Goal: Task Accomplishment & Management: Use online tool/utility

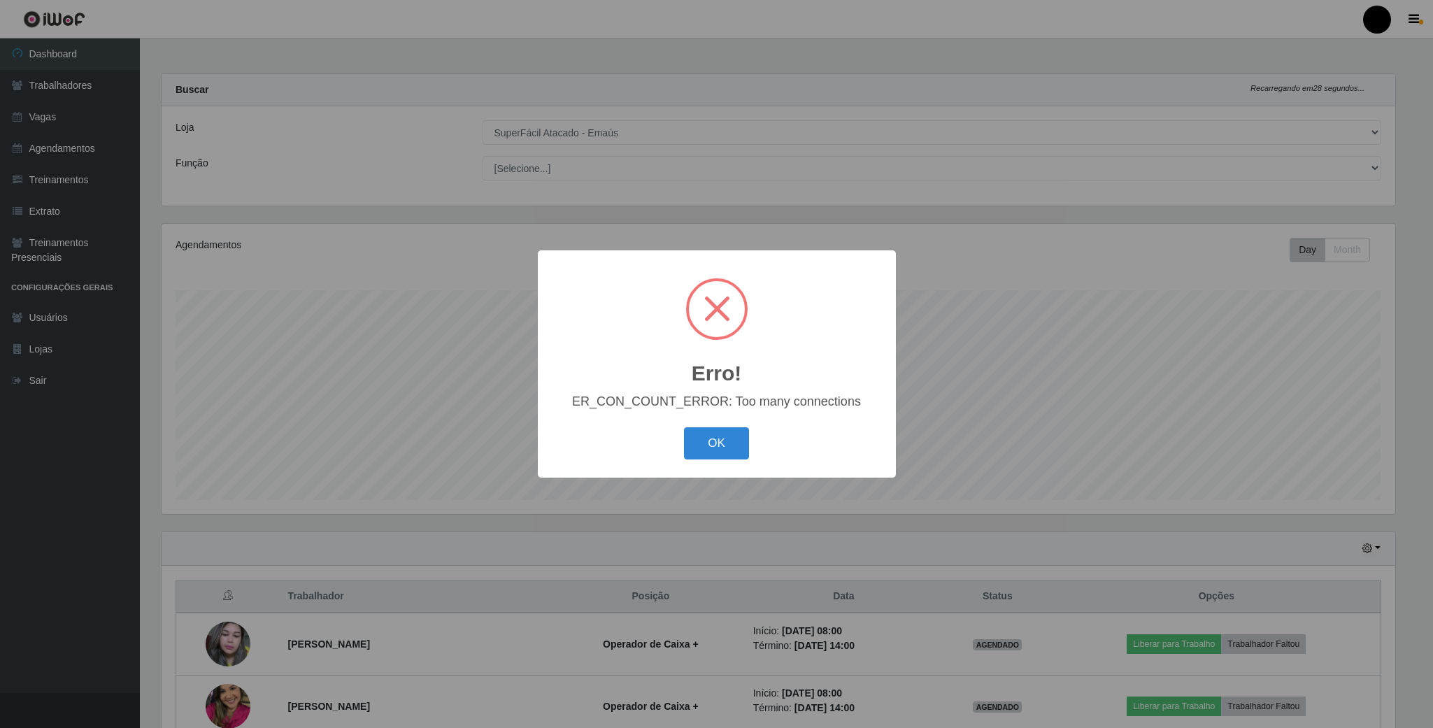
select select "407"
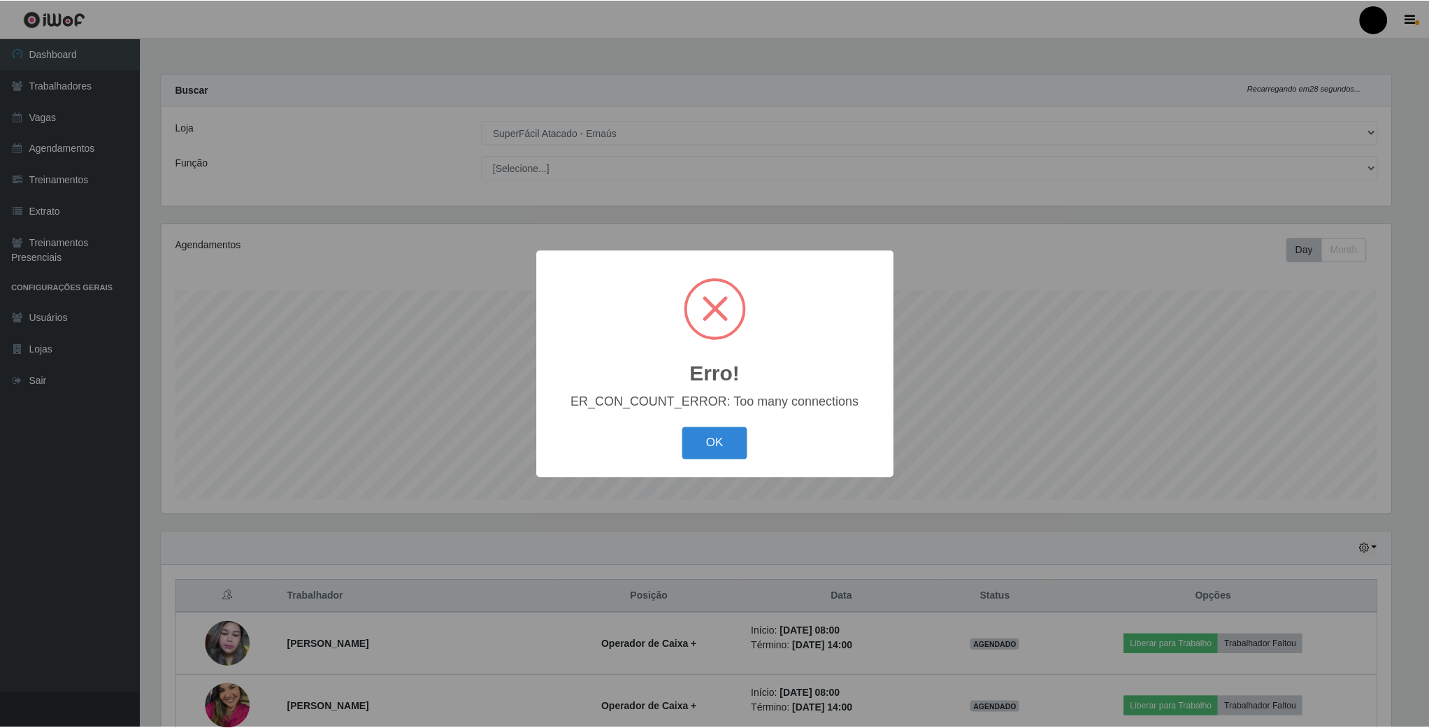
scroll to position [292, 1233]
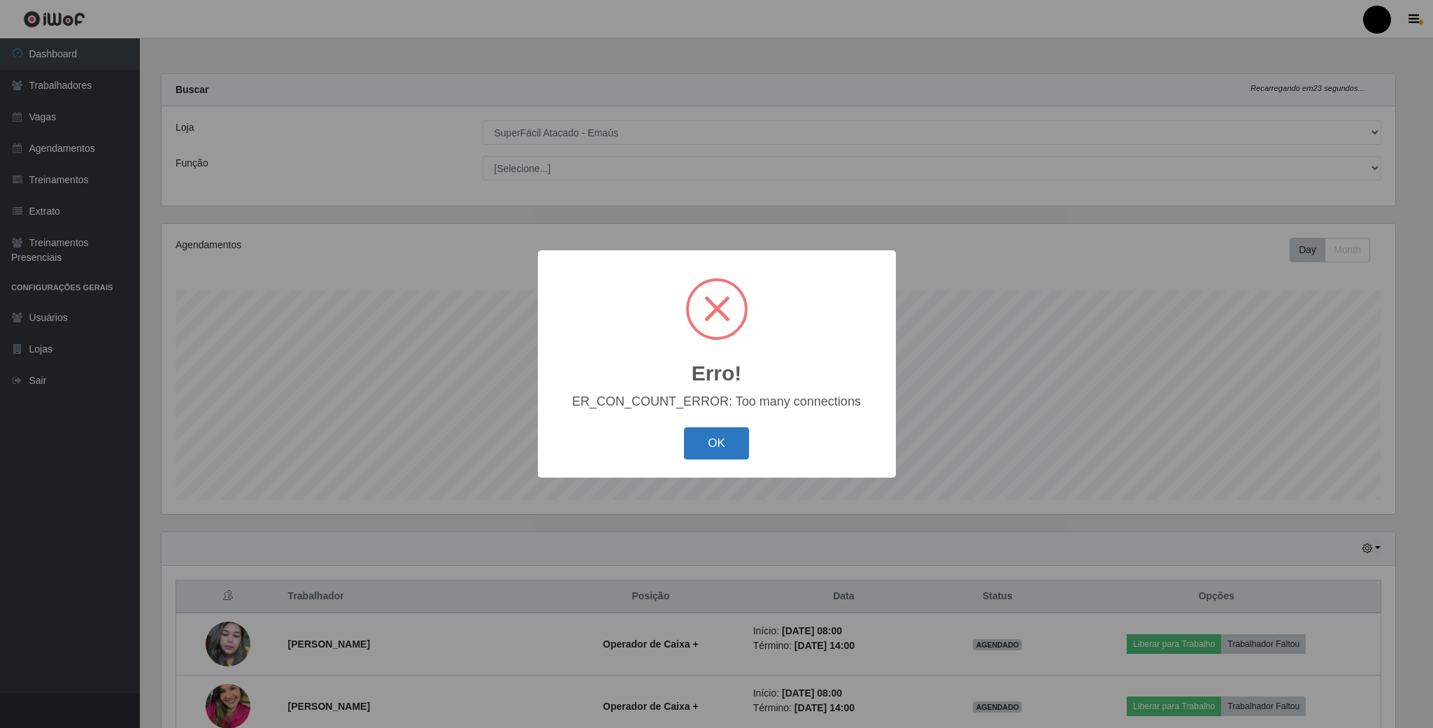
click at [709, 450] on button "OK" at bounding box center [716, 443] width 65 height 33
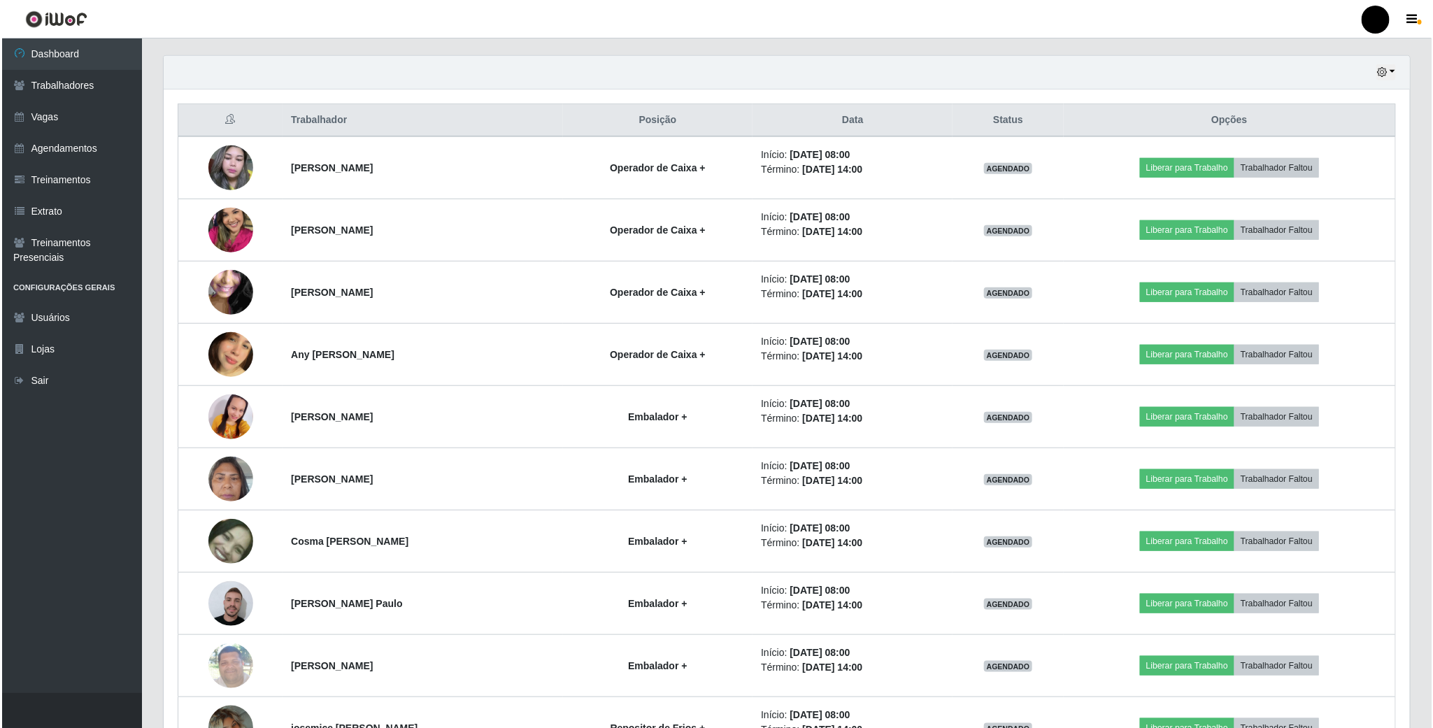
scroll to position [429, 0]
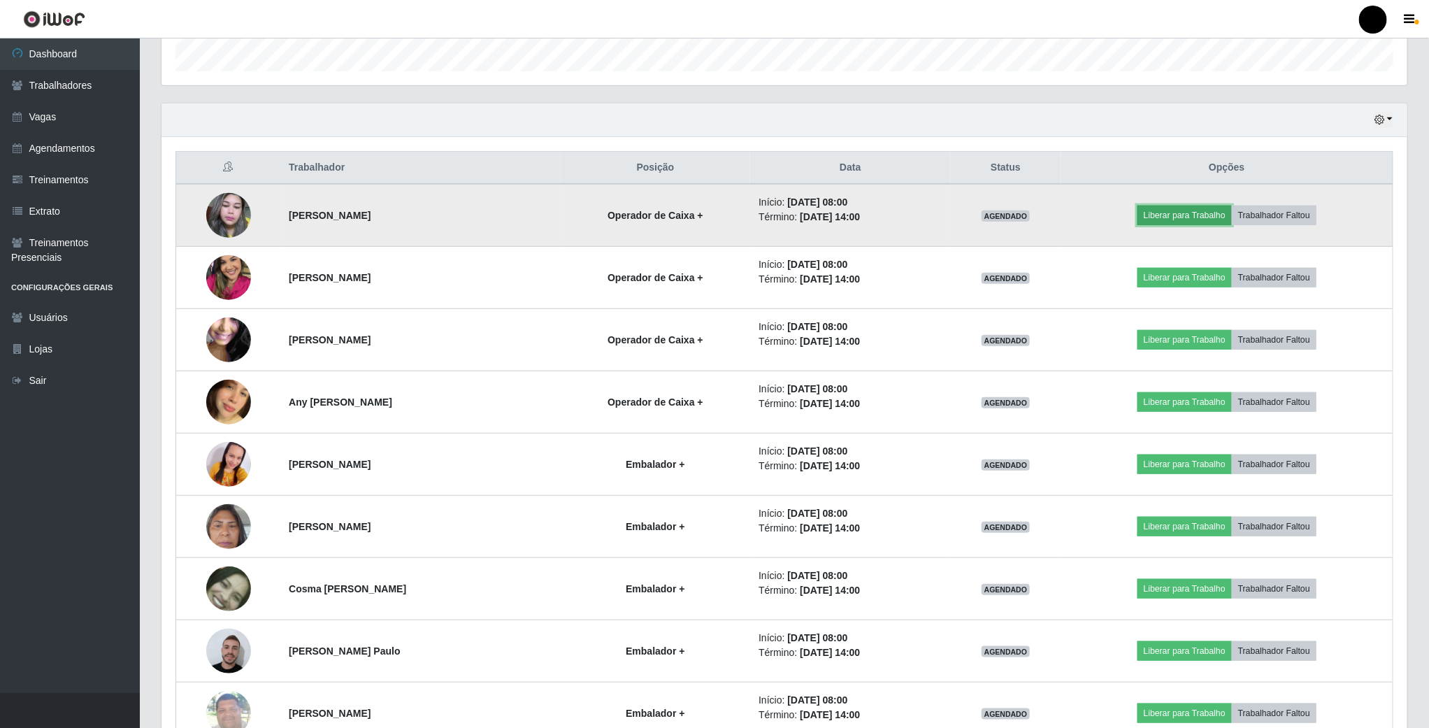
click at [1202, 221] on button "Liberar para Trabalho" at bounding box center [1185, 216] width 94 height 20
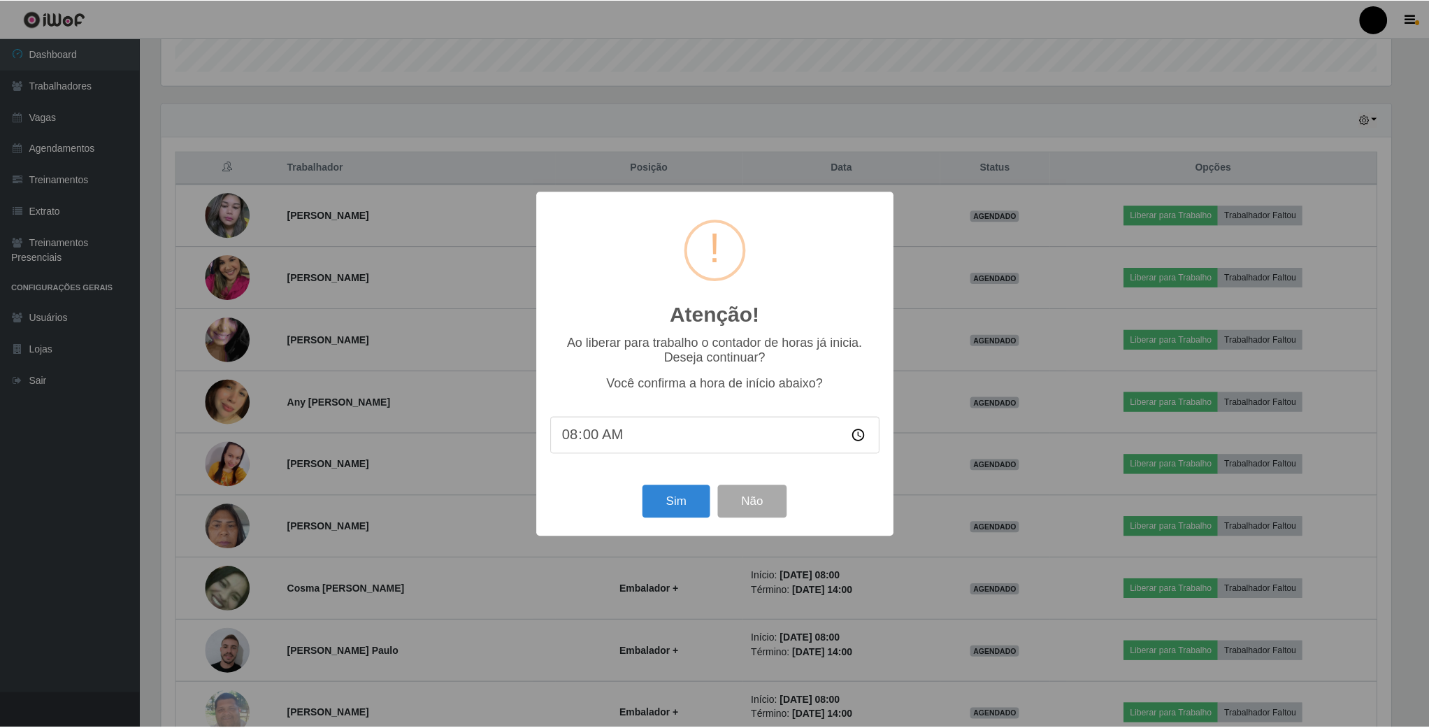
scroll to position [292, 1233]
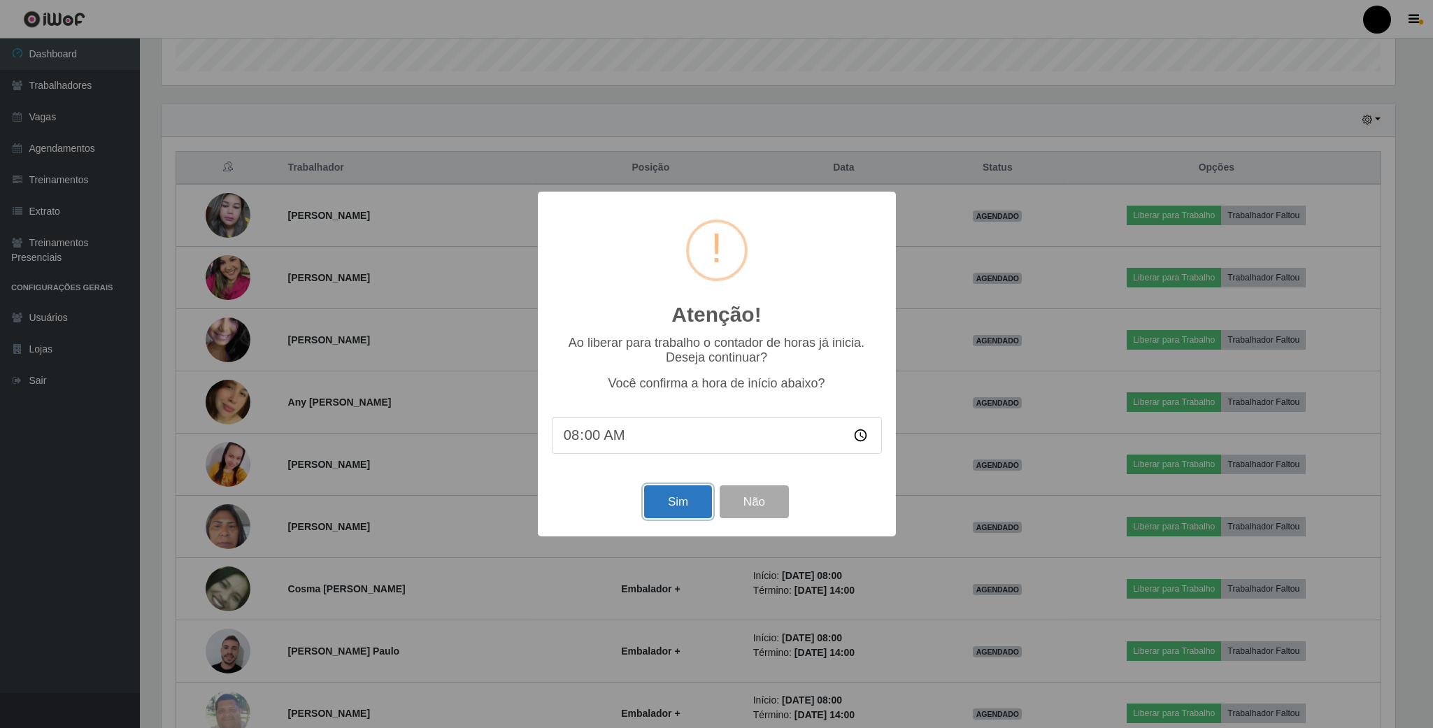
click at [676, 502] on button "Sim" at bounding box center [678, 501] width 68 height 33
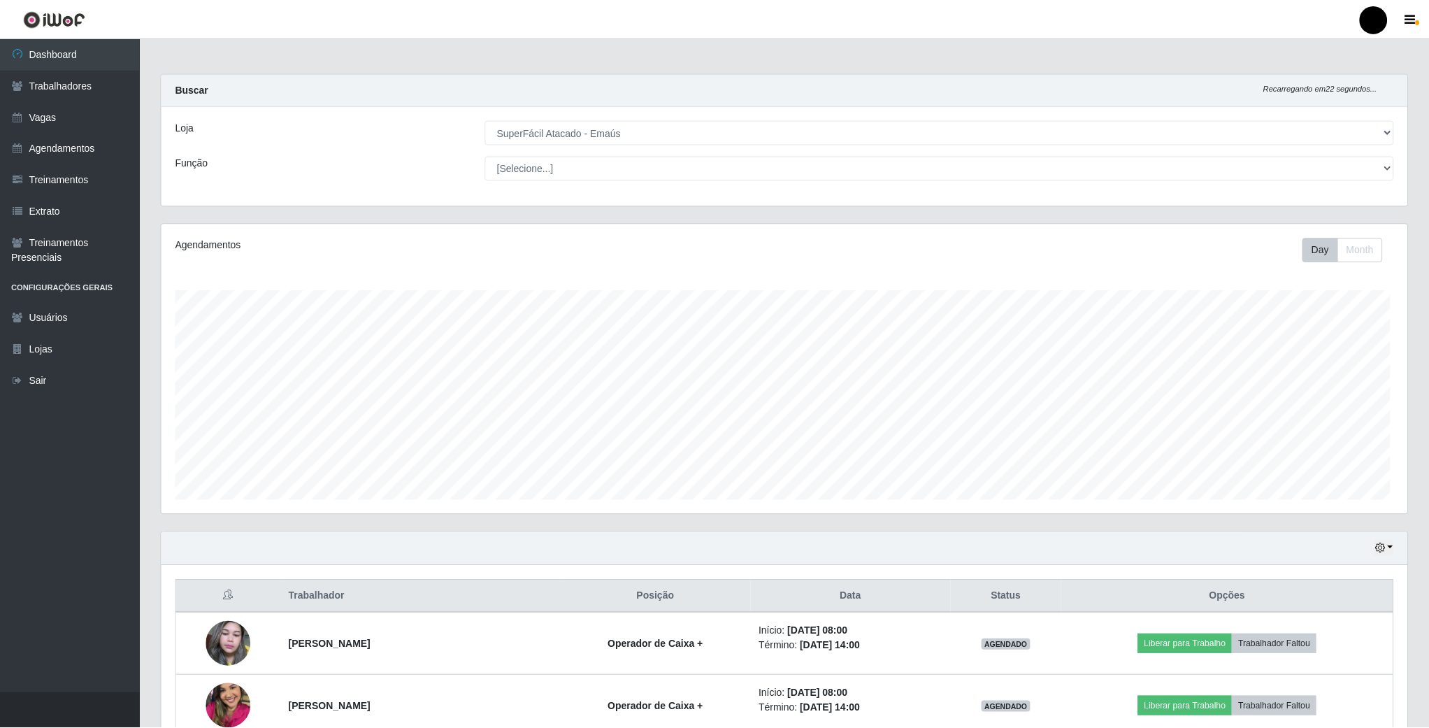
scroll to position [292, 1248]
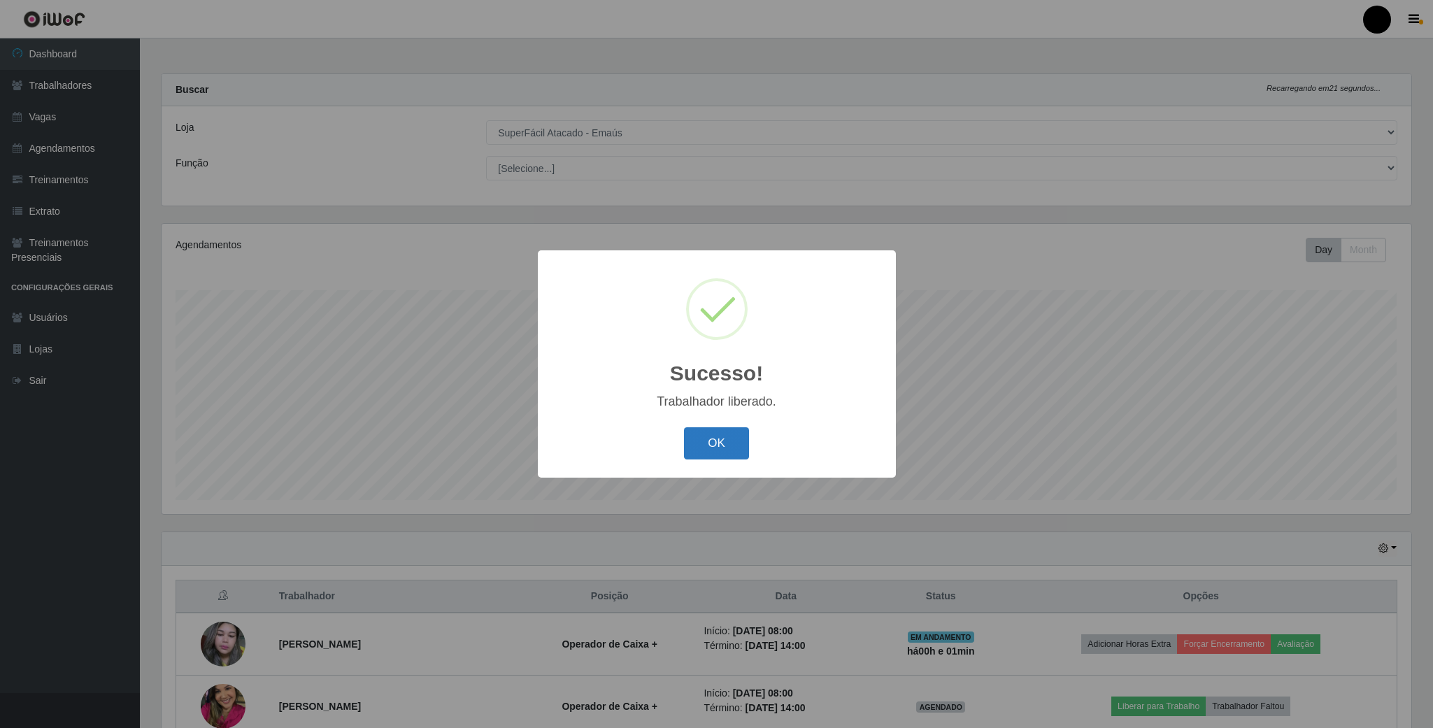
drag, startPoint x: 714, startPoint y: 447, endPoint x: 715, endPoint y: 440, distance: 7.1
click at [714, 445] on button "OK" at bounding box center [716, 443] width 65 height 33
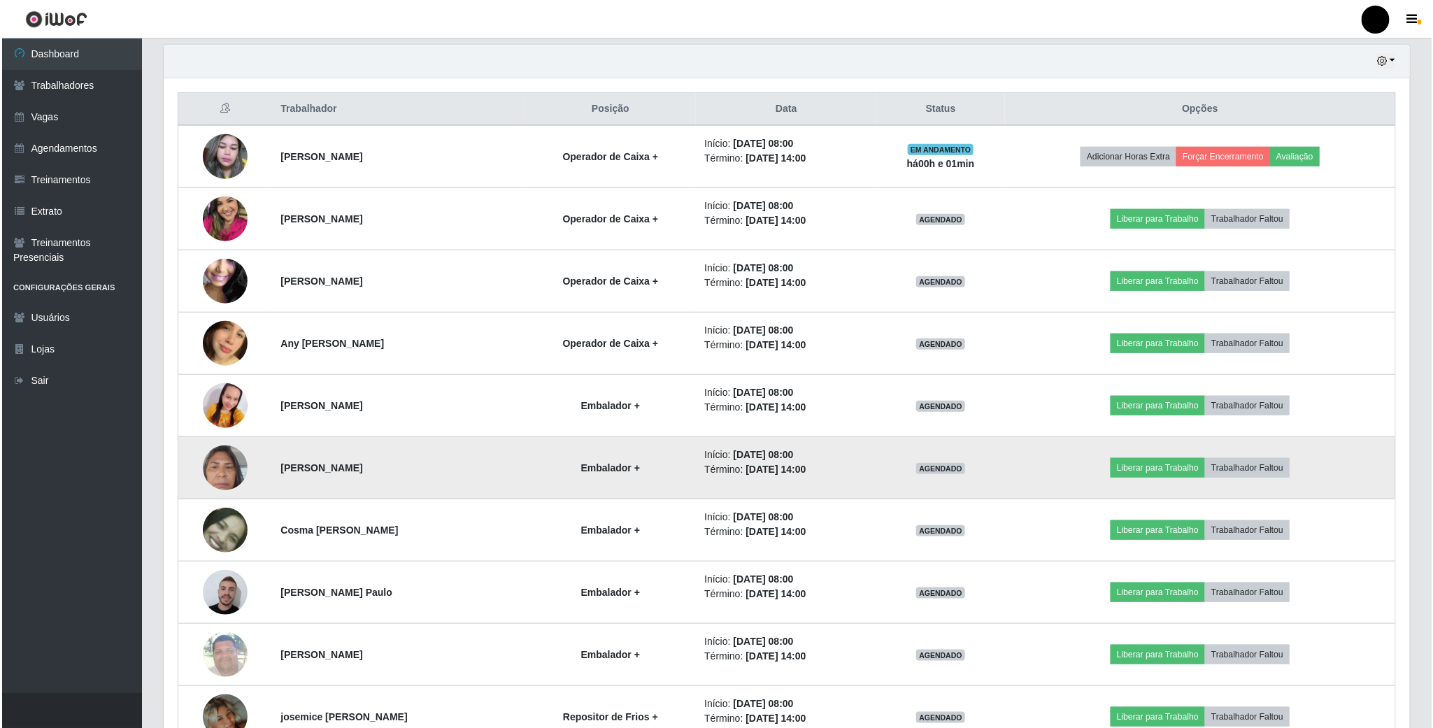
scroll to position [524, 0]
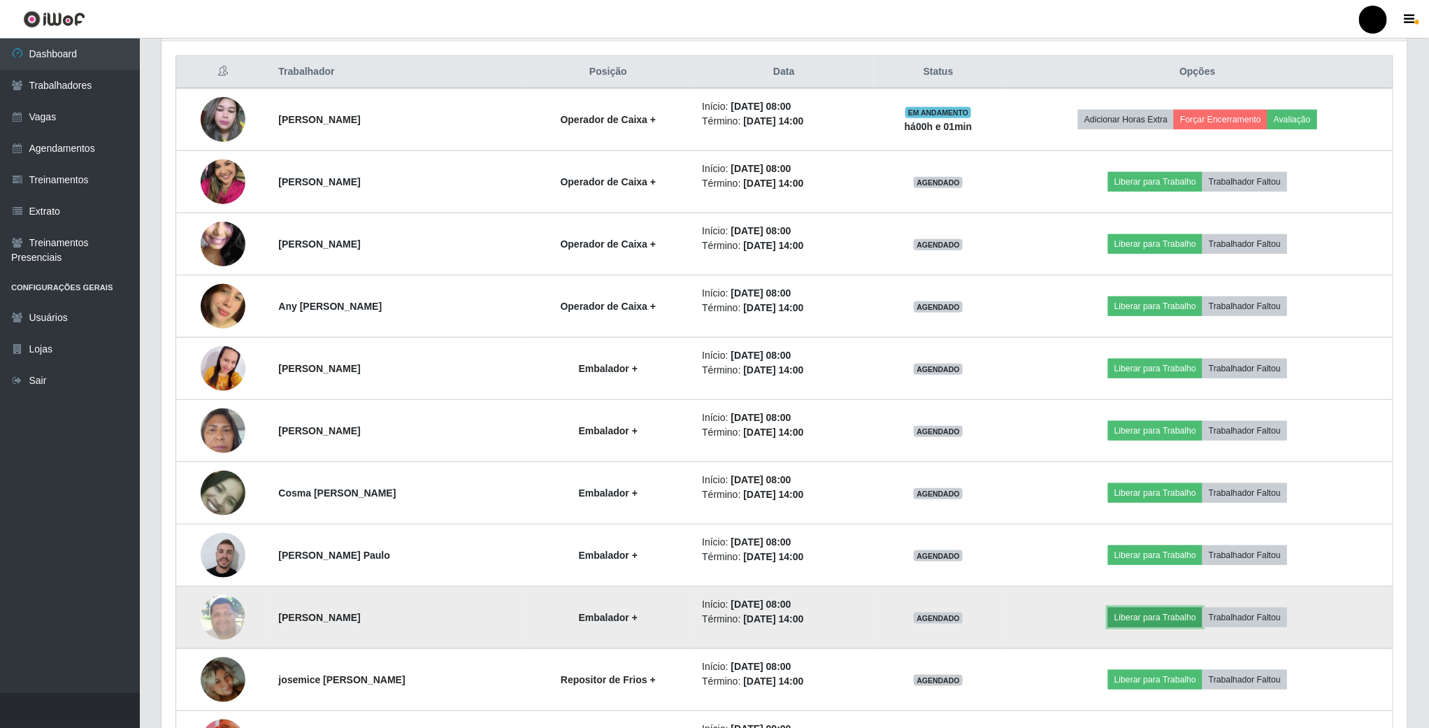
click at [1143, 625] on button "Liberar para Trabalho" at bounding box center [1155, 618] width 94 height 20
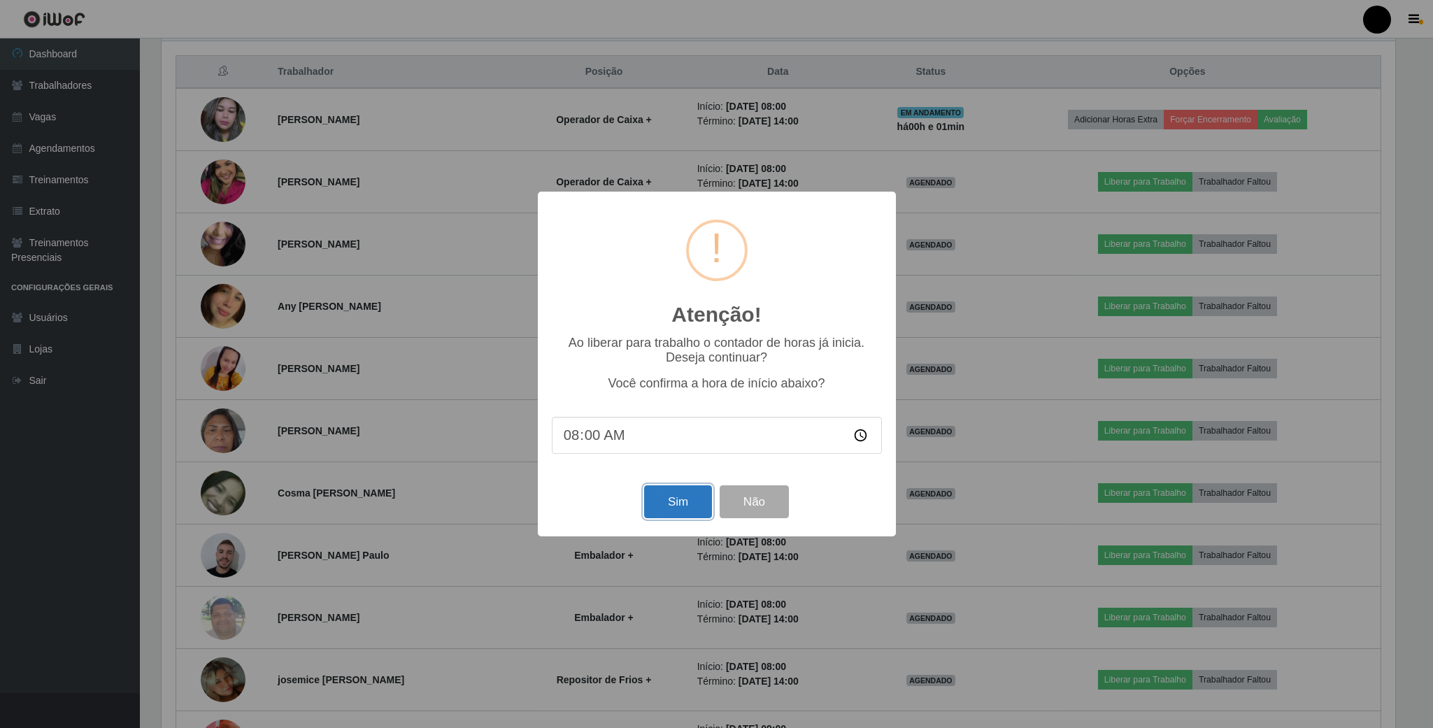
click at [689, 510] on button "Sim" at bounding box center [678, 501] width 68 height 33
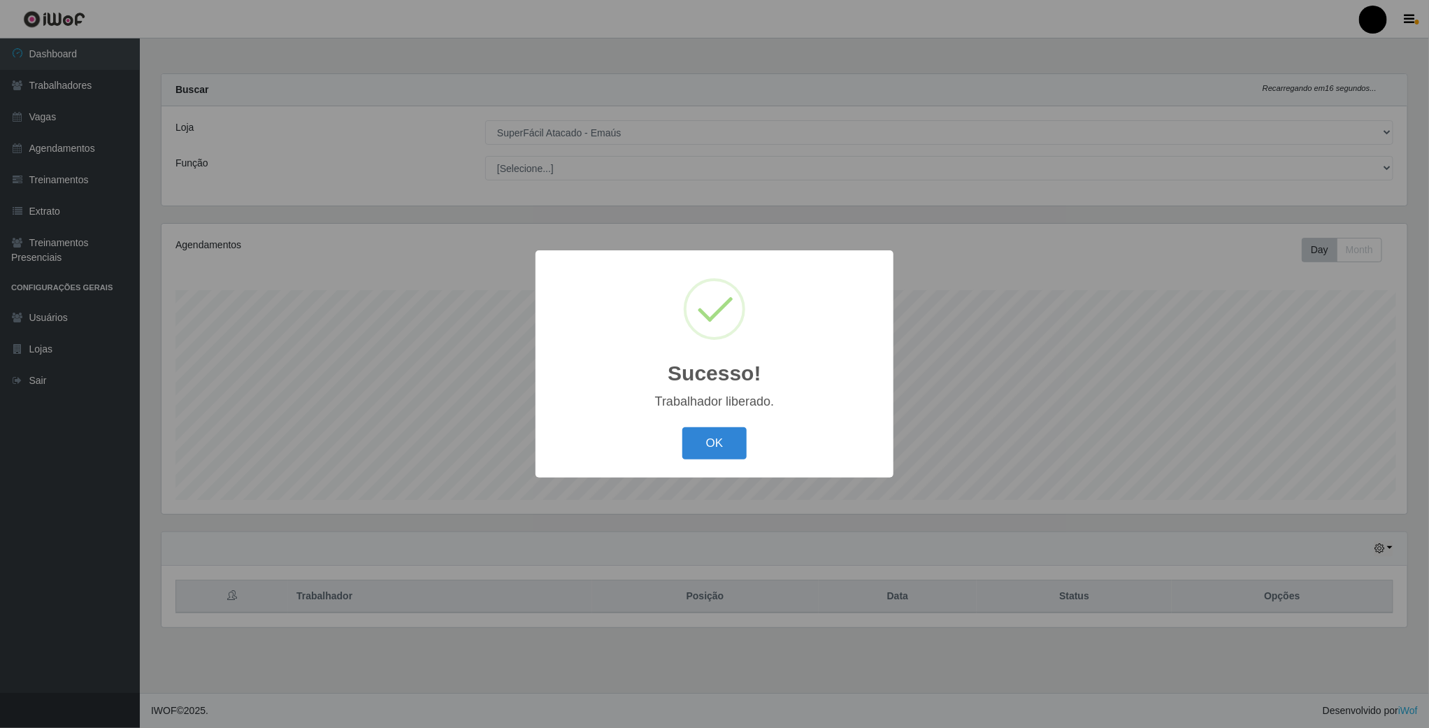
scroll to position [292, 1248]
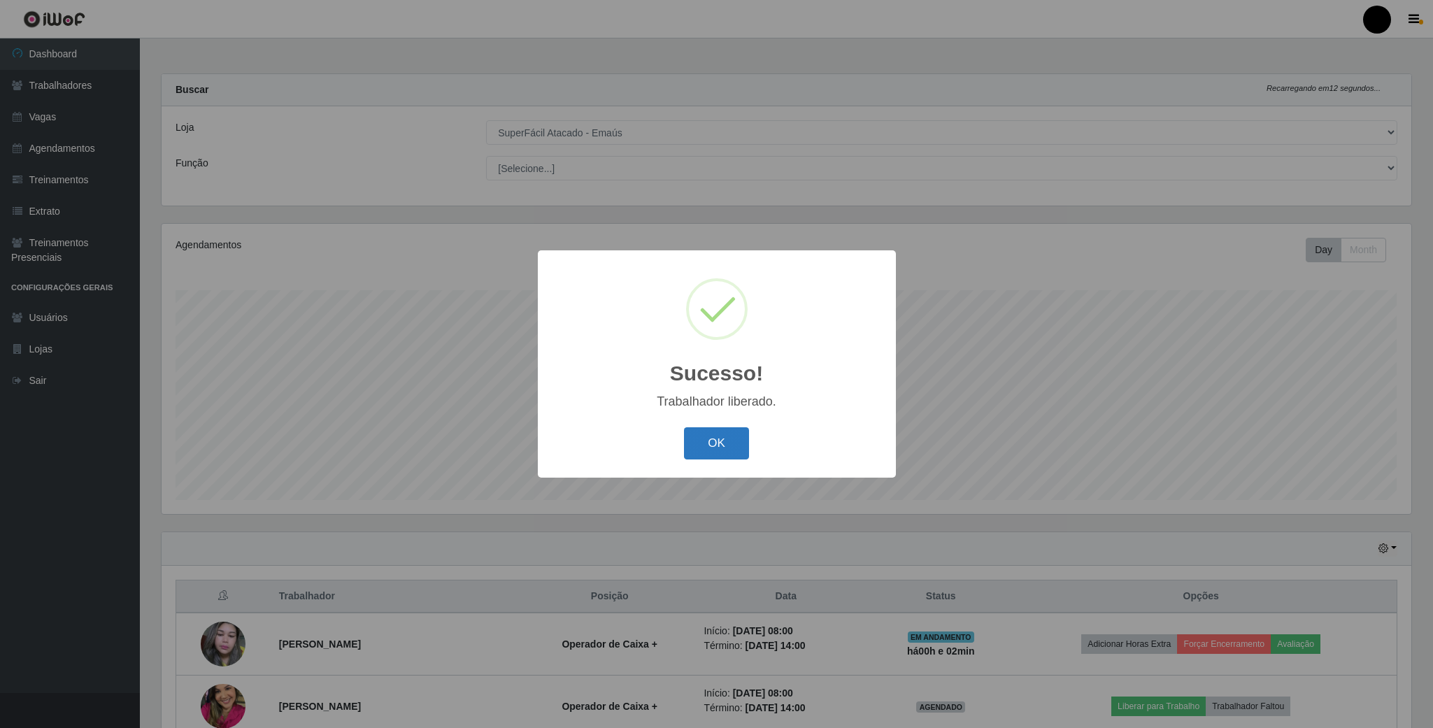
click at [726, 452] on button "OK" at bounding box center [716, 443] width 65 height 33
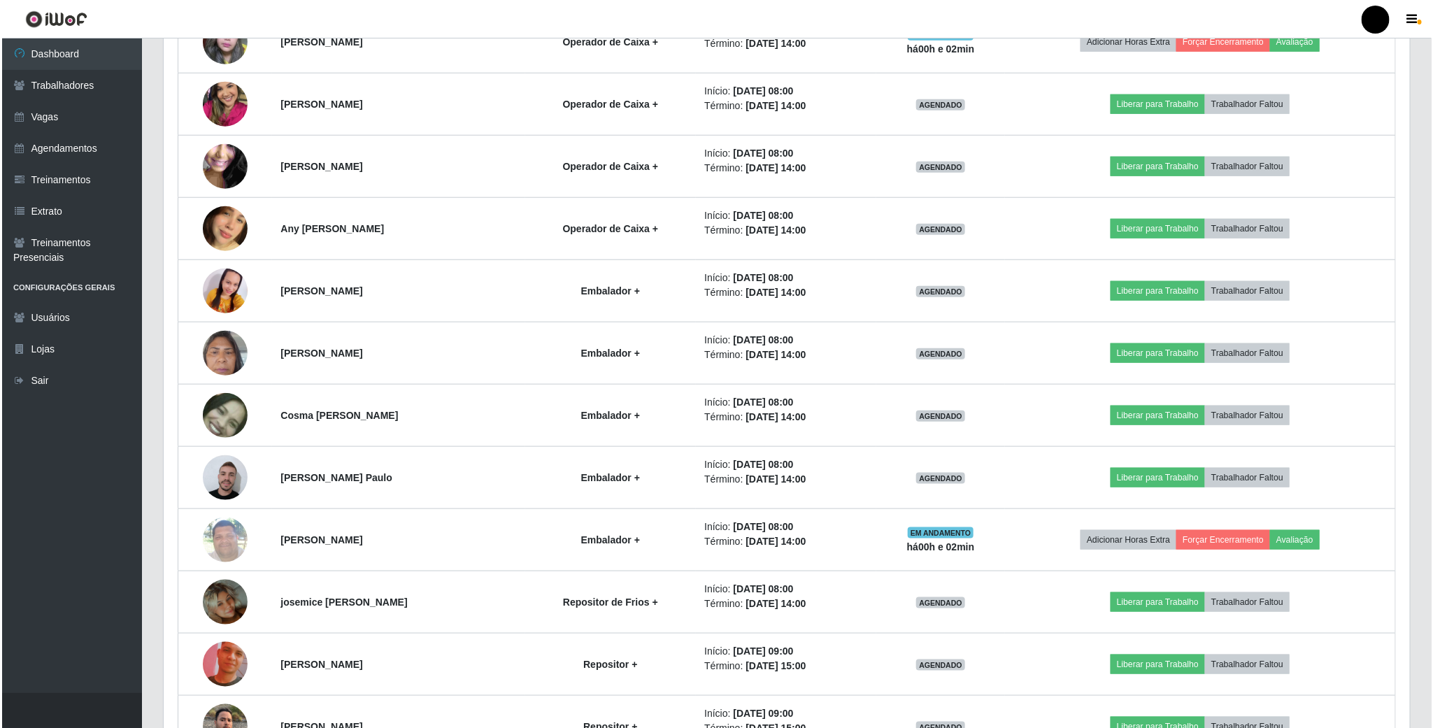
scroll to position [629, 0]
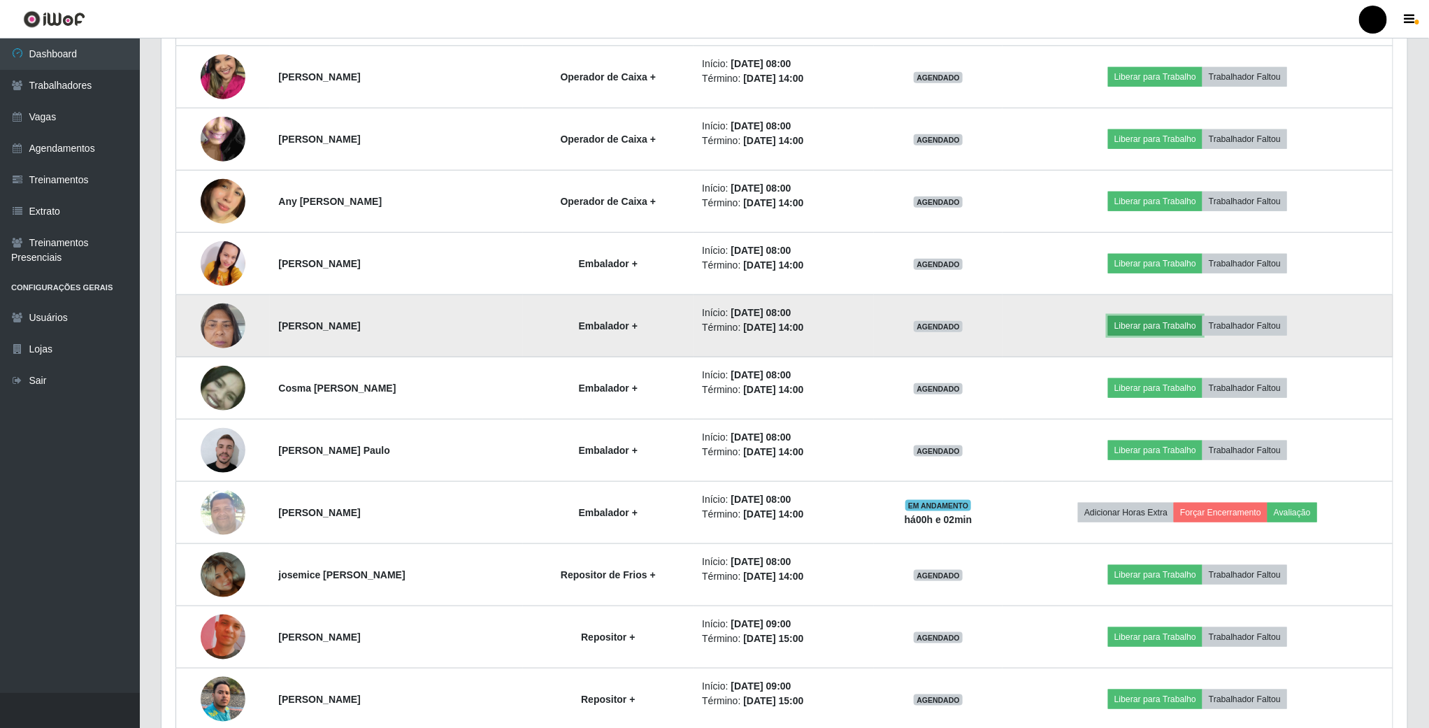
click at [1163, 332] on button "Liberar para Trabalho" at bounding box center [1155, 326] width 94 height 20
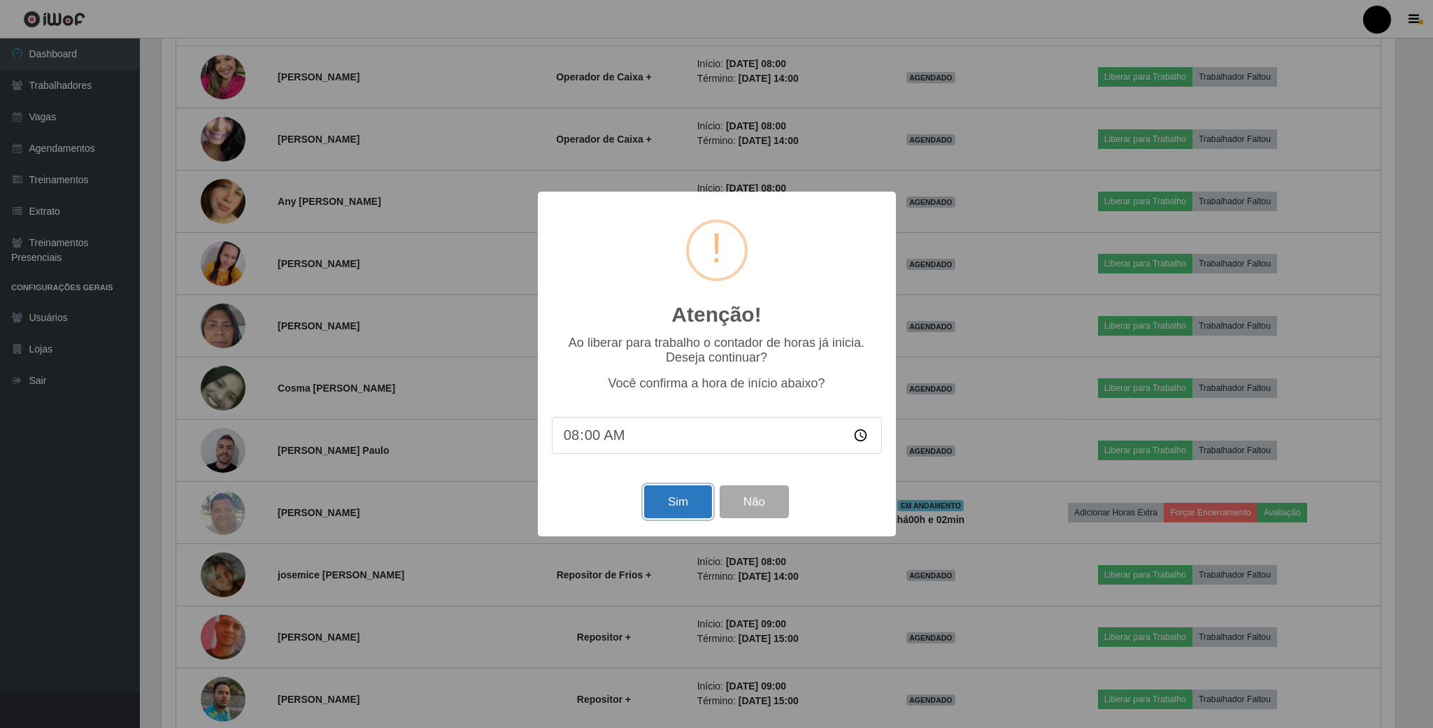
click at [689, 506] on button "Sim" at bounding box center [678, 501] width 68 height 33
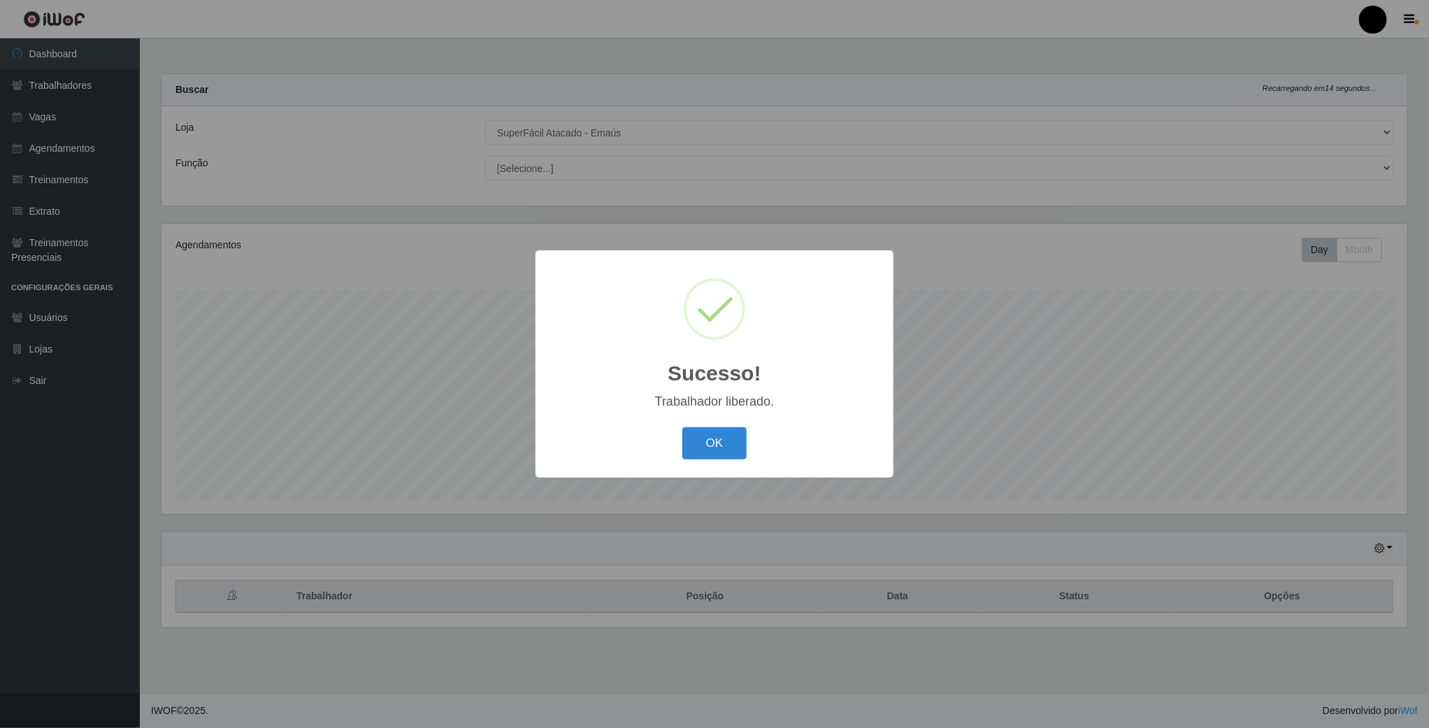
scroll to position [292, 1248]
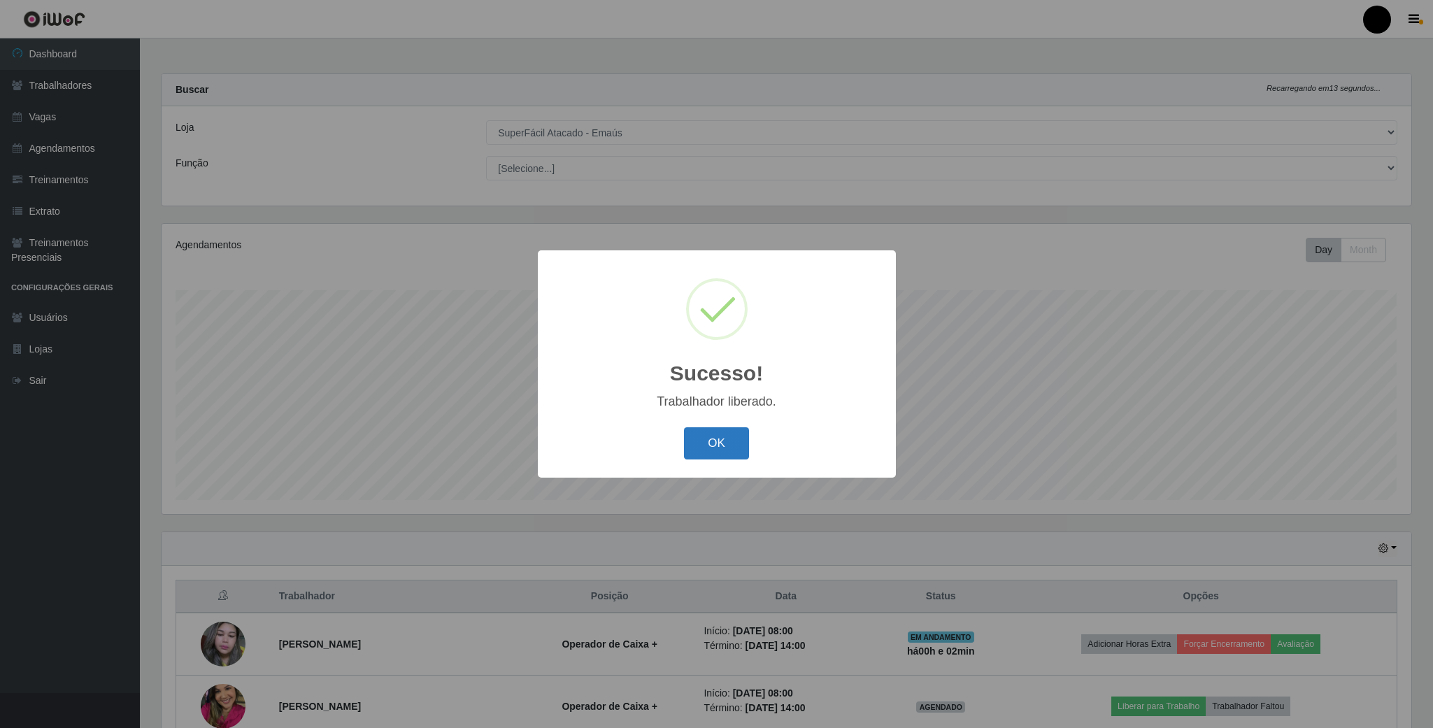
click at [703, 449] on button "OK" at bounding box center [716, 443] width 65 height 33
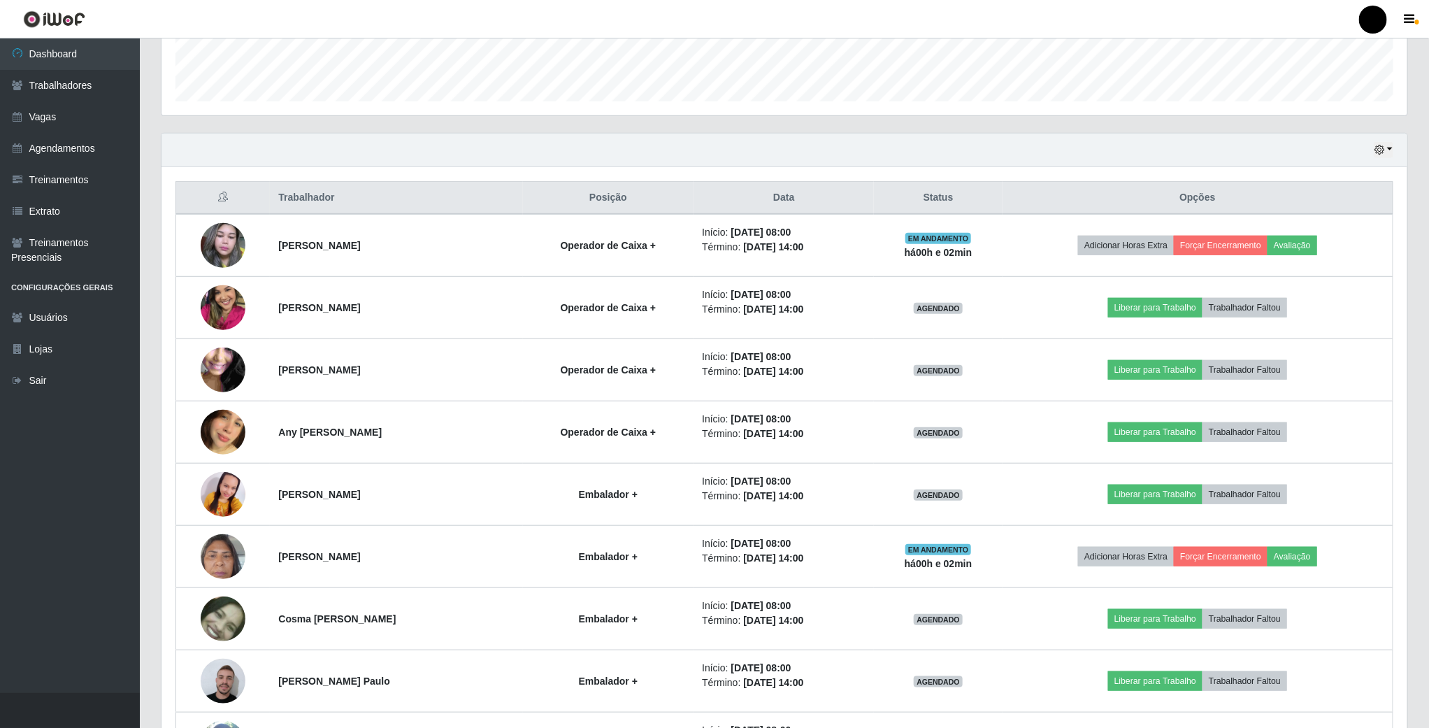
scroll to position [419, 0]
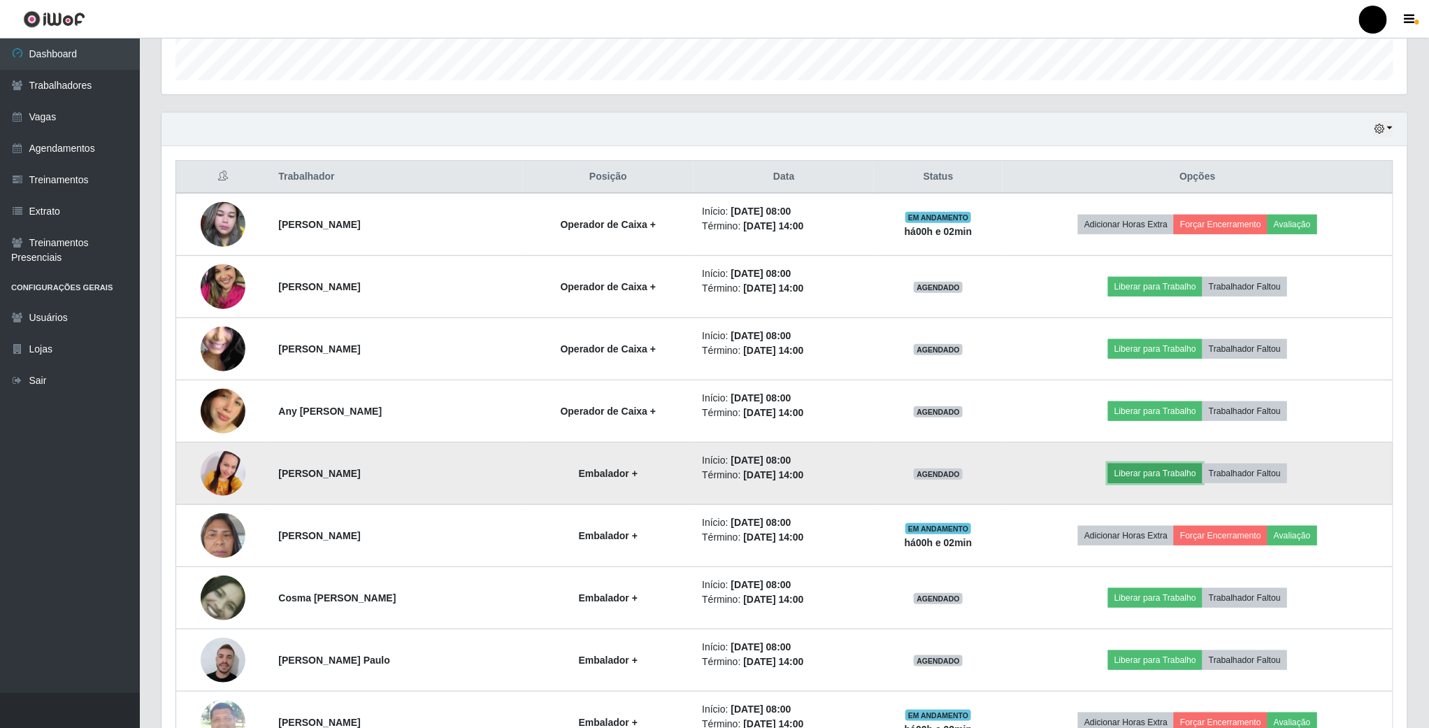
click at [1143, 480] on button "Liberar para Trabalho" at bounding box center [1155, 474] width 94 height 20
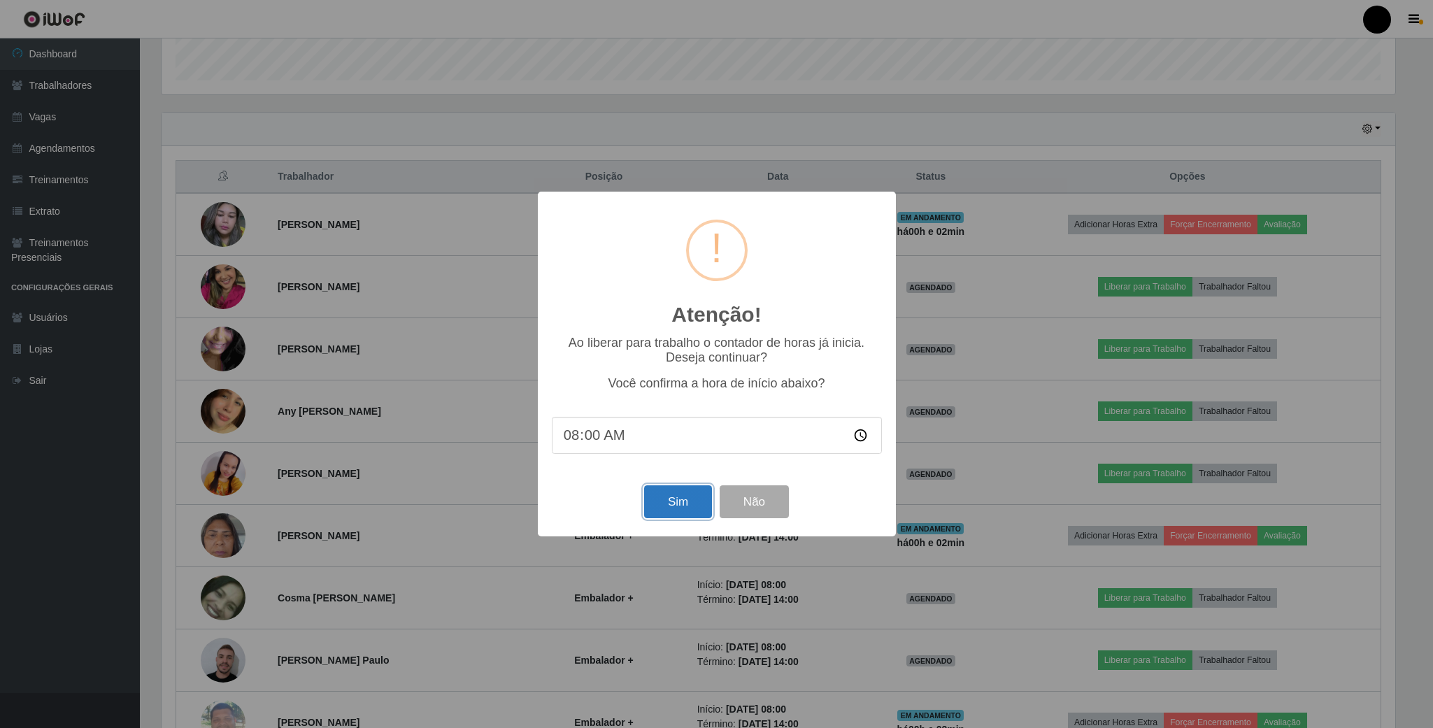
click at [684, 506] on button "Sim" at bounding box center [678, 501] width 68 height 33
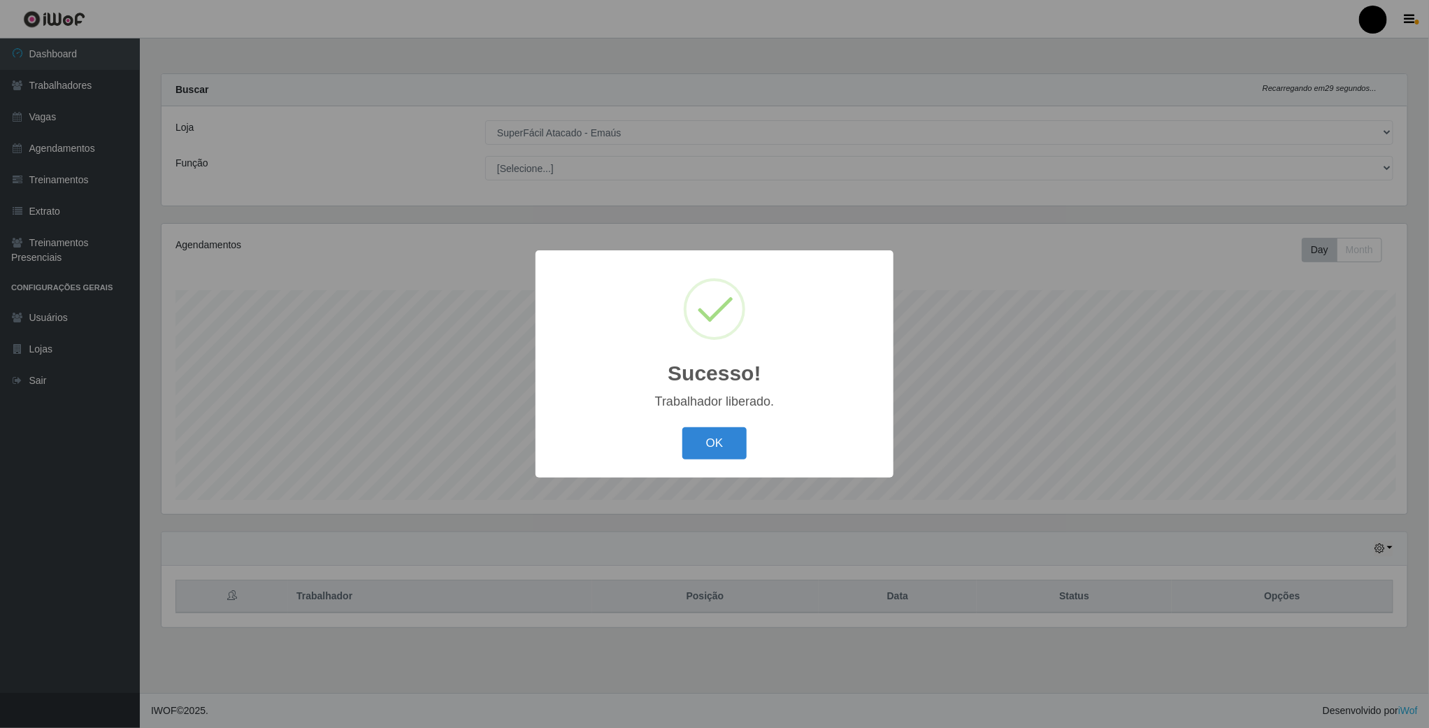
scroll to position [292, 1248]
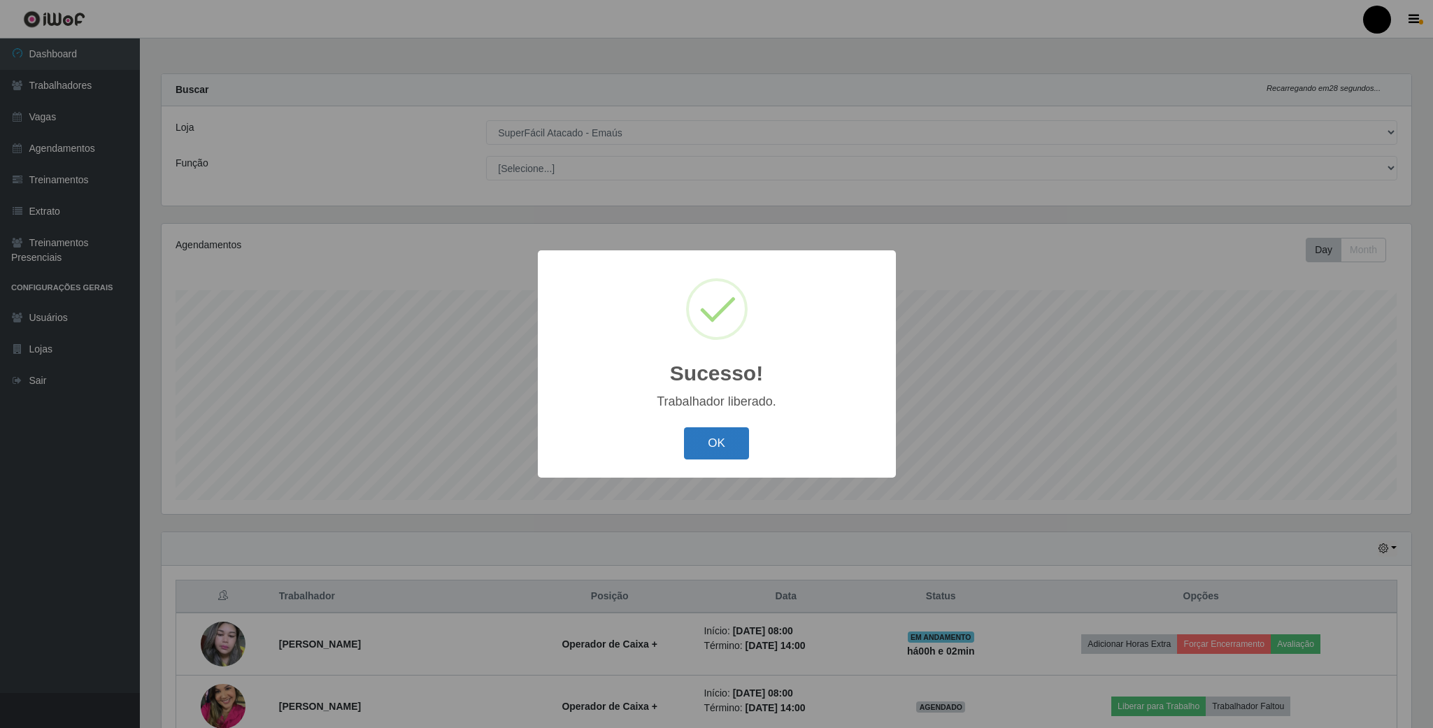
click at [712, 441] on button "OK" at bounding box center [716, 443] width 65 height 33
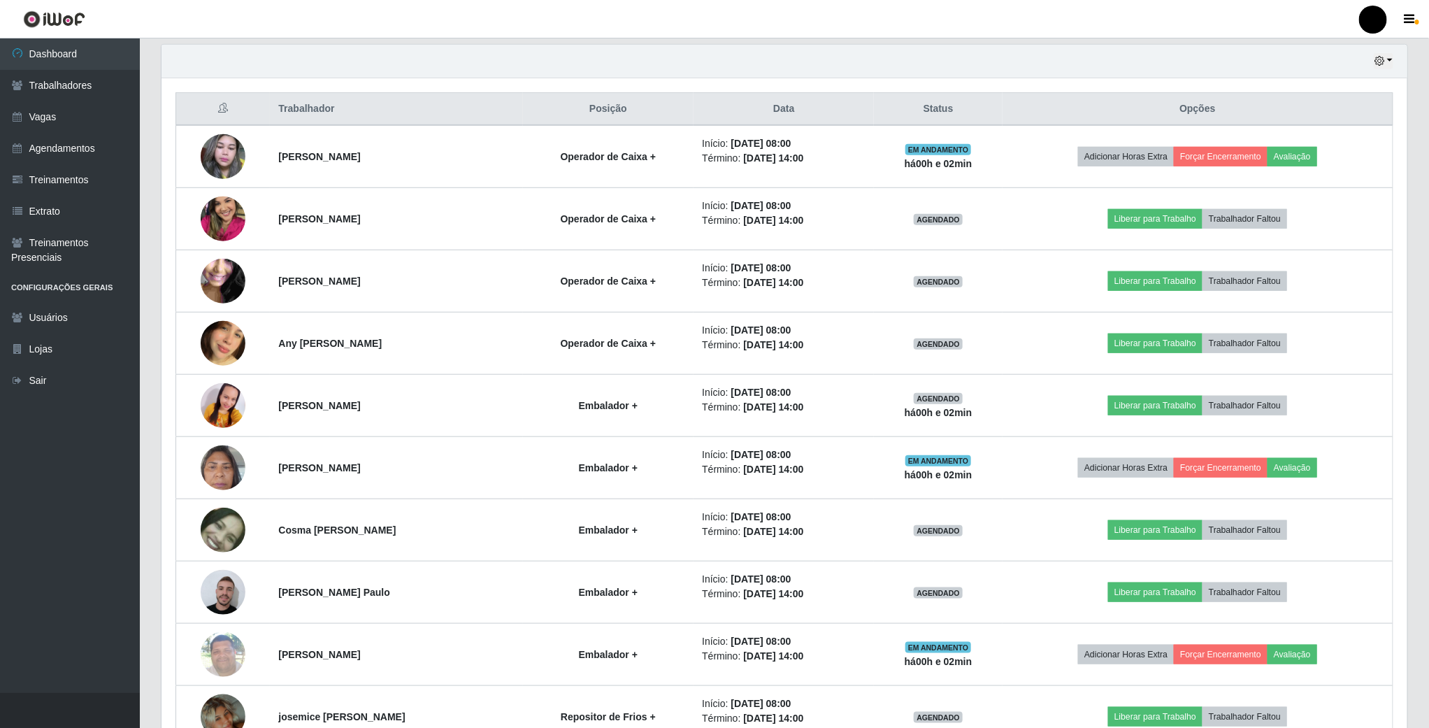
scroll to position [0, 0]
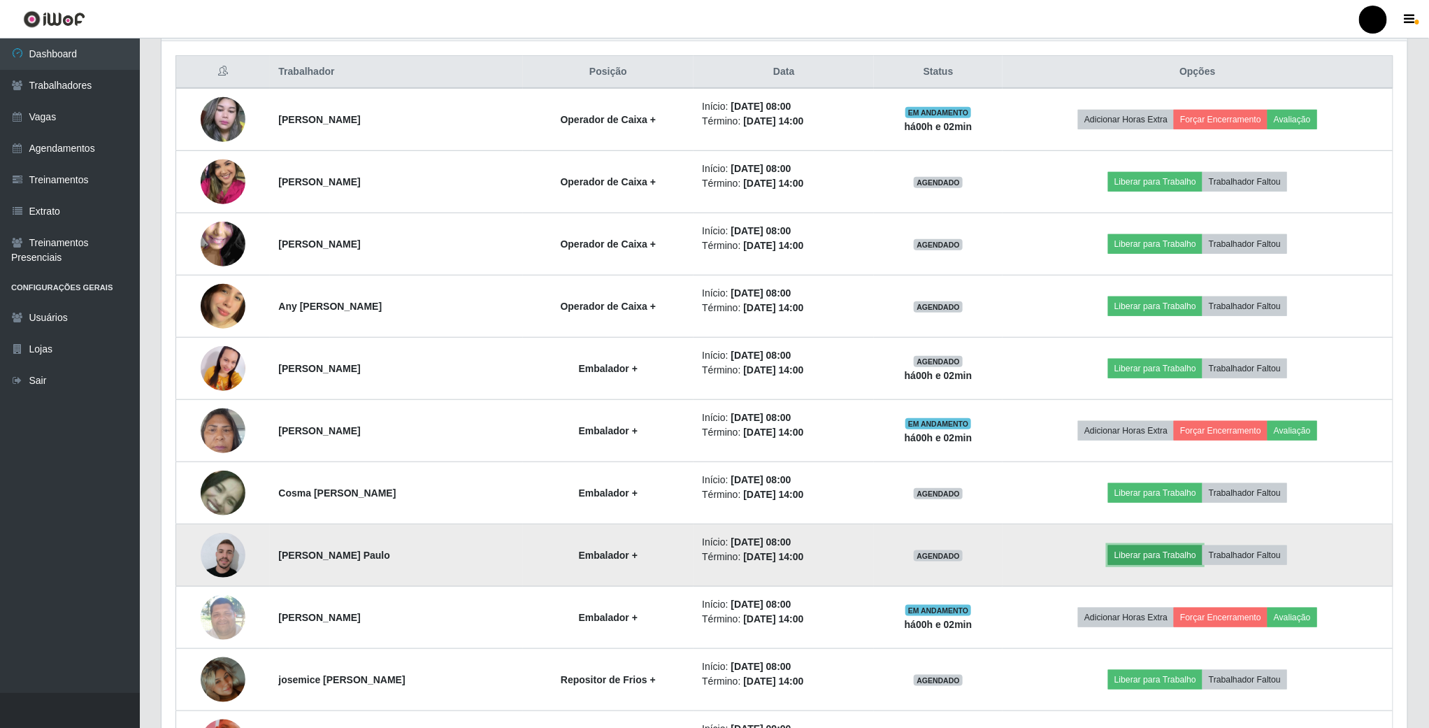
click at [1146, 565] on button "Liberar para Trabalho" at bounding box center [1155, 555] width 94 height 20
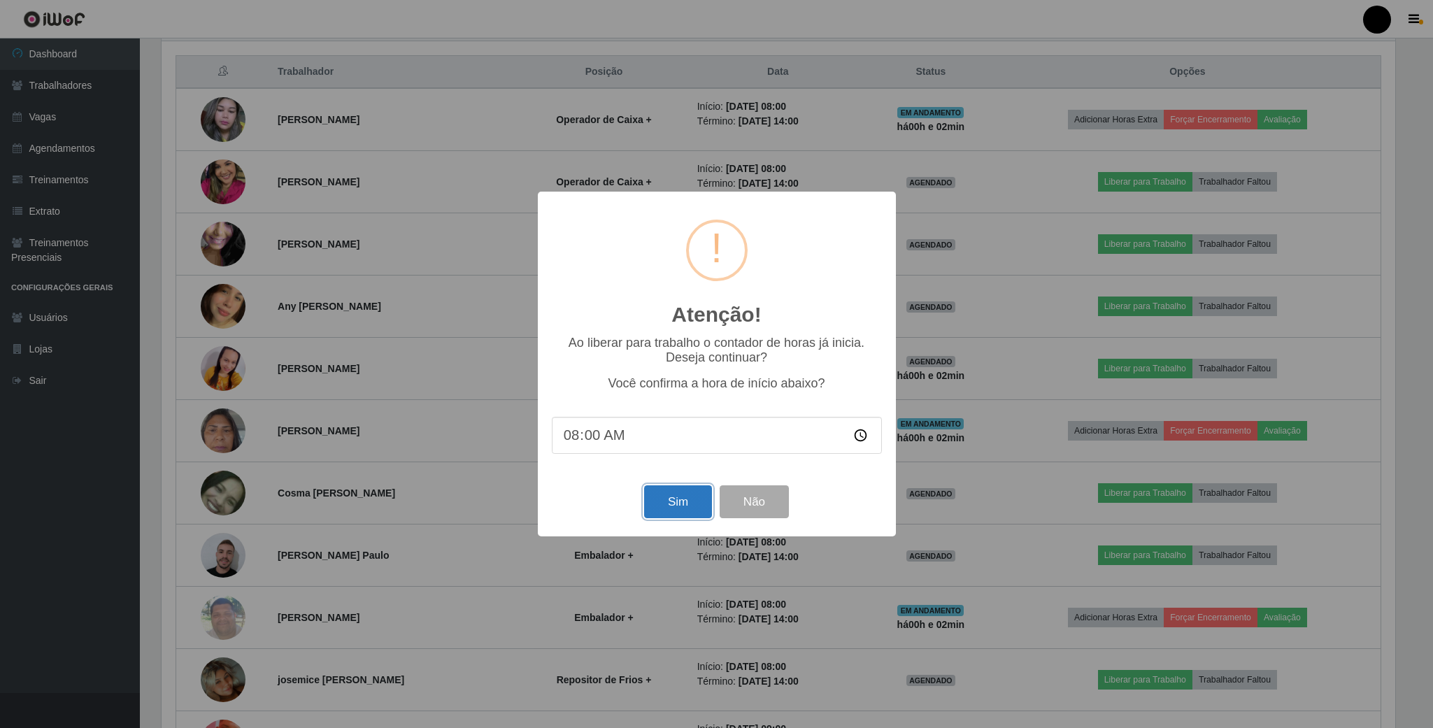
click at [673, 504] on button "Sim" at bounding box center [678, 501] width 68 height 33
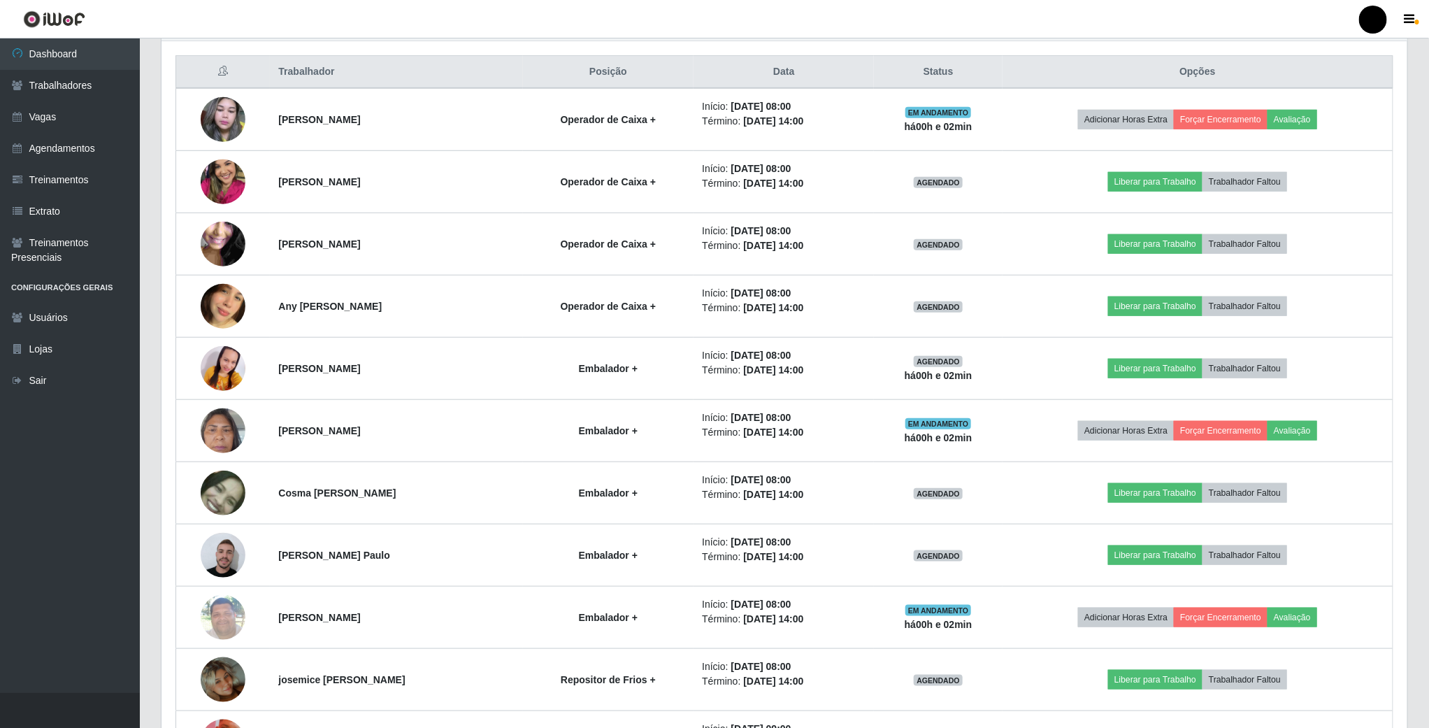
scroll to position [292, 1248]
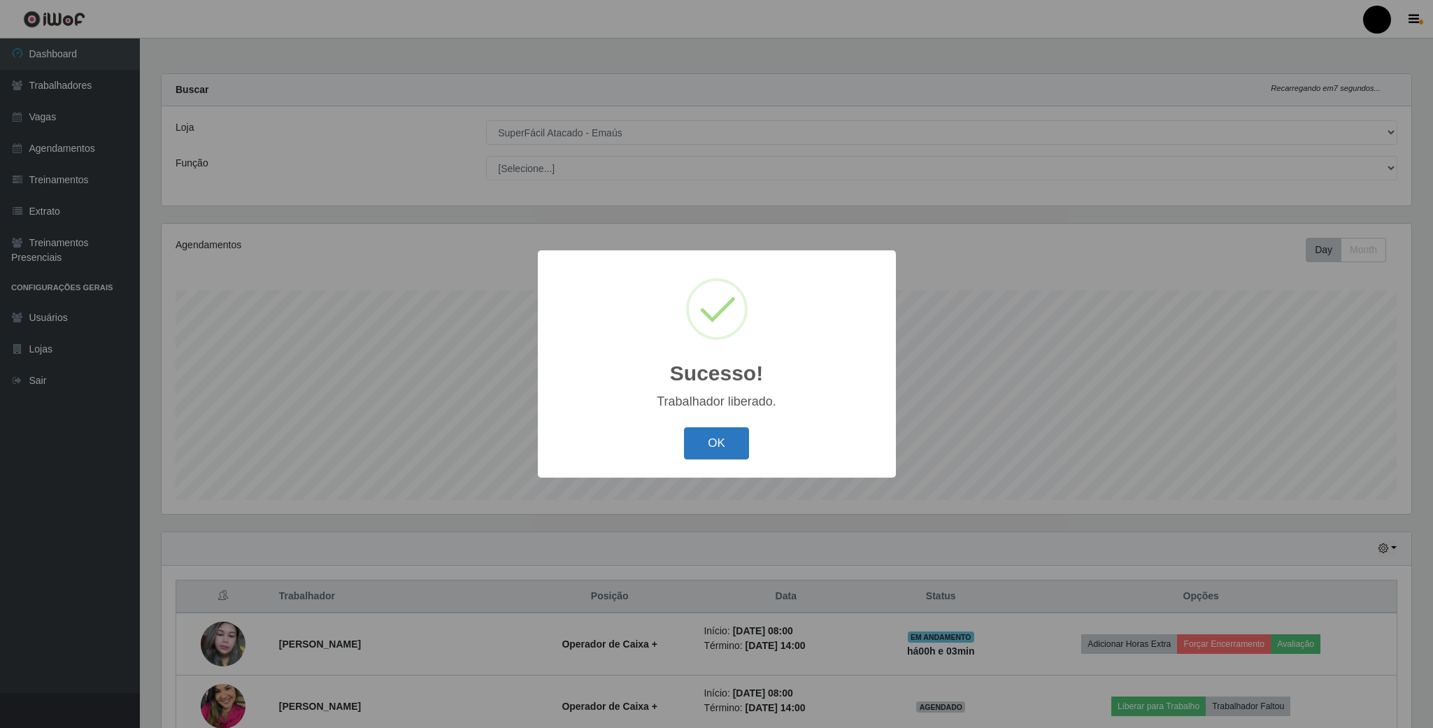
click at [708, 455] on button "OK" at bounding box center [716, 443] width 65 height 33
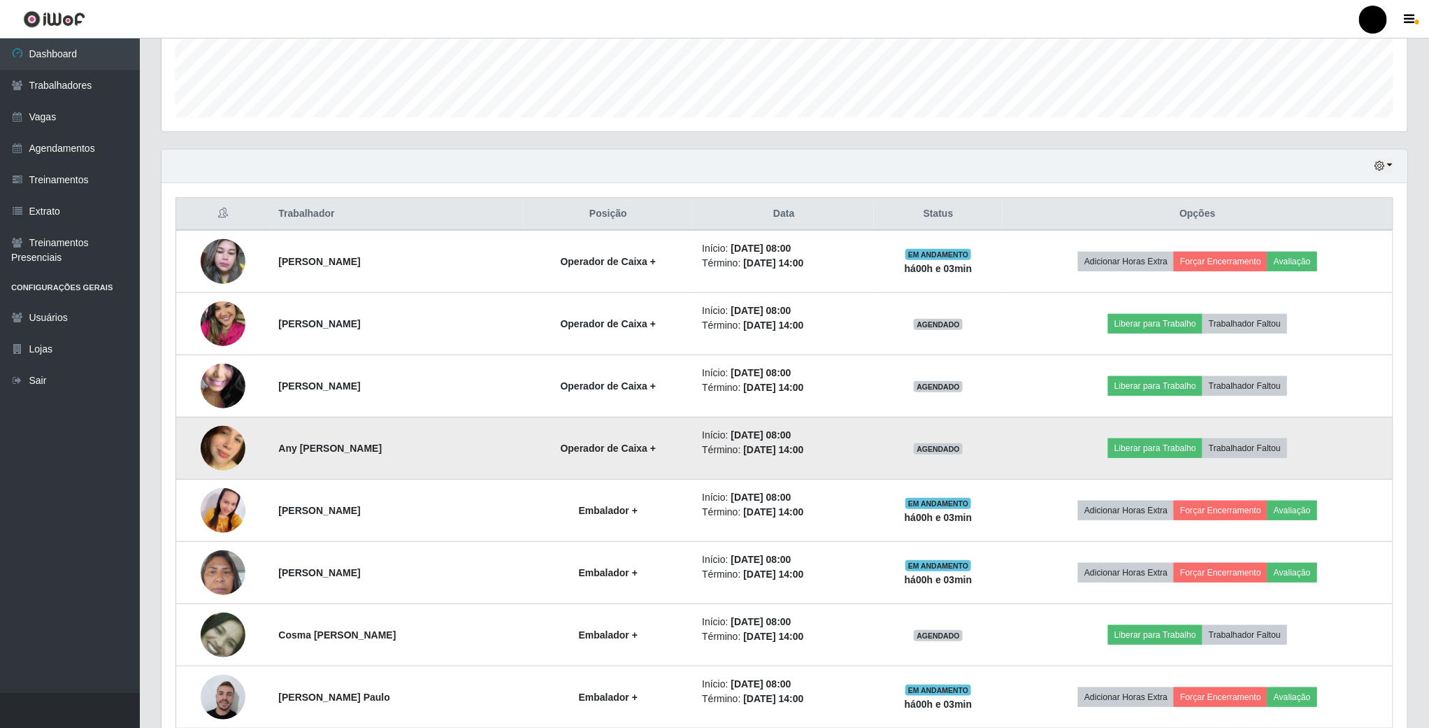
scroll to position [419, 0]
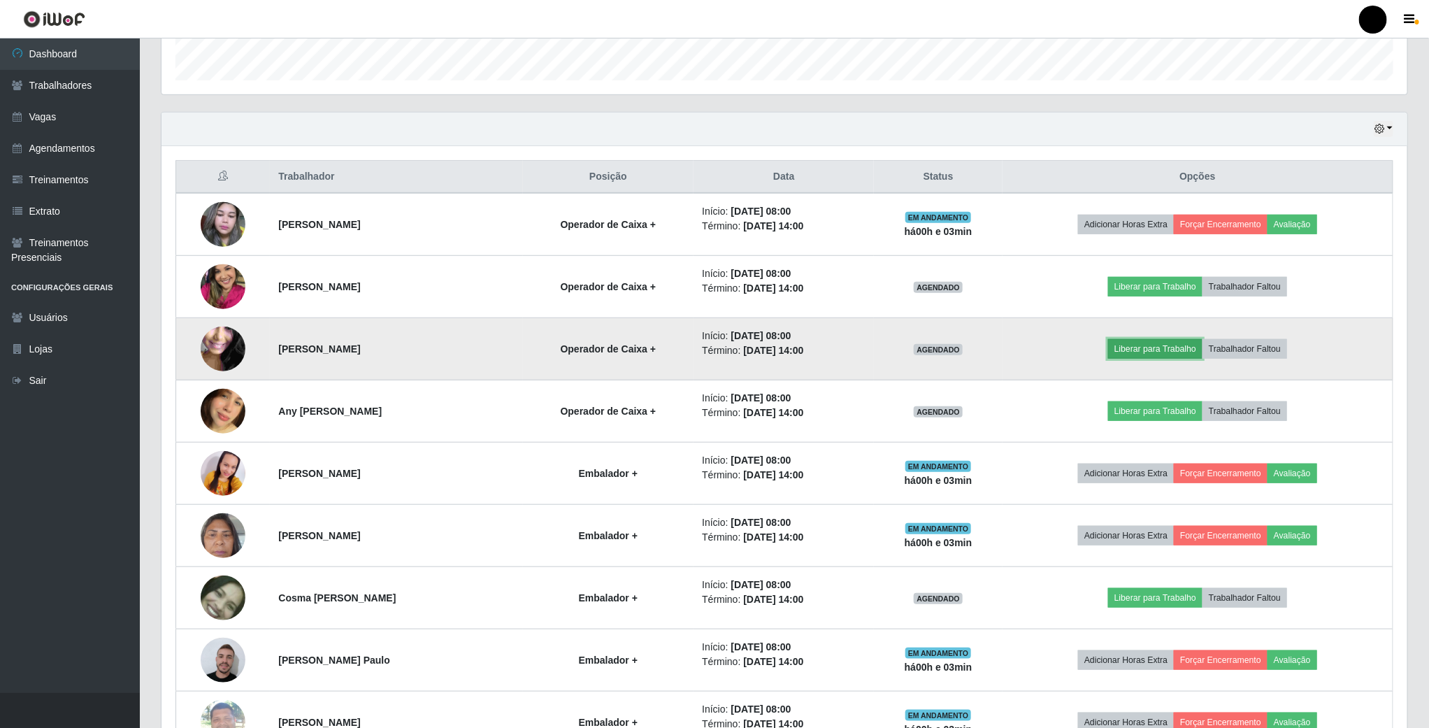
click at [1144, 357] on button "Liberar para Trabalho" at bounding box center [1155, 349] width 94 height 20
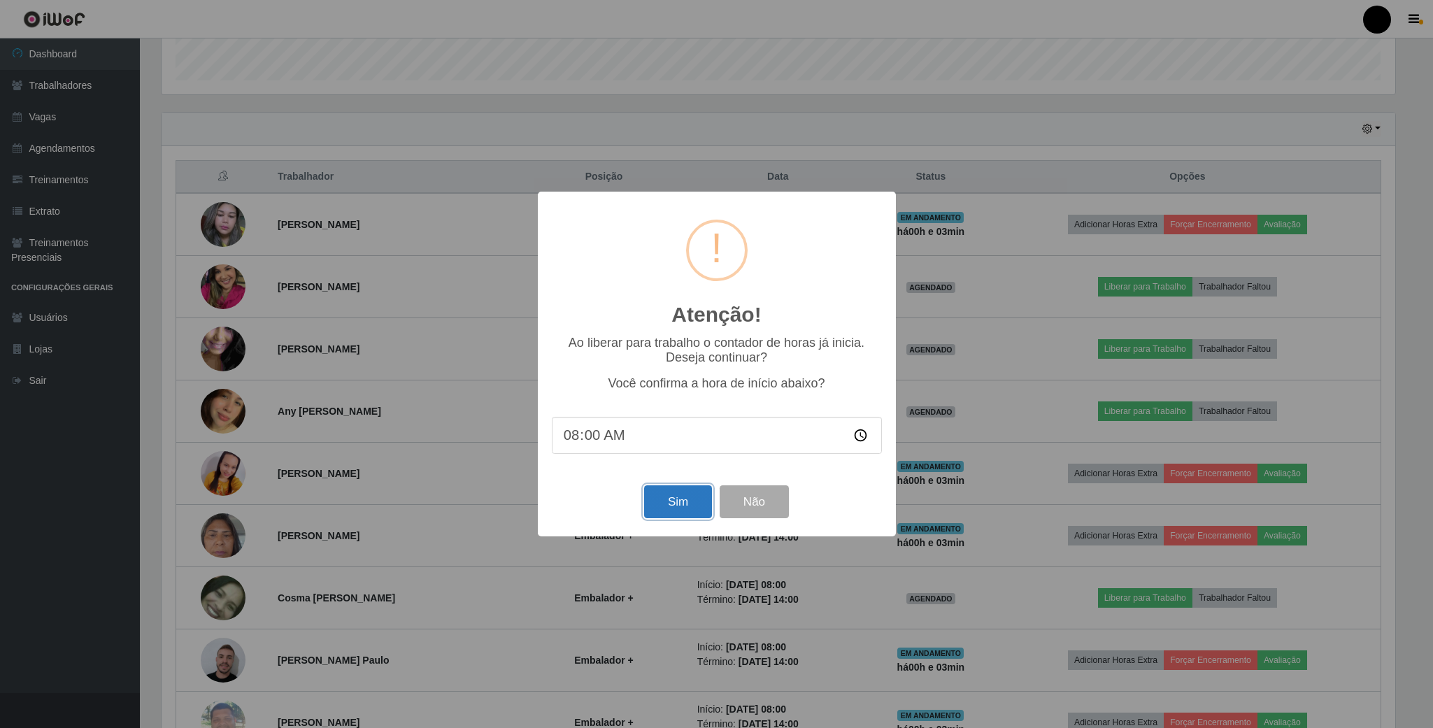
click at [663, 499] on button "Sim" at bounding box center [678, 501] width 68 height 33
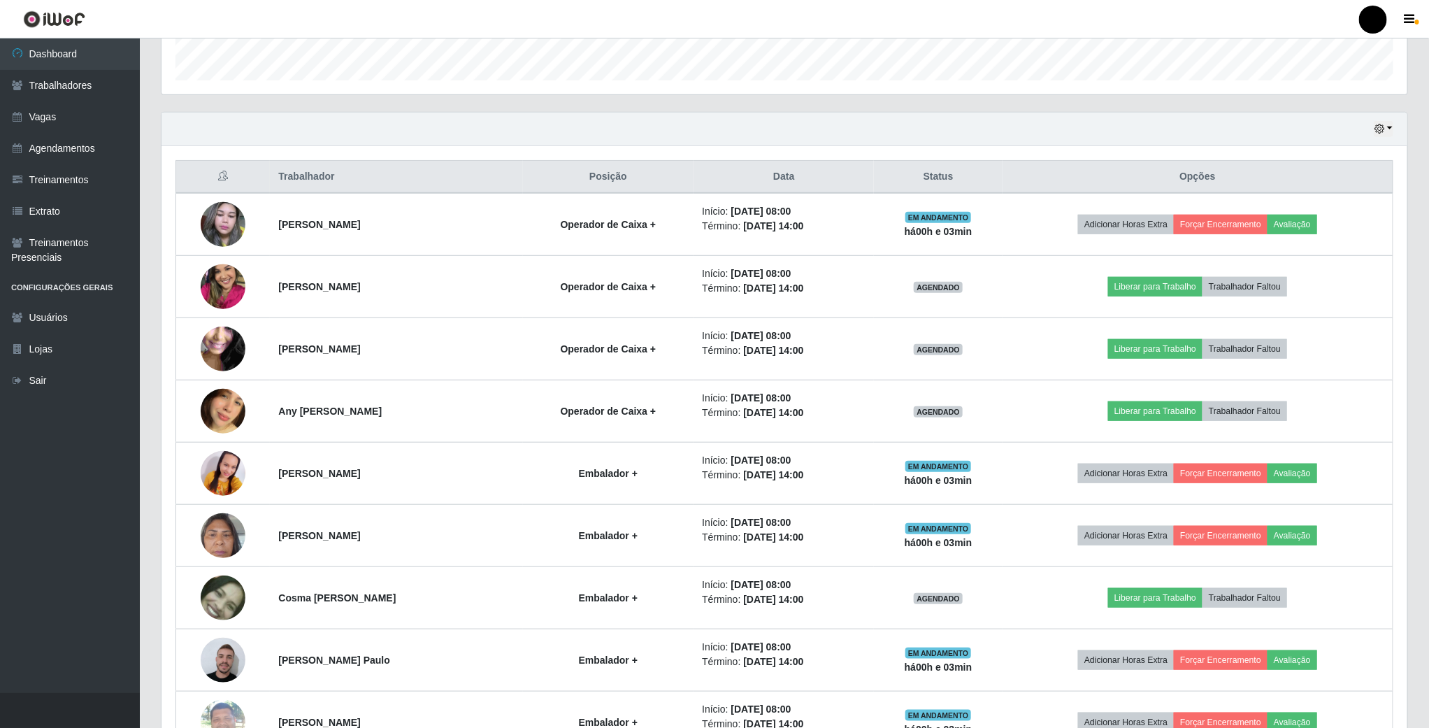
scroll to position [292, 1248]
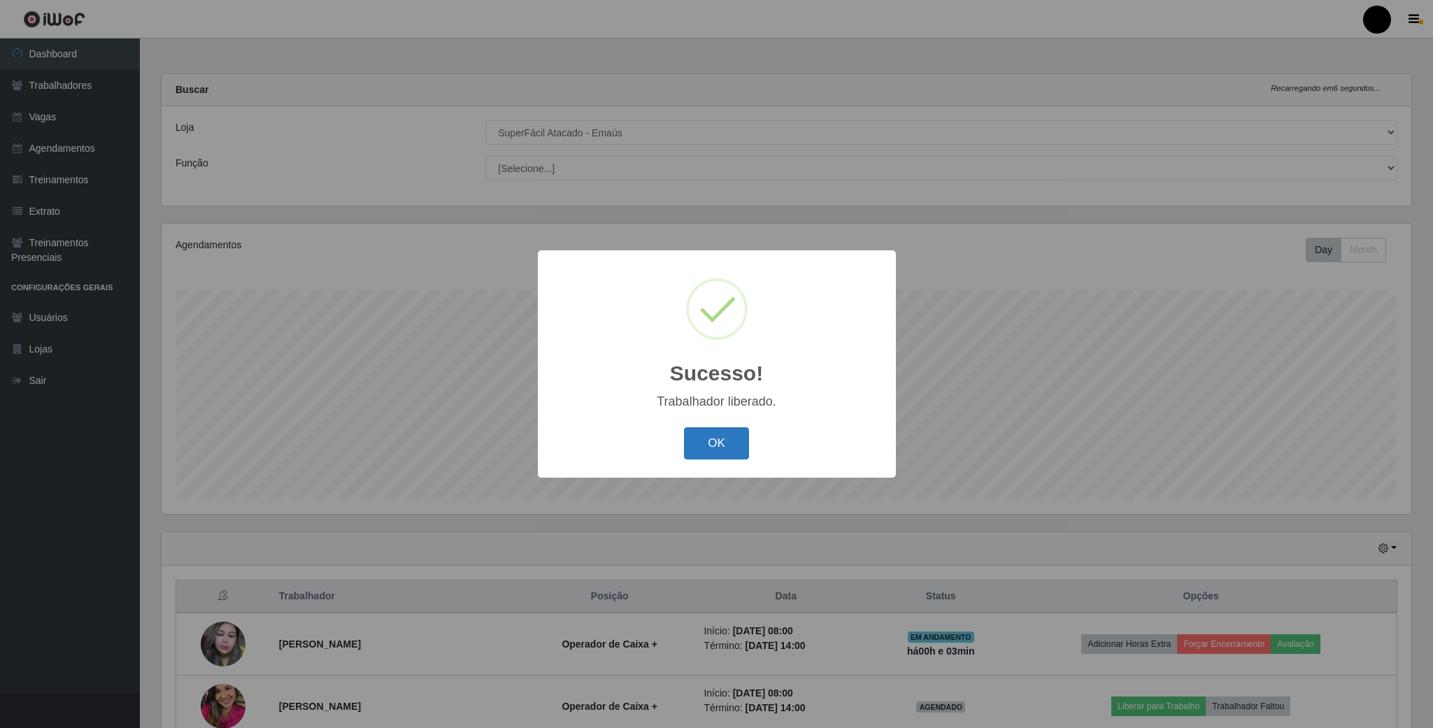
click at [701, 443] on button "OK" at bounding box center [716, 443] width 65 height 33
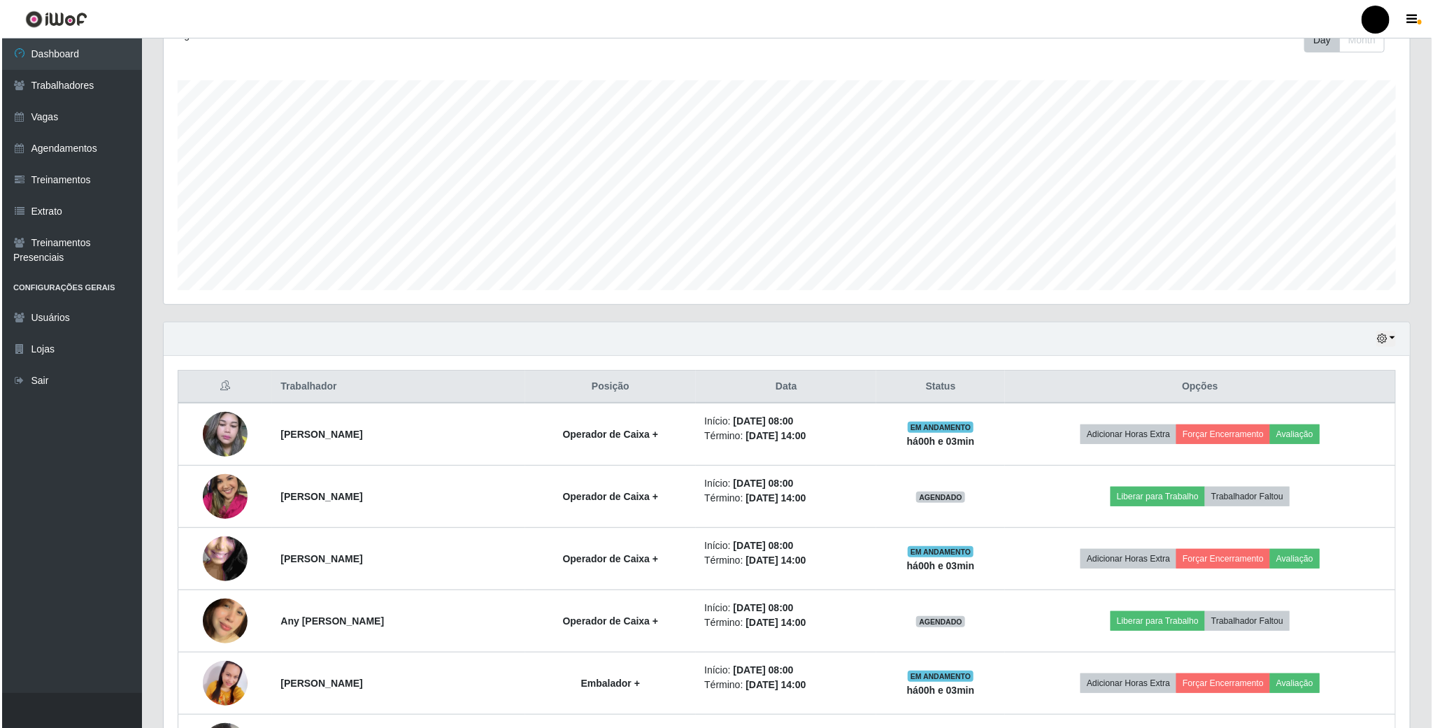
scroll to position [315, 0]
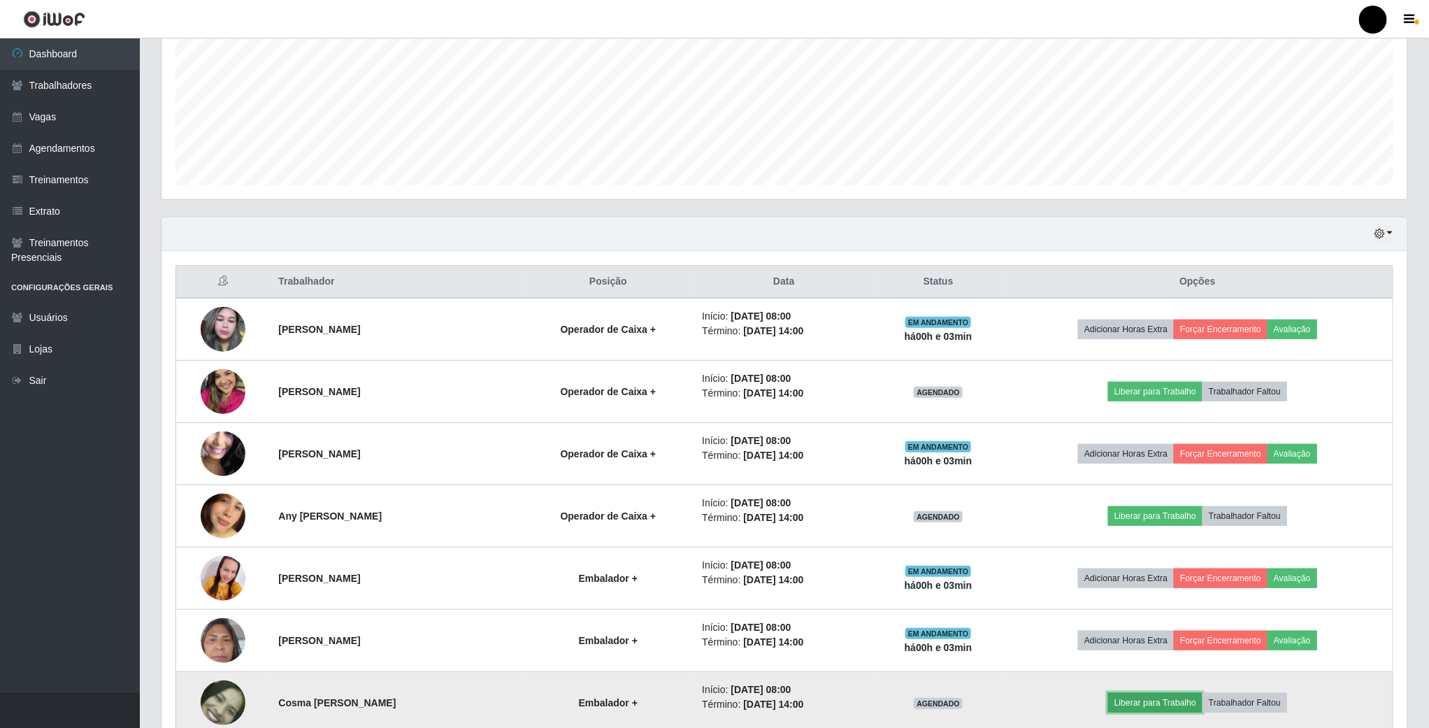
click at [1141, 711] on button "Liberar para Trabalho" at bounding box center [1155, 703] width 94 height 20
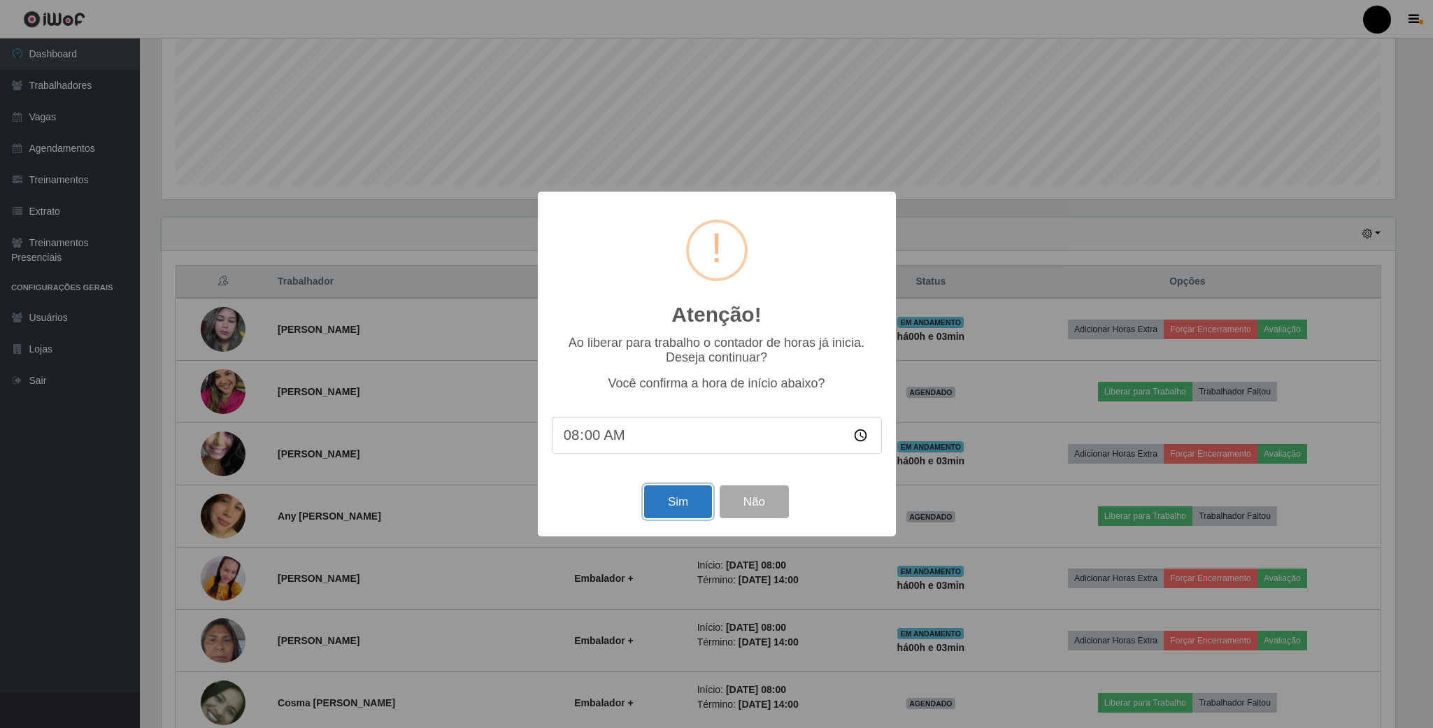
click at [680, 497] on button "Sim" at bounding box center [678, 501] width 68 height 33
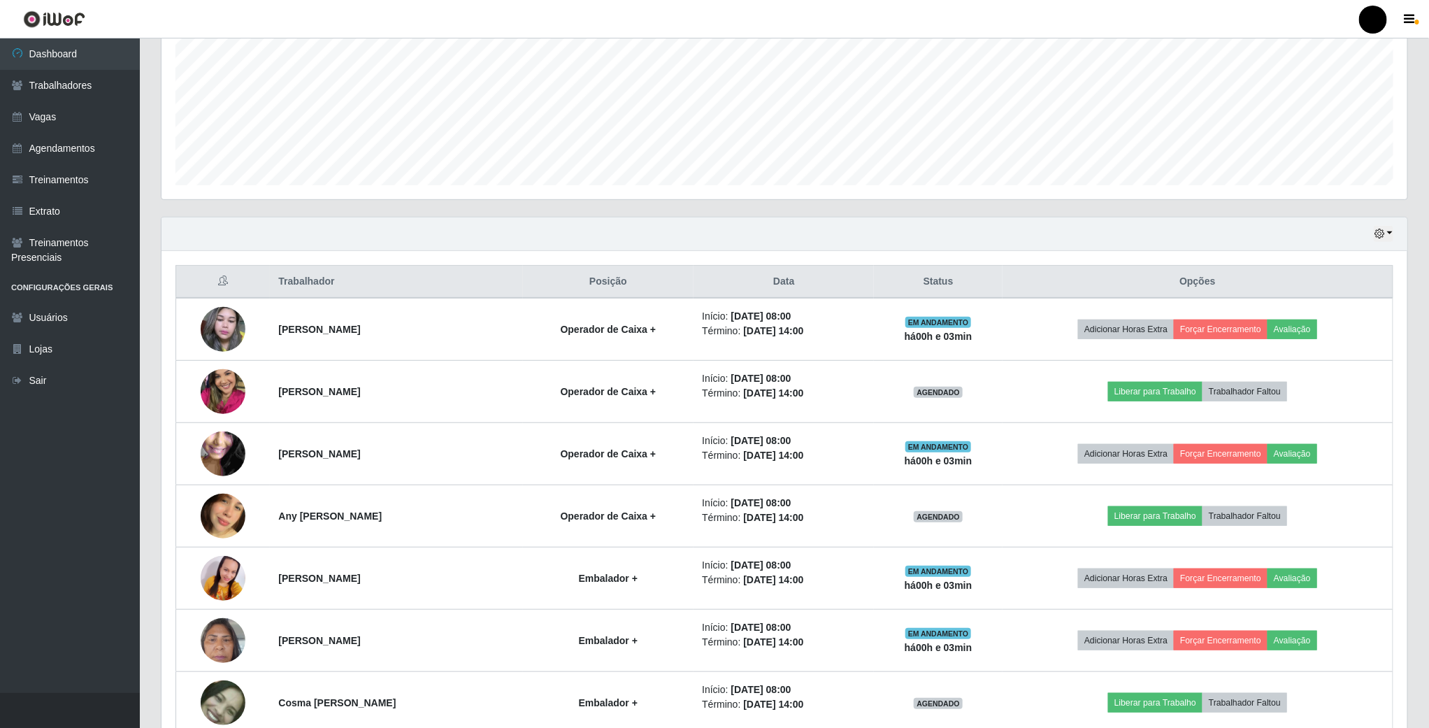
scroll to position [292, 1248]
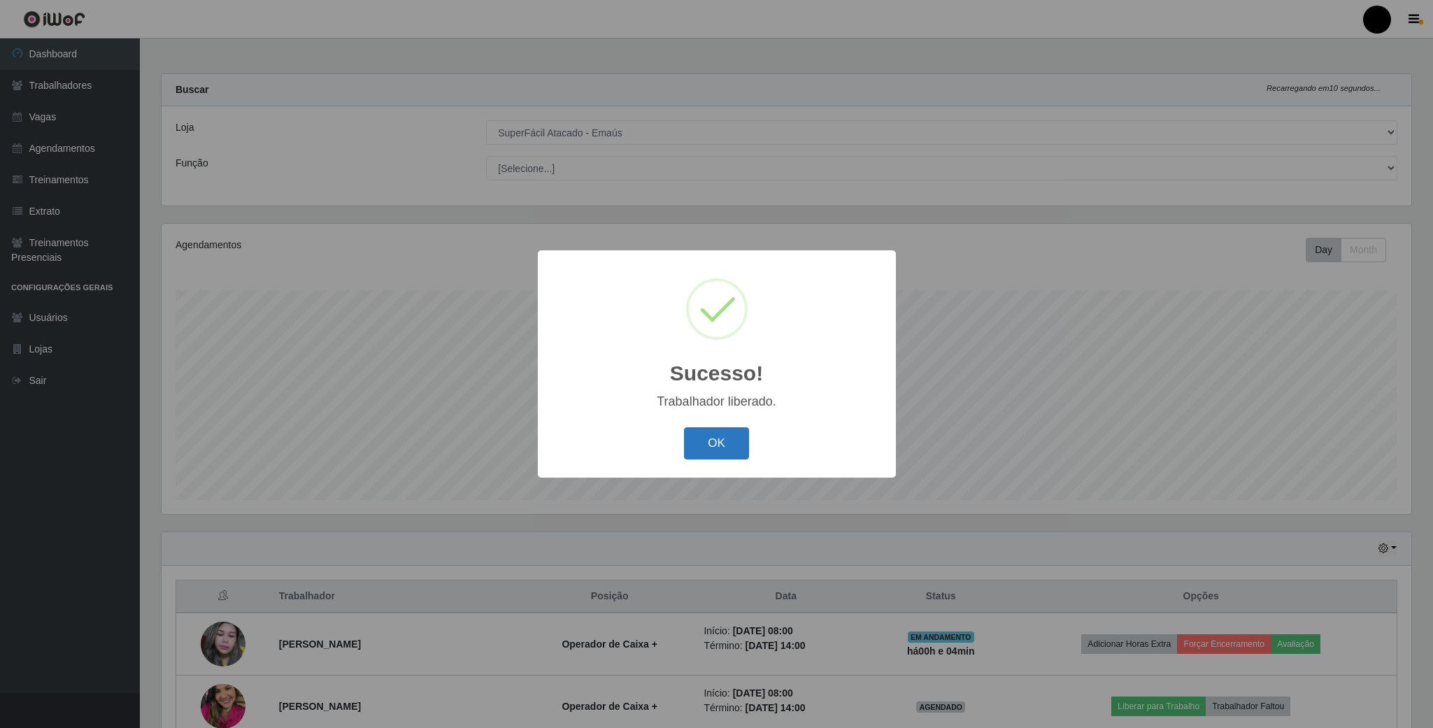
click at [710, 441] on button "OK" at bounding box center [716, 443] width 65 height 33
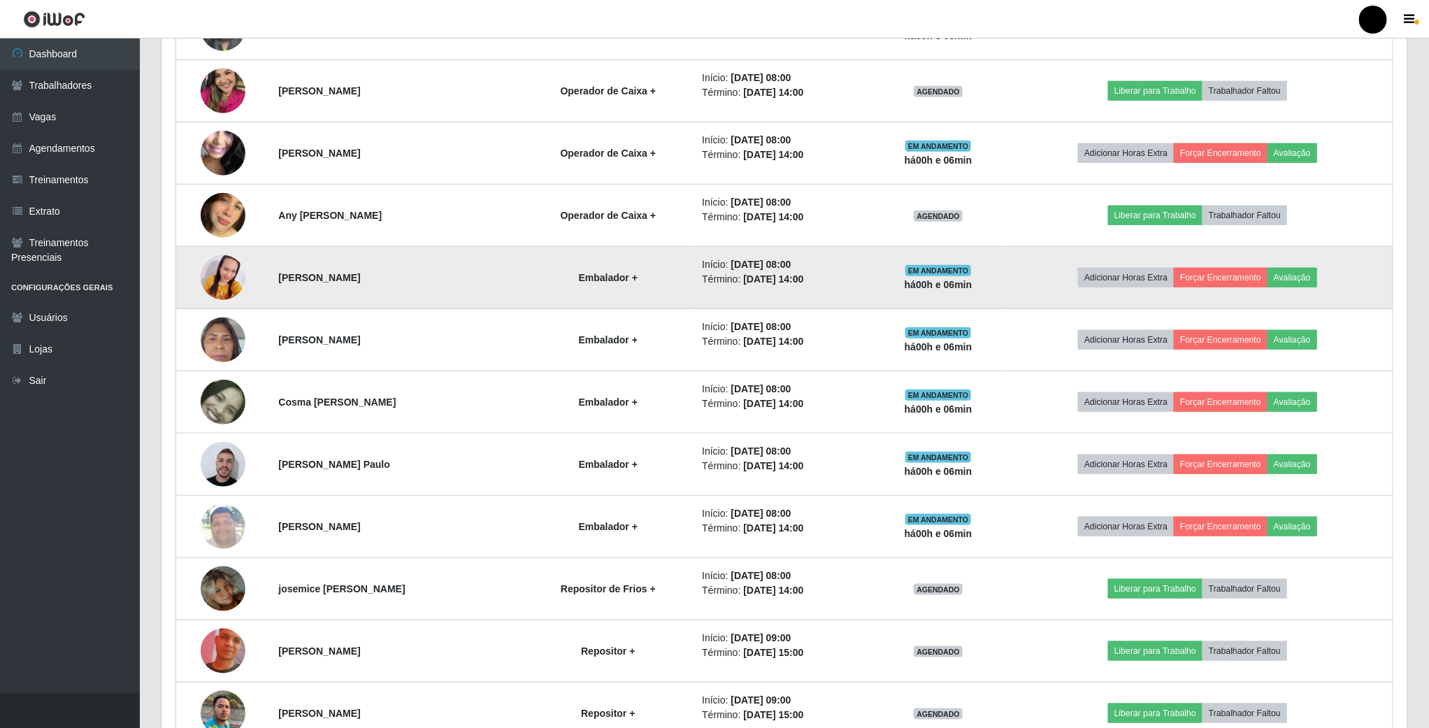
scroll to position [629, 0]
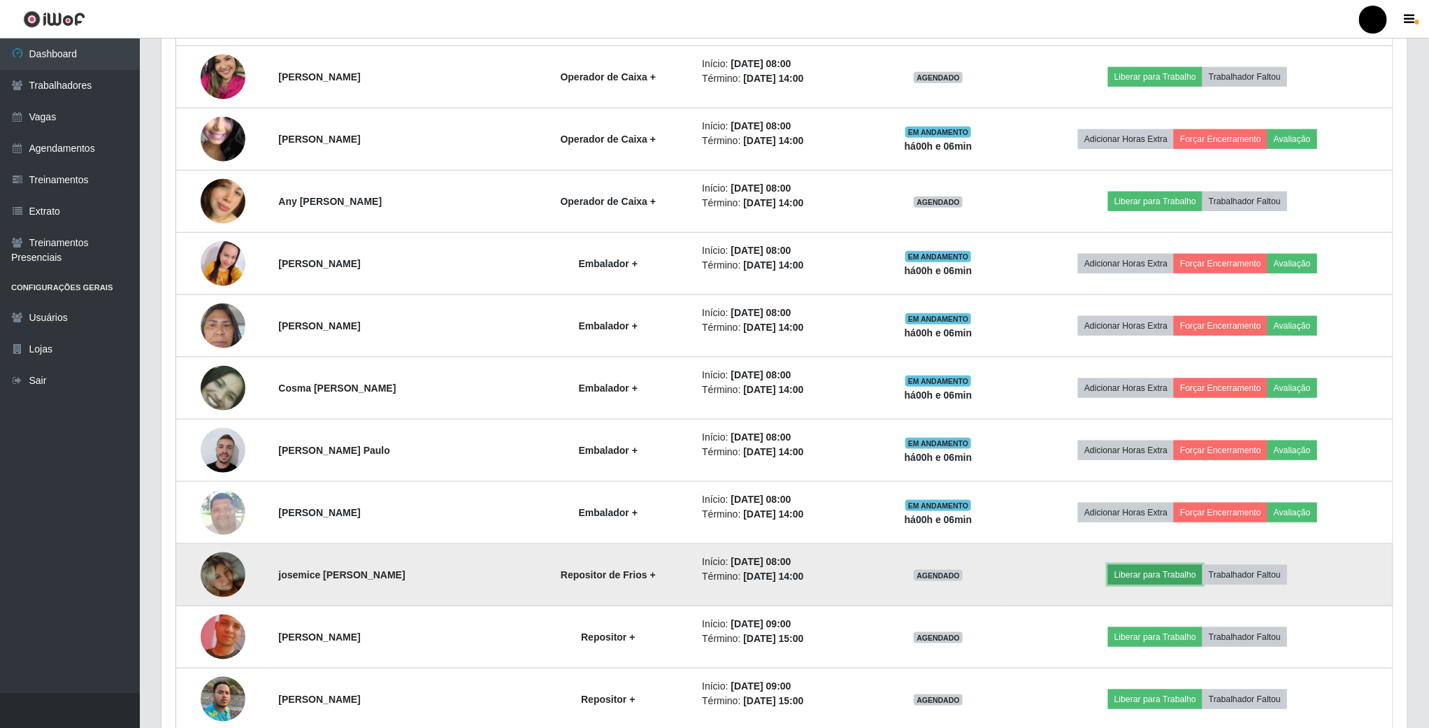
click at [1175, 582] on button "Liberar para Trabalho" at bounding box center [1155, 575] width 94 height 20
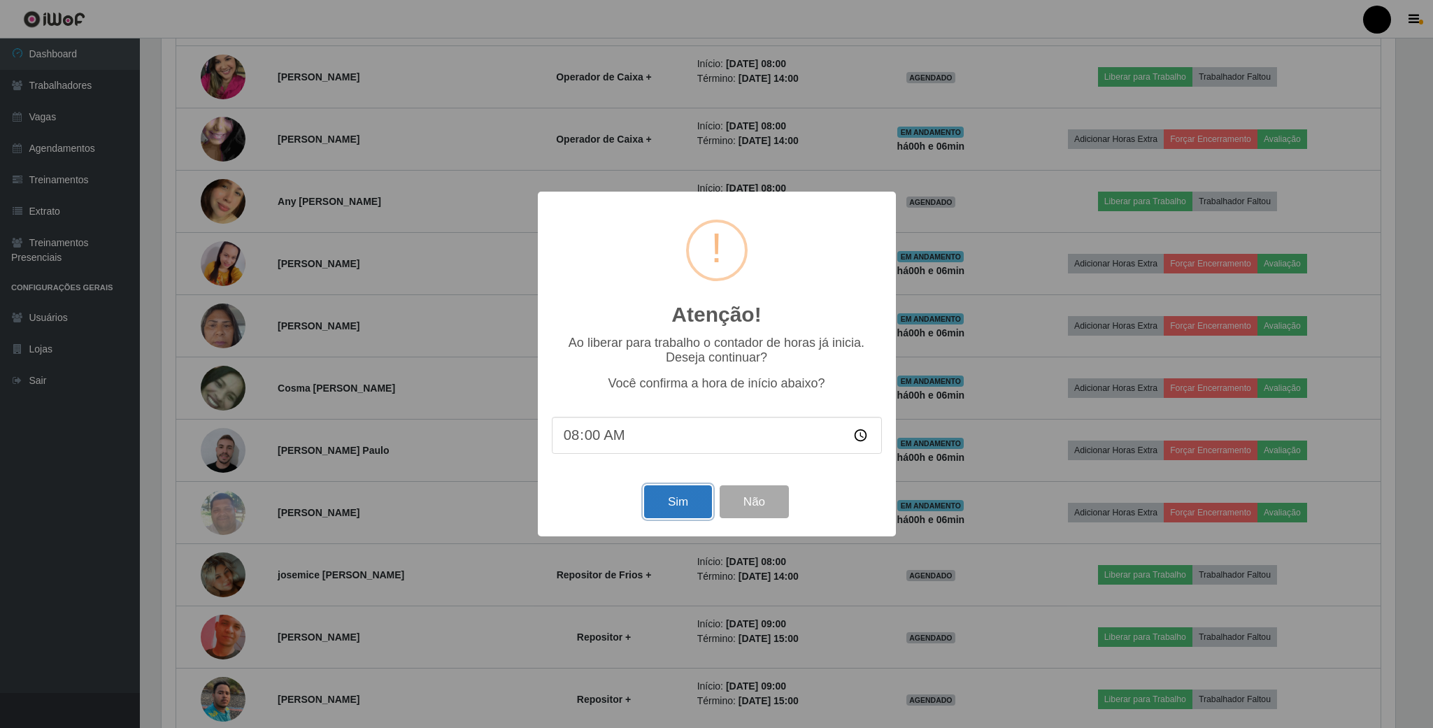
click at [671, 505] on button "Sim" at bounding box center [678, 501] width 68 height 33
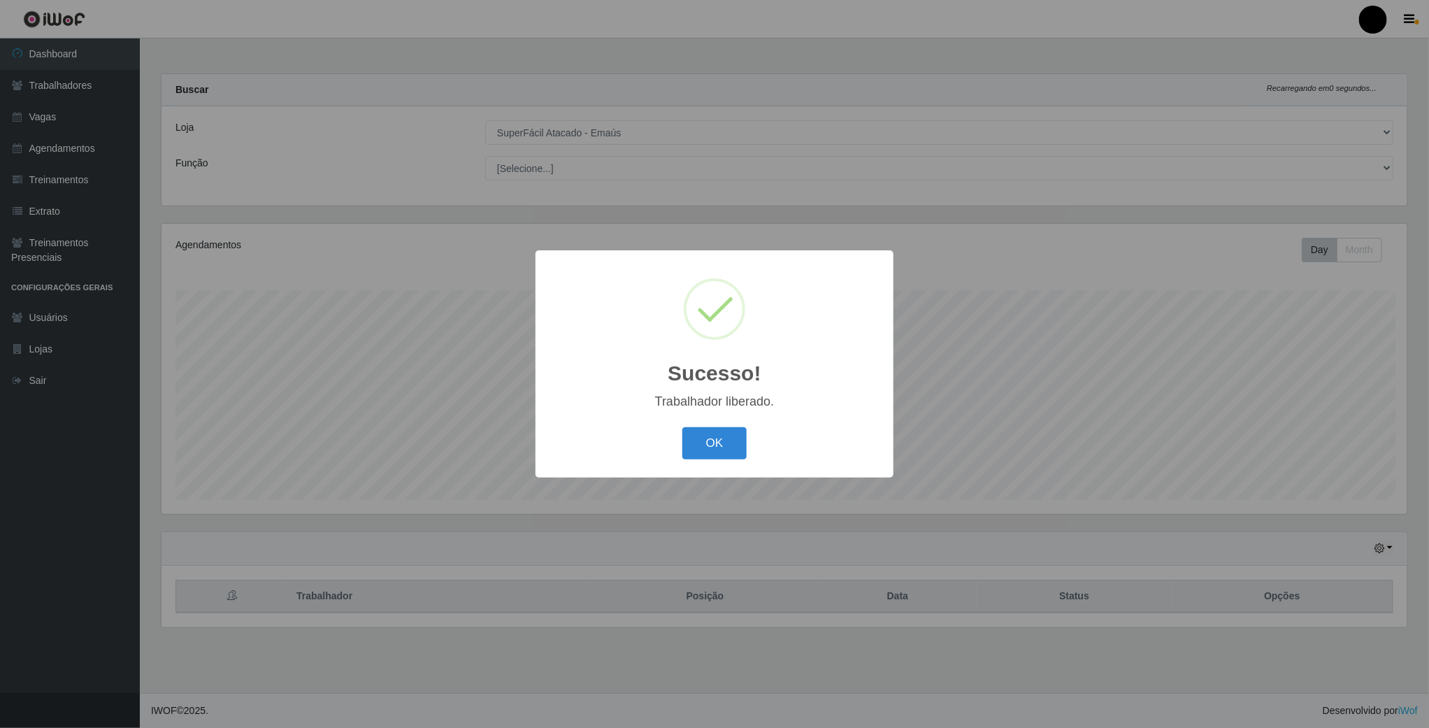
scroll to position [292, 1248]
click at [724, 445] on button "OK" at bounding box center [716, 443] width 65 height 33
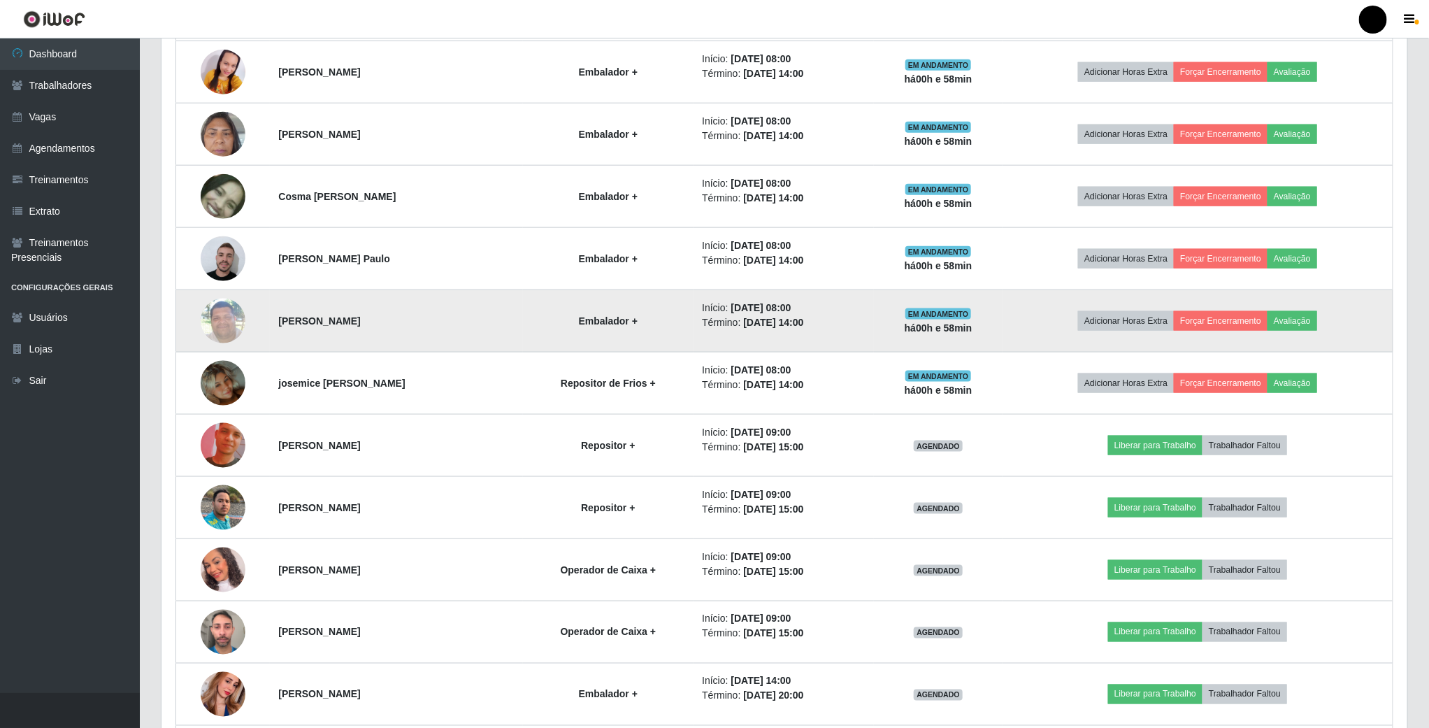
scroll to position [839, 0]
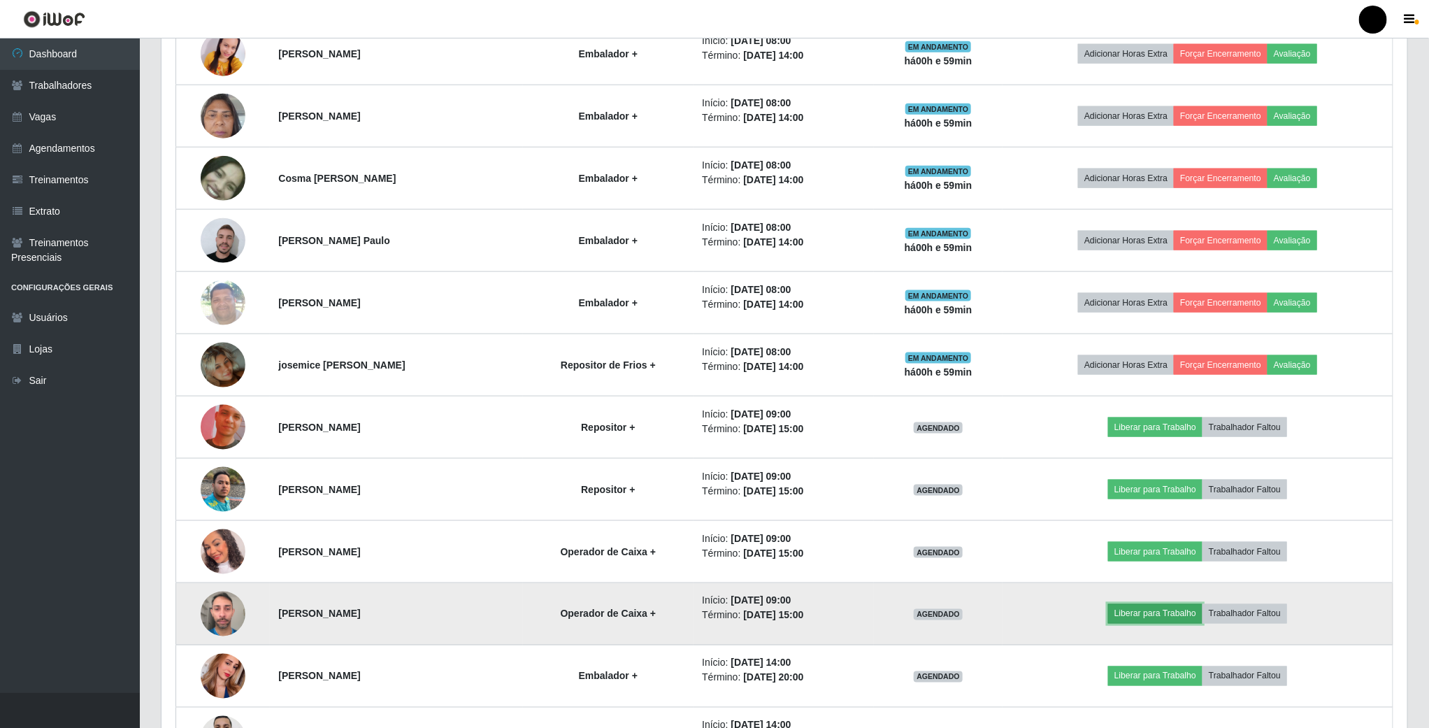
click at [1149, 622] on button "Liberar para Trabalho" at bounding box center [1155, 614] width 94 height 20
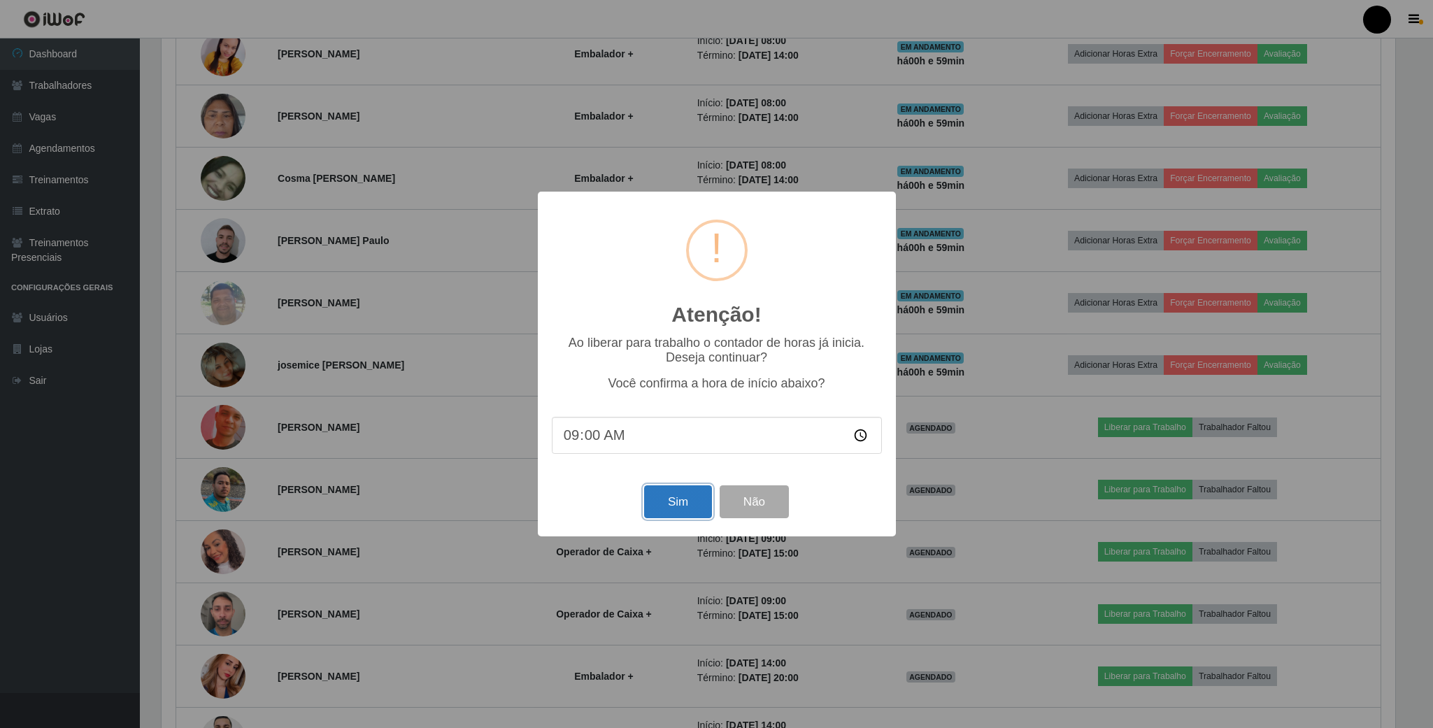
click at [692, 508] on button "Sim" at bounding box center [678, 501] width 68 height 33
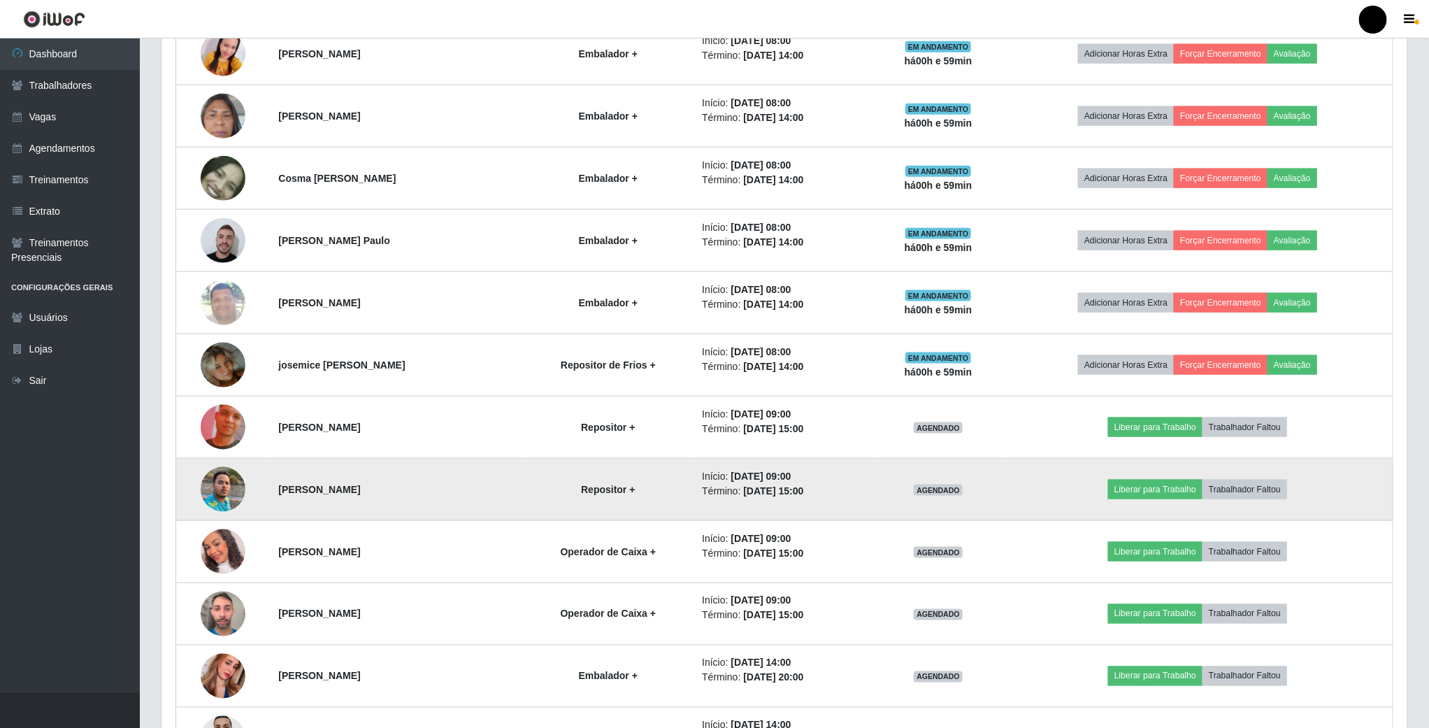
scroll to position [292, 1248]
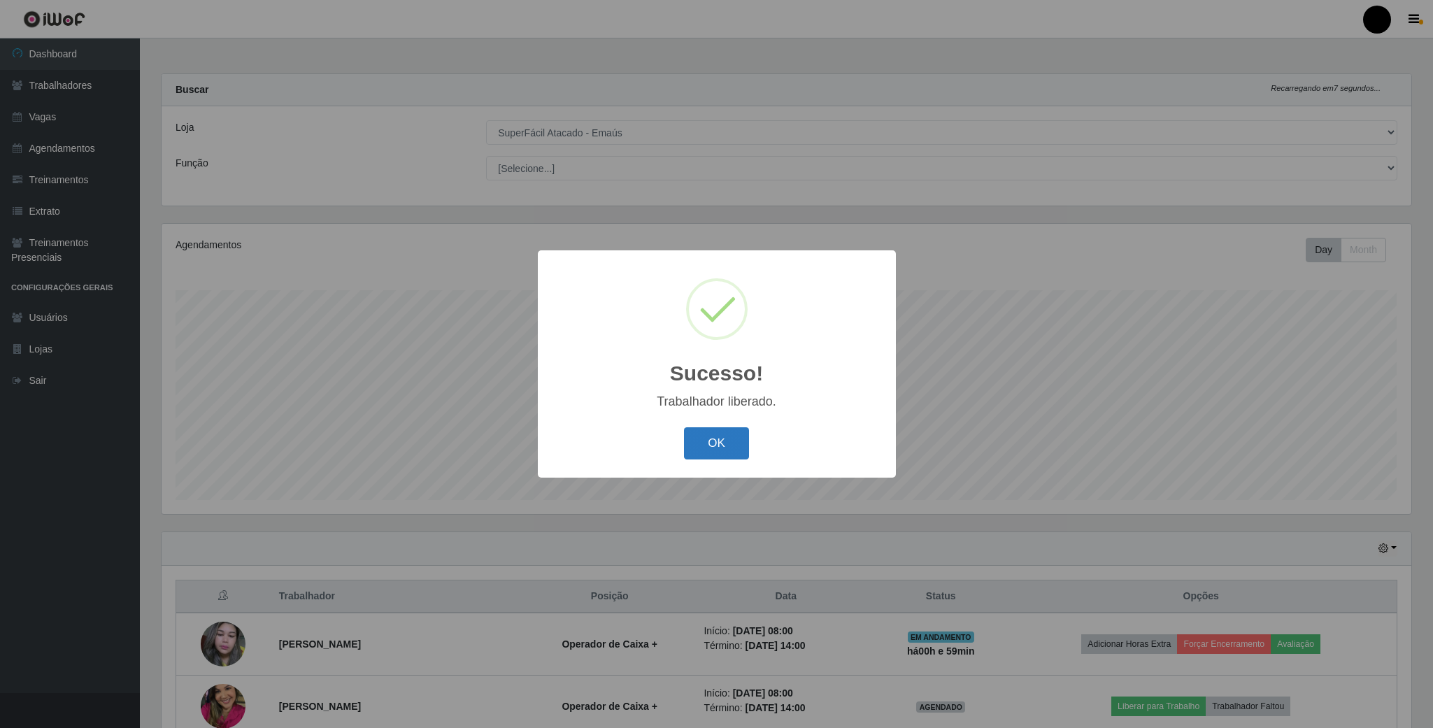
click at [724, 450] on button "OK" at bounding box center [716, 443] width 65 height 33
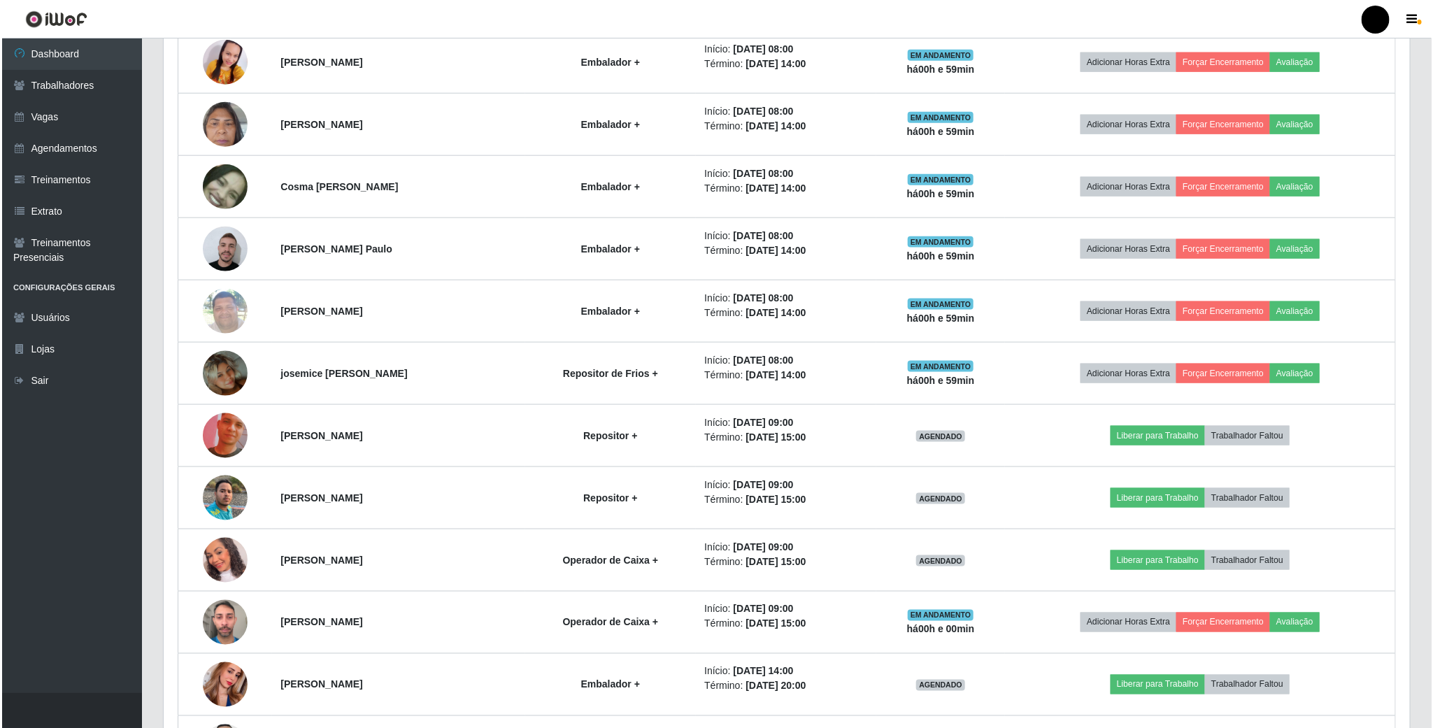
scroll to position [839, 0]
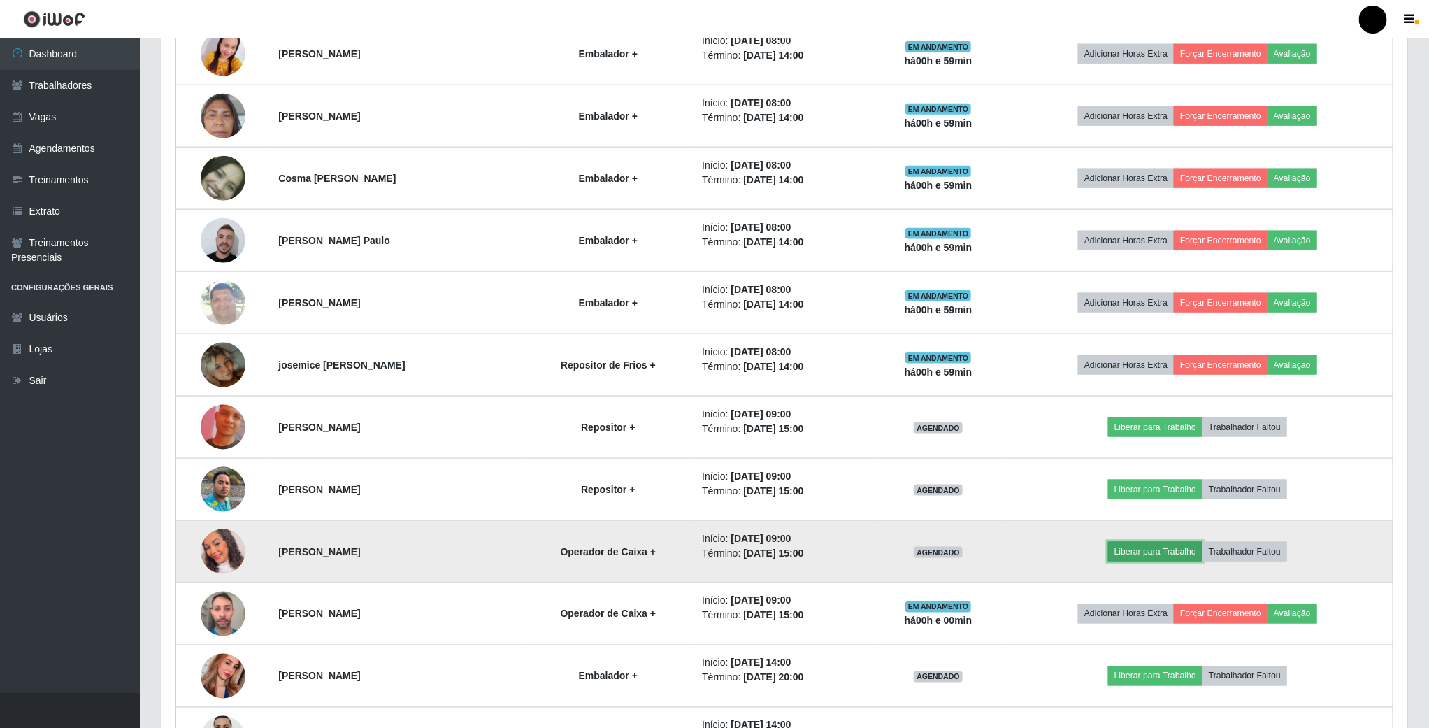
click at [1156, 558] on button "Liberar para Trabalho" at bounding box center [1155, 552] width 94 height 20
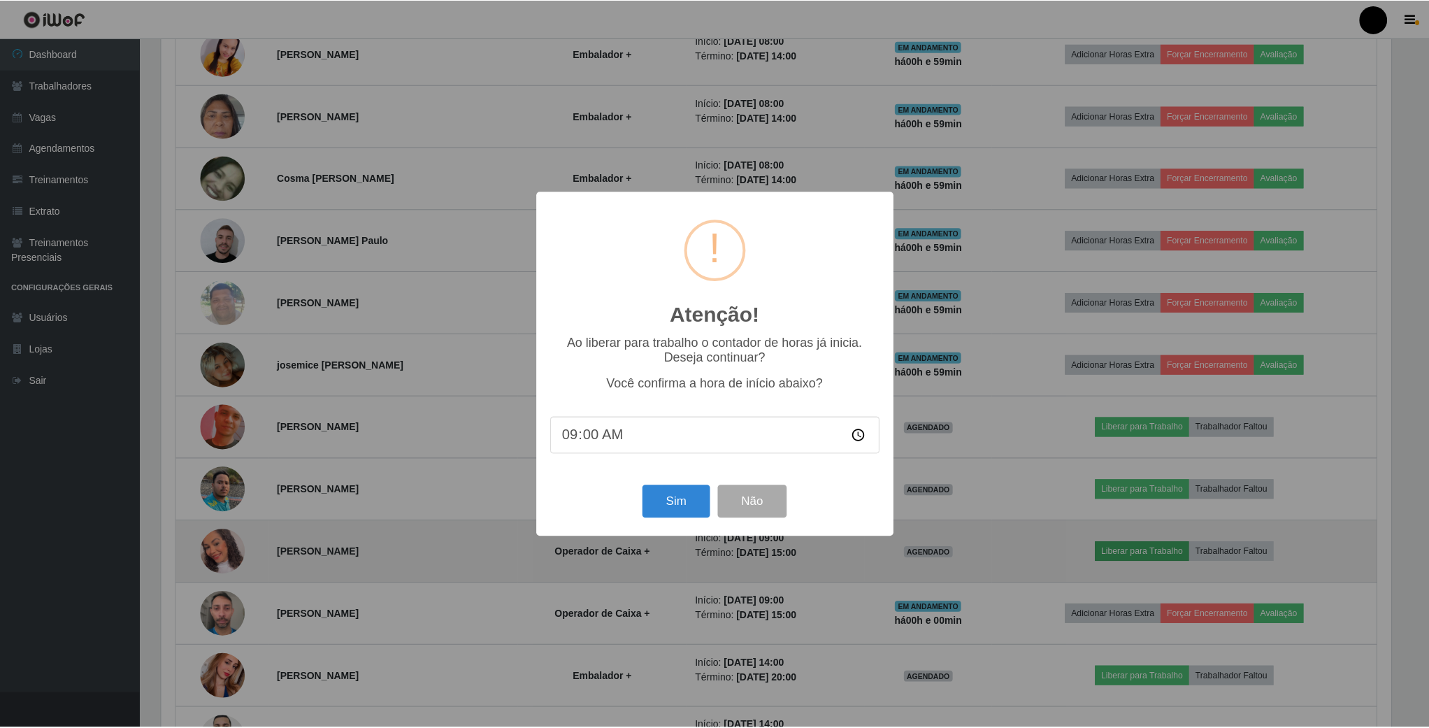
scroll to position [292, 1233]
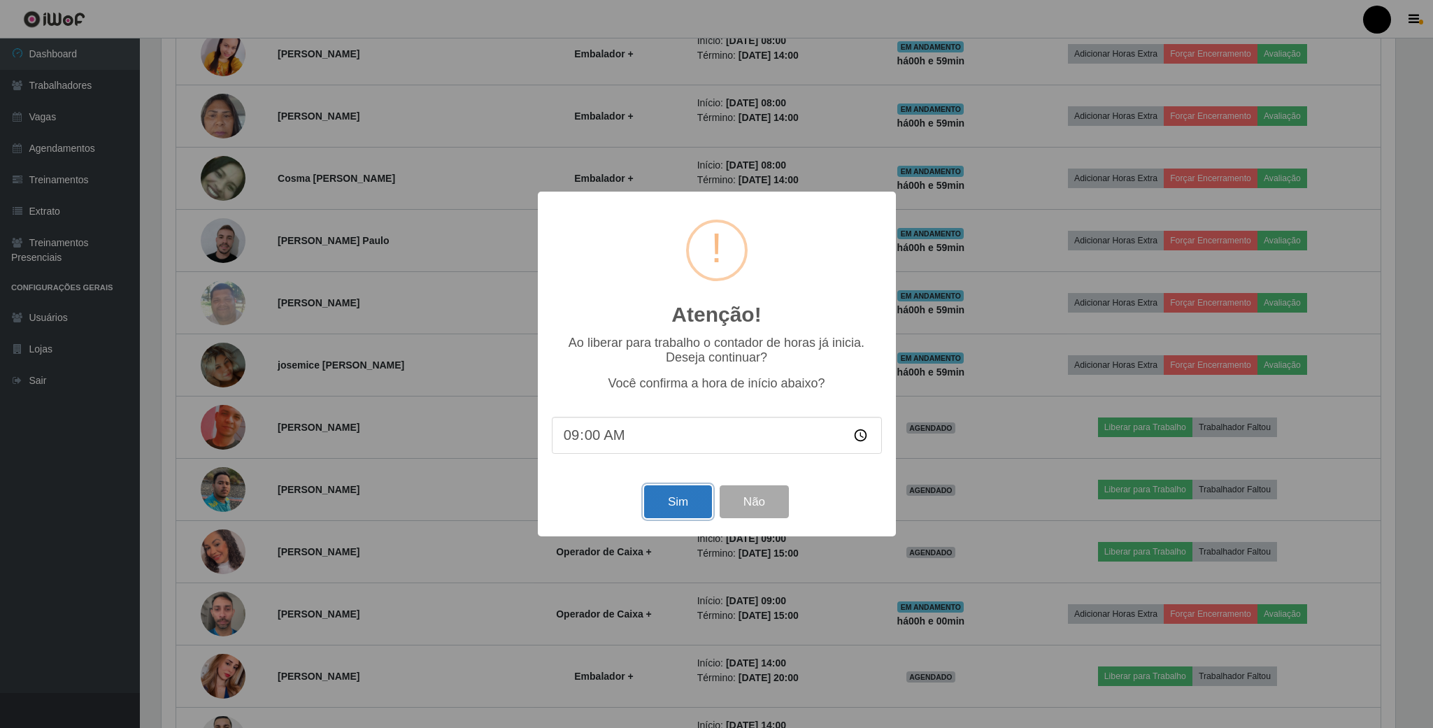
click at [678, 502] on button "Sim" at bounding box center [678, 501] width 68 height 33
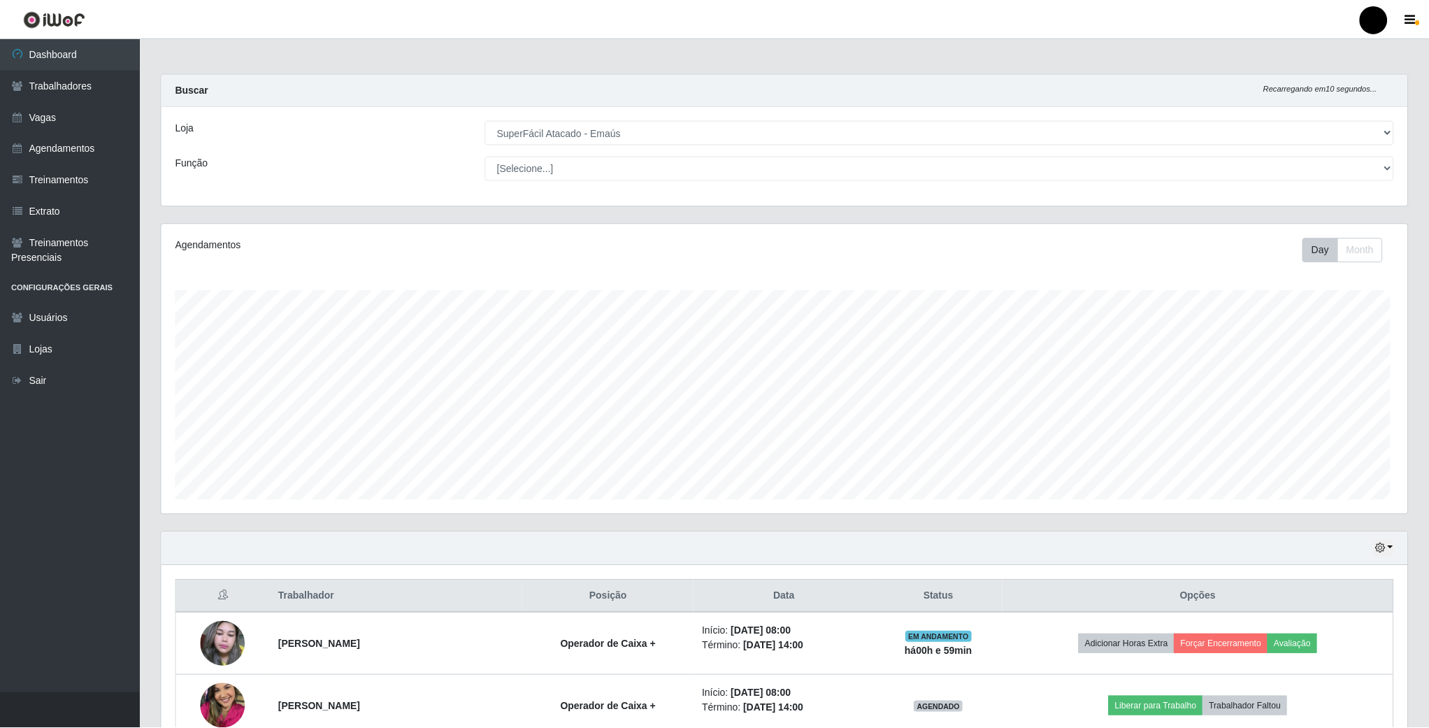
scroll to position [292, 1248]
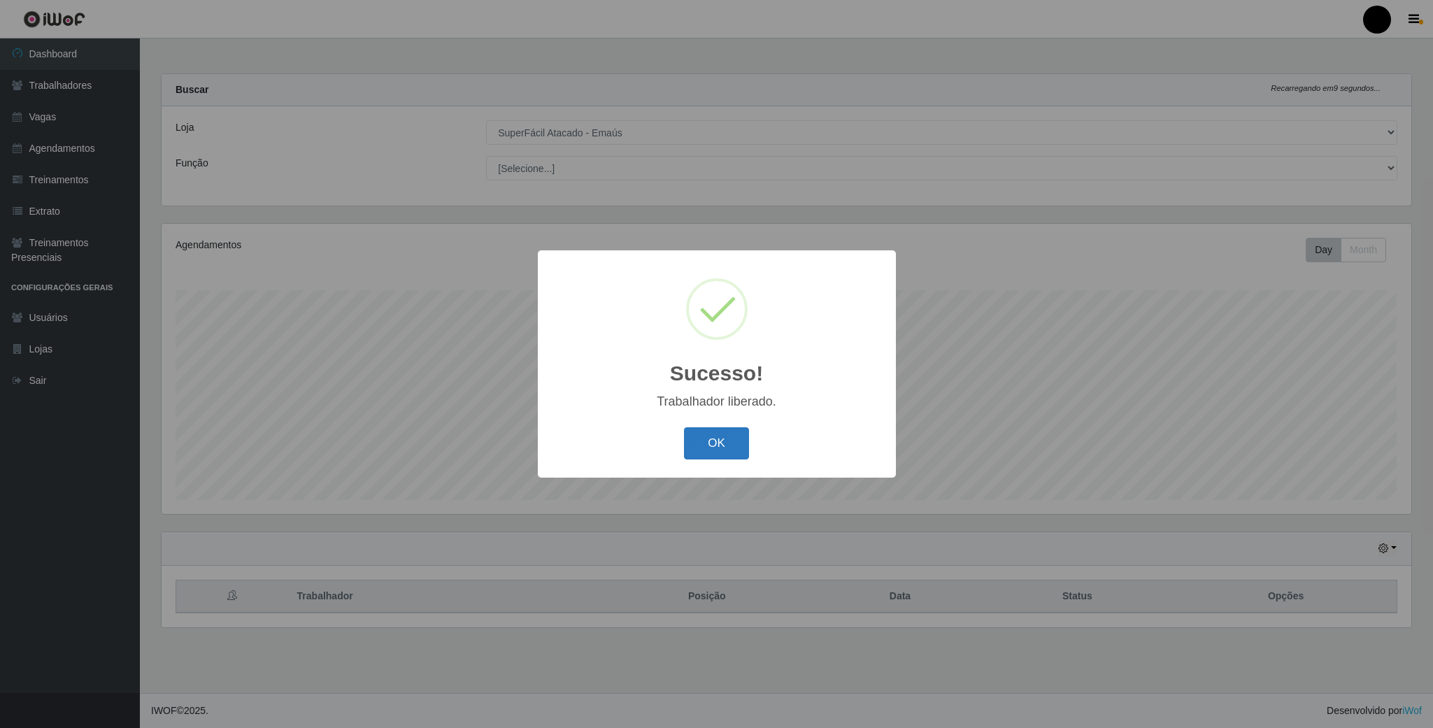
click at [713, 447] on button "OK" at bounding box center [716, 443] width 65 height 33
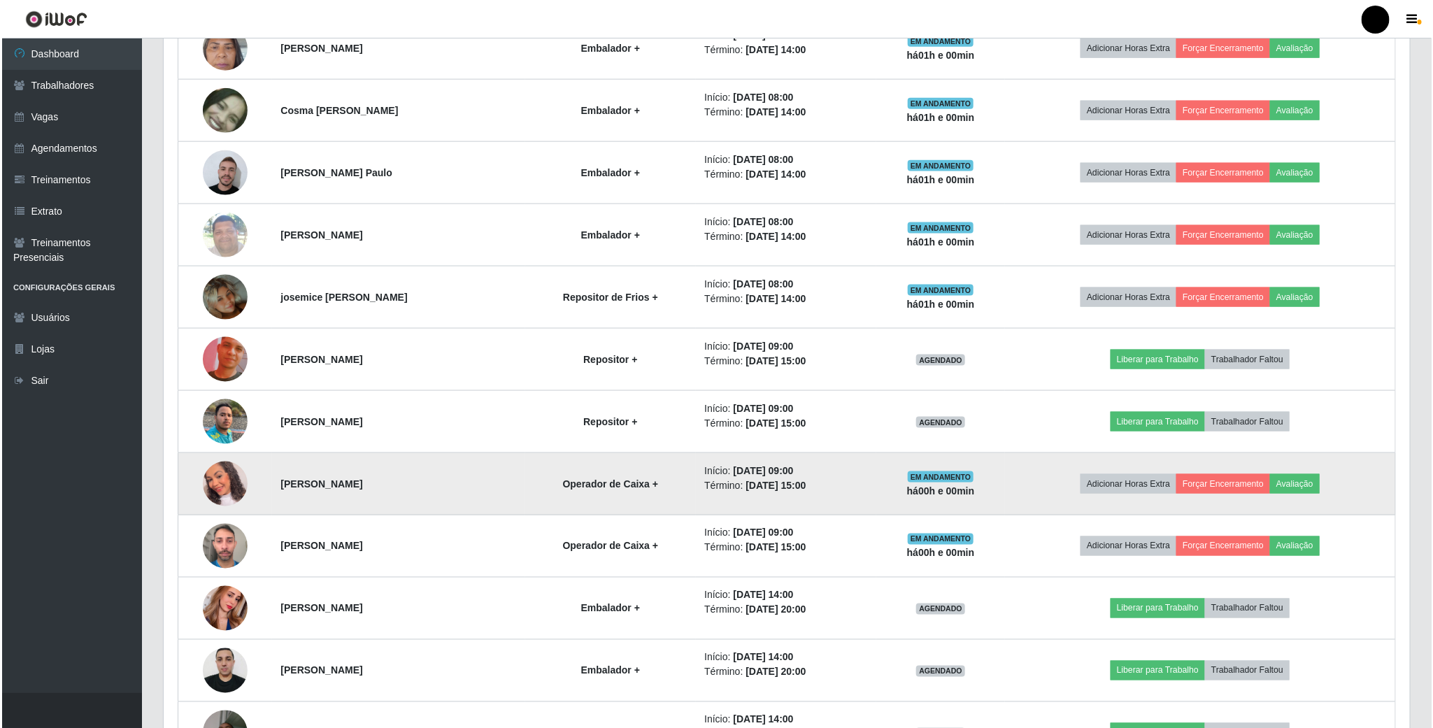
scroll to position [944, 0]
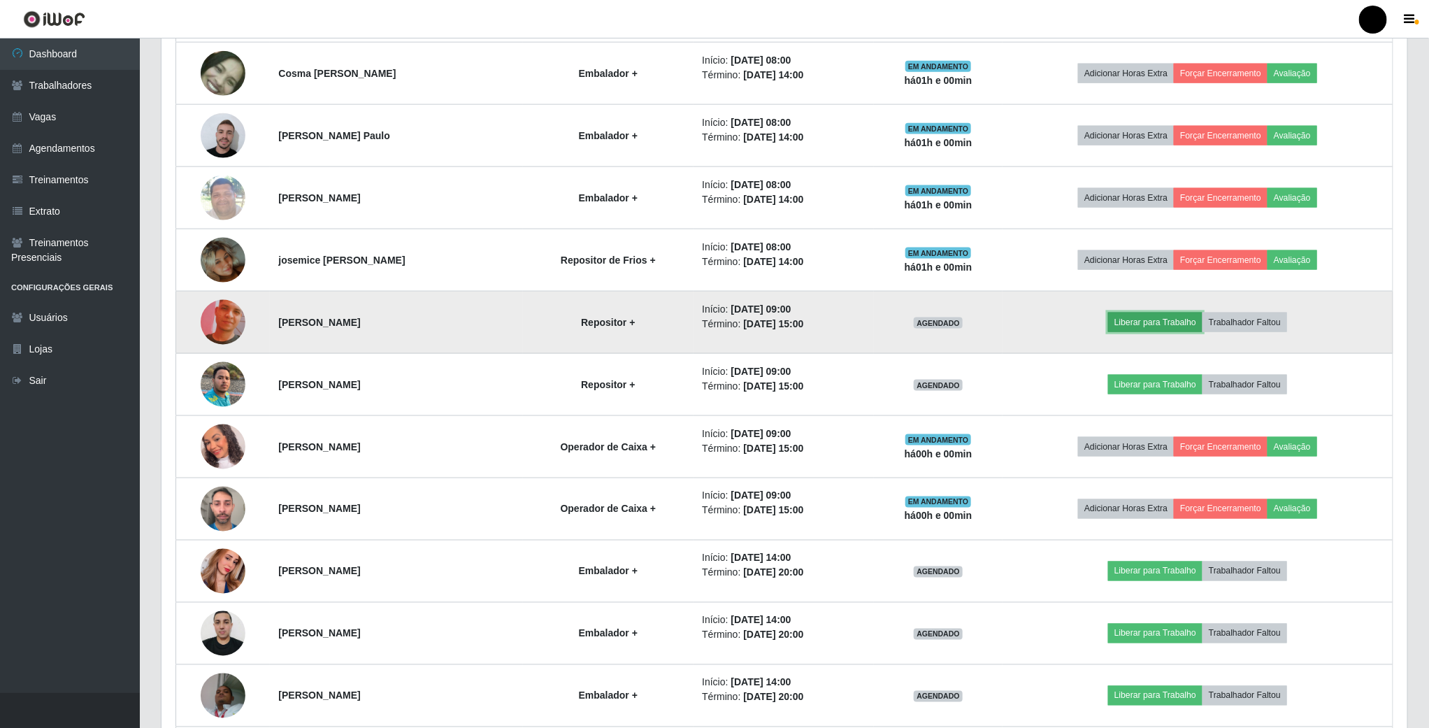
click at [1165, 332] on button "Liberar para Trabalho" at bounding box center [1155, 323] width 94 height 20
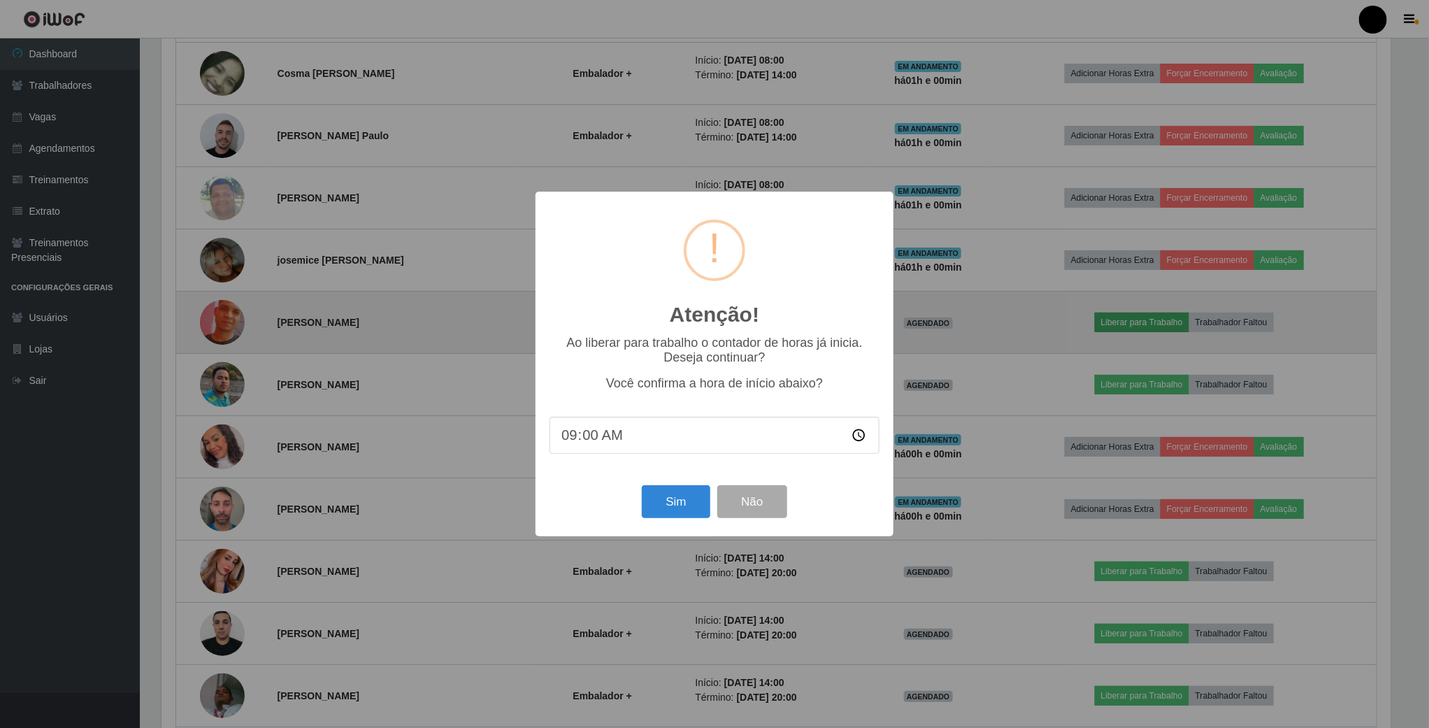
scroll to position [292, 1233]
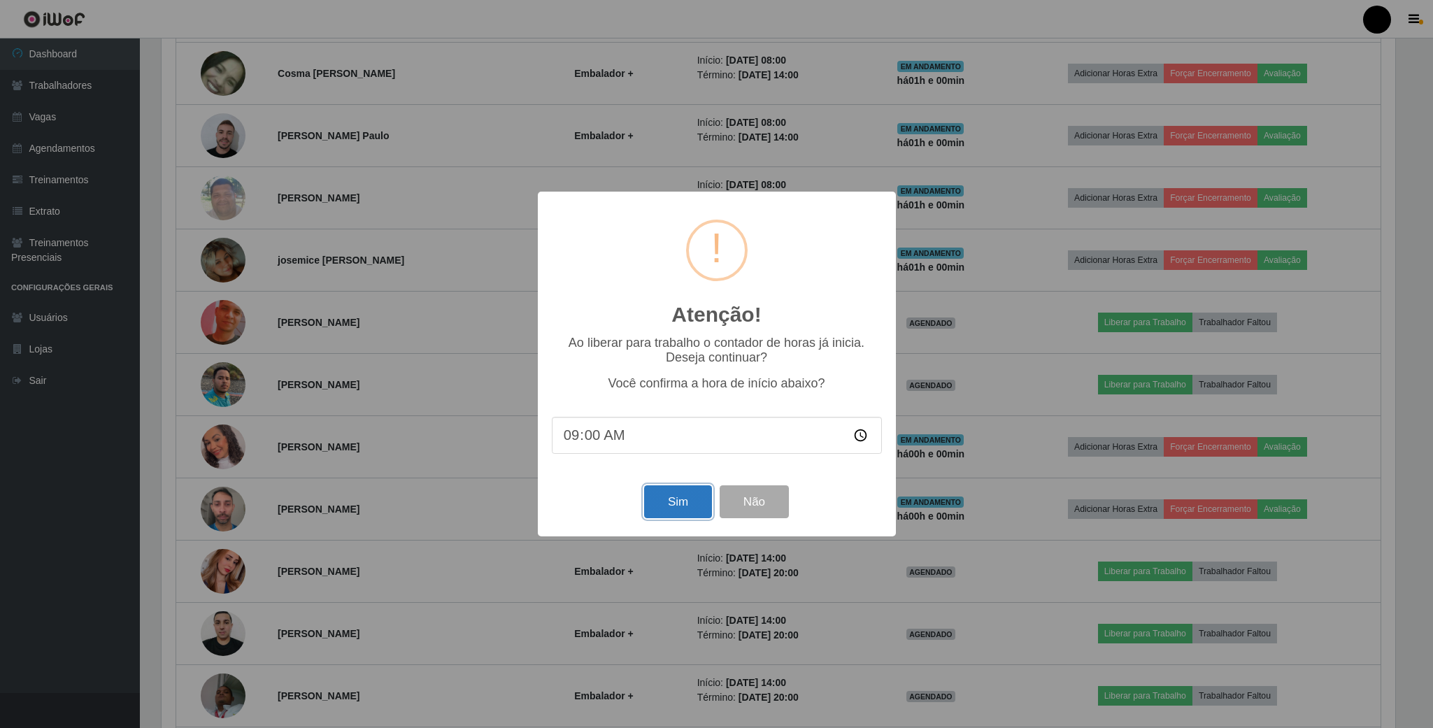
click at [678, 497] on button "Sim" at bounding box center [678, 501] width 68 height 33
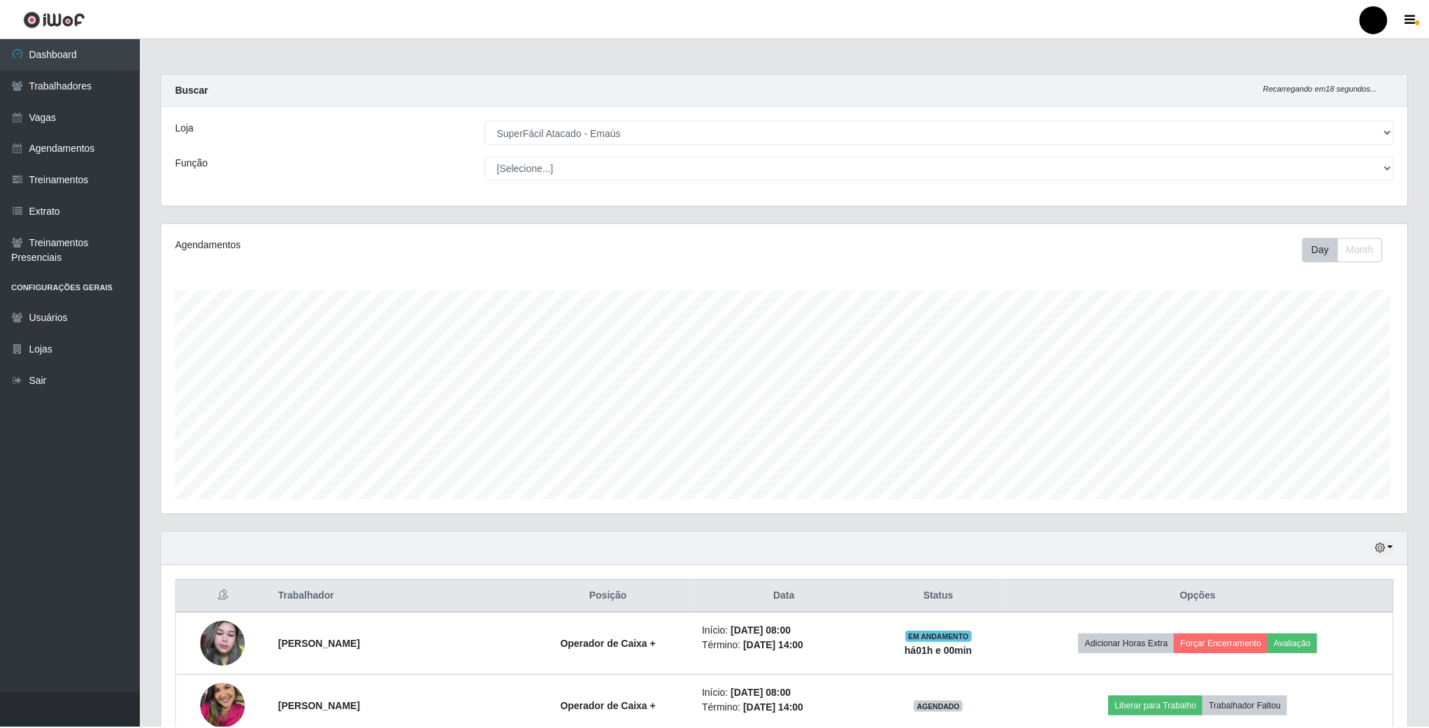
scroll to position [292, 1248]
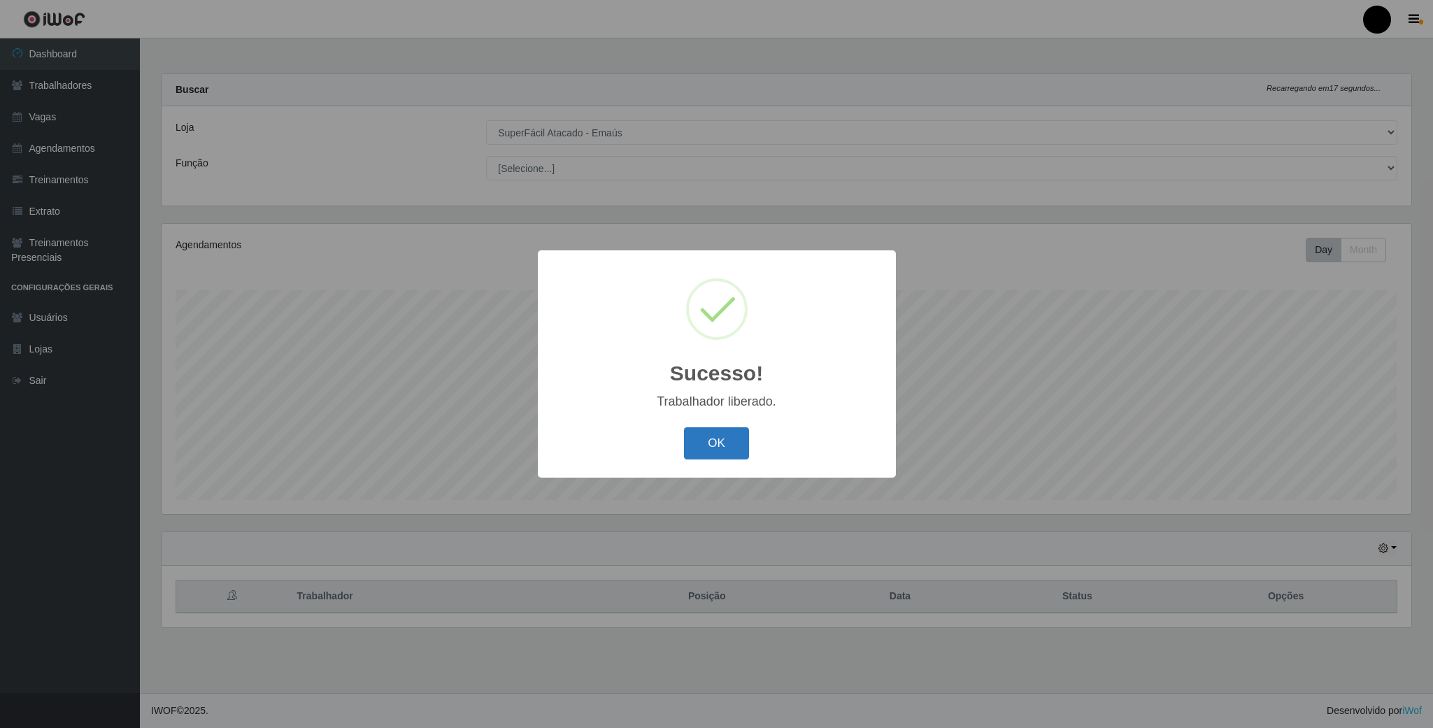
click at [705, 449] on button "OK" at bounding box center [716, 443] width 65 height 33
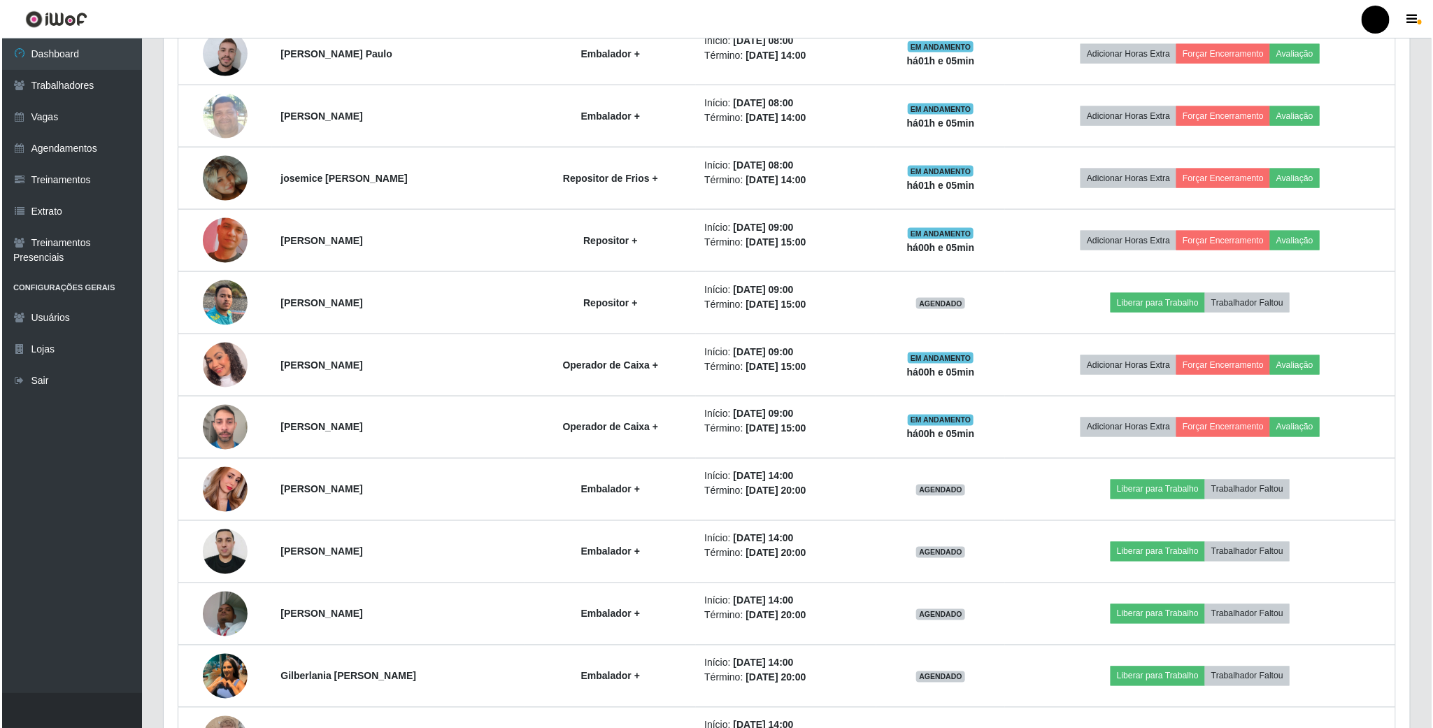
scroll to position [1049, 0]
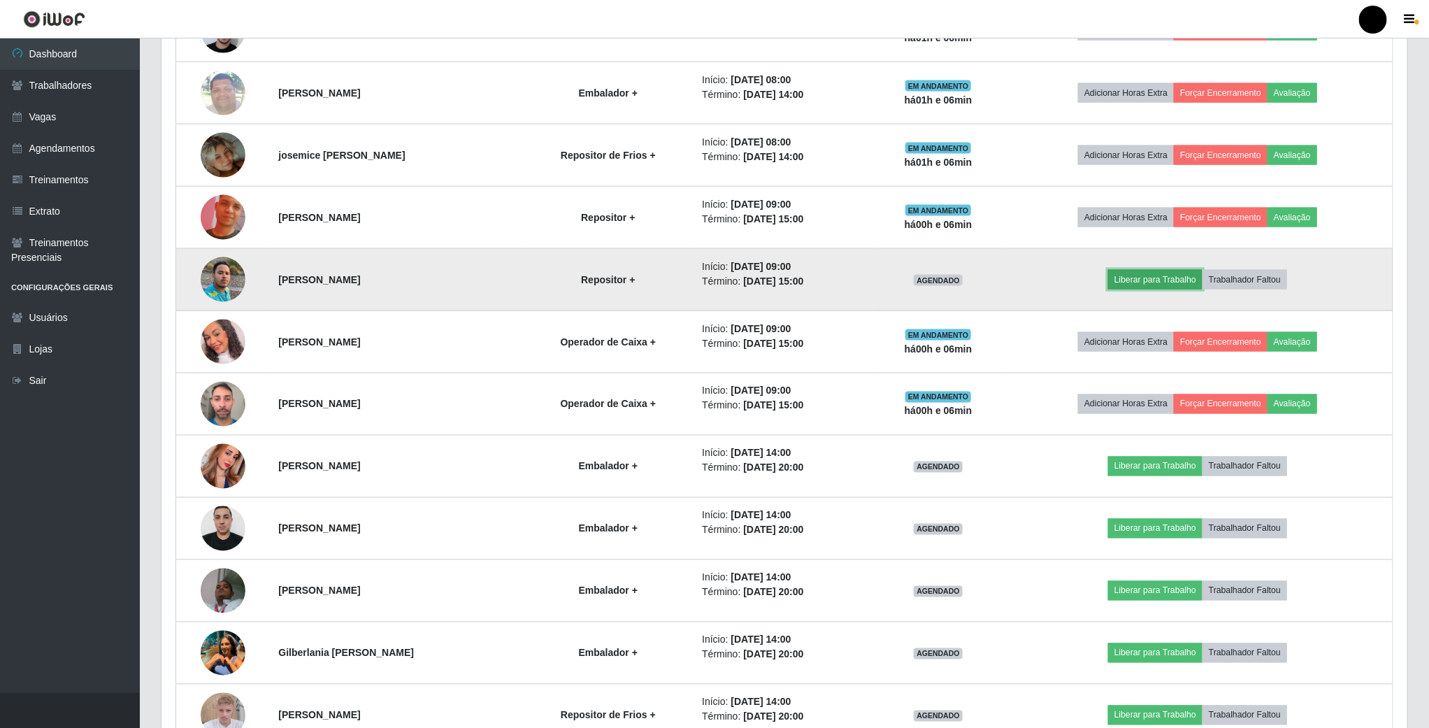
click at [1175, 286] on button "Liberar para Trabalho" at bounding box center [1155, 280] width 94 height 20
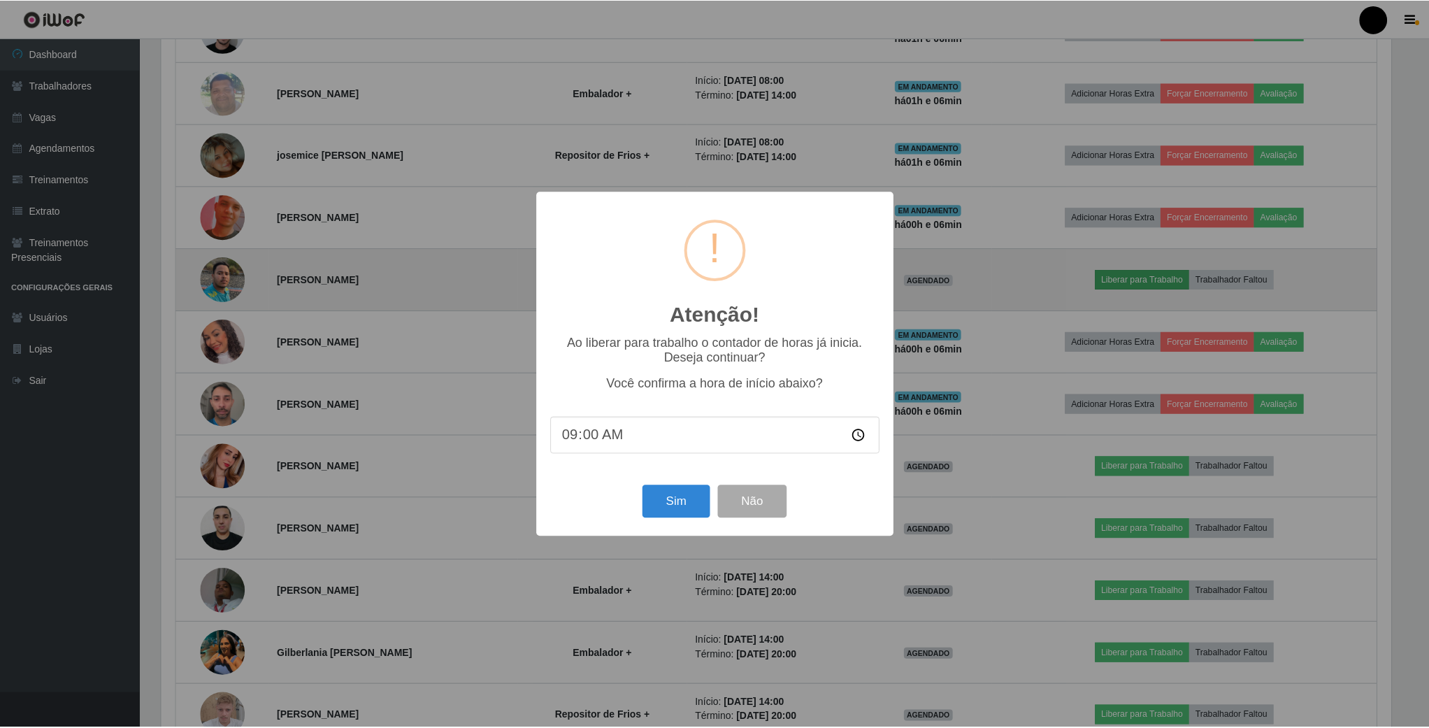
scroll to position [292, 1233]
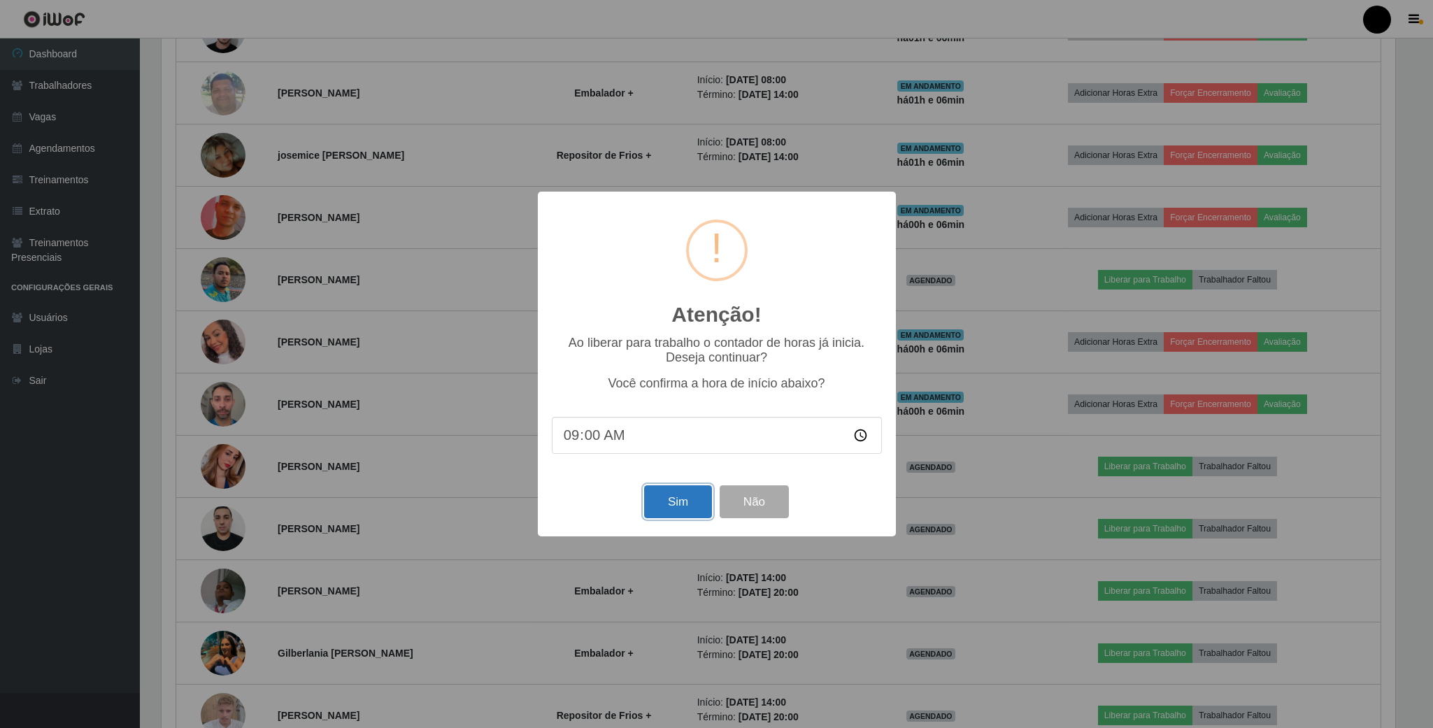
click at [661, 506] on button "Sim" at bounding box center [678, 501] width 68 height 33
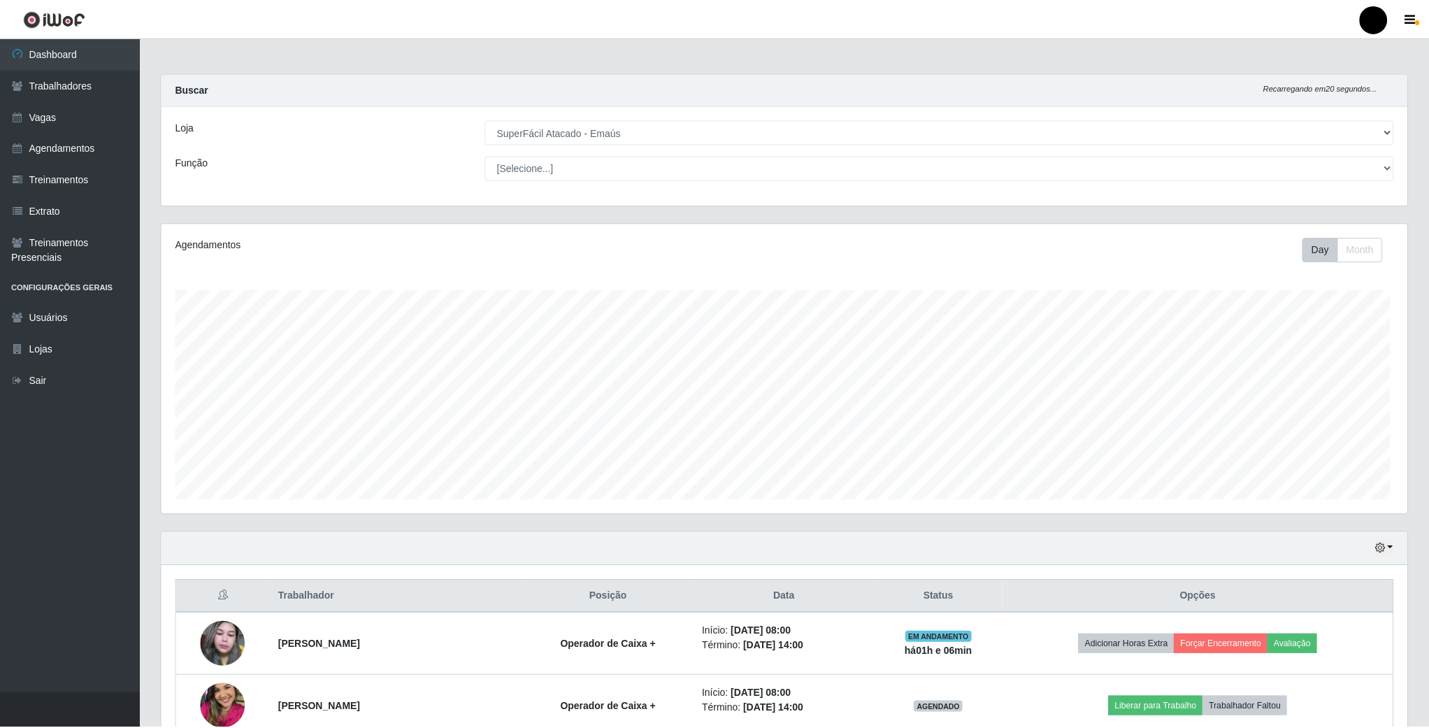
scroll to position [292, 1248]
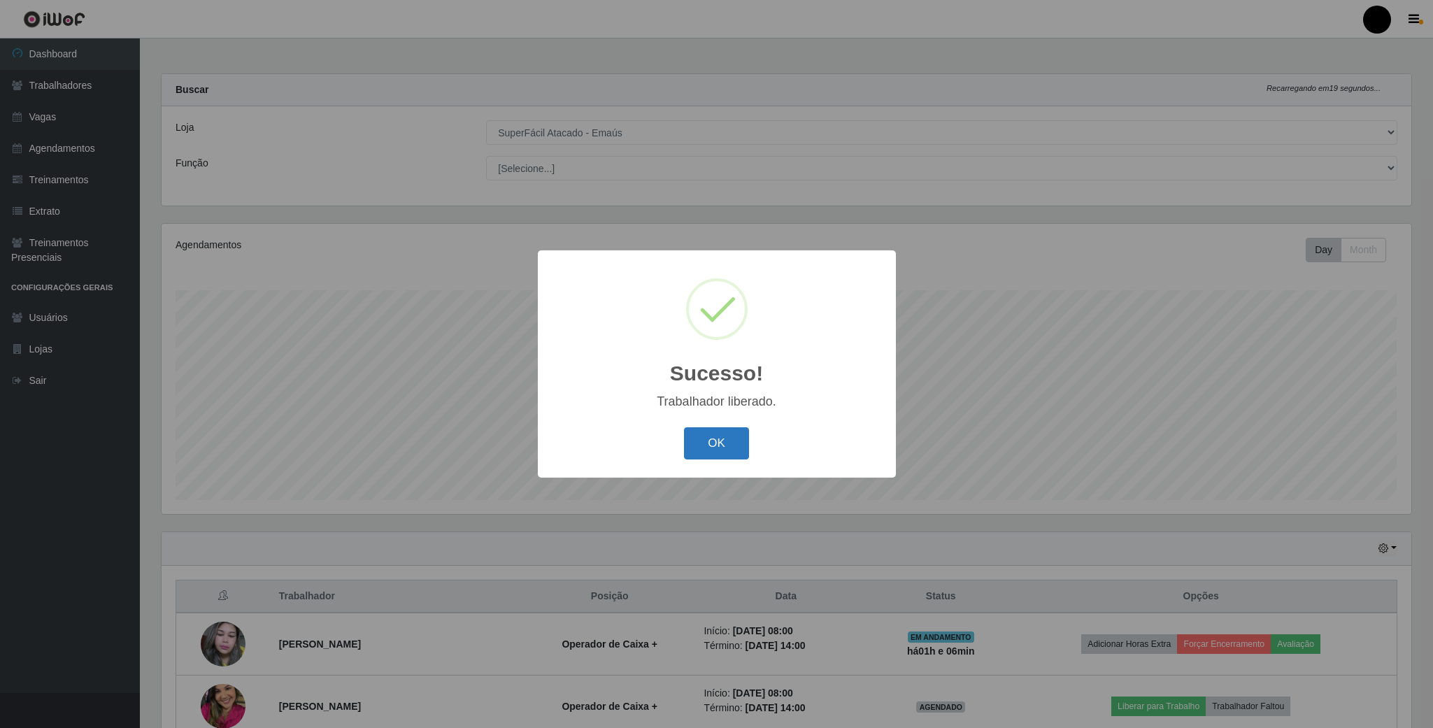
click at [716, 449] on button "OK" at bounding box center [716, 443] width 65 height 33
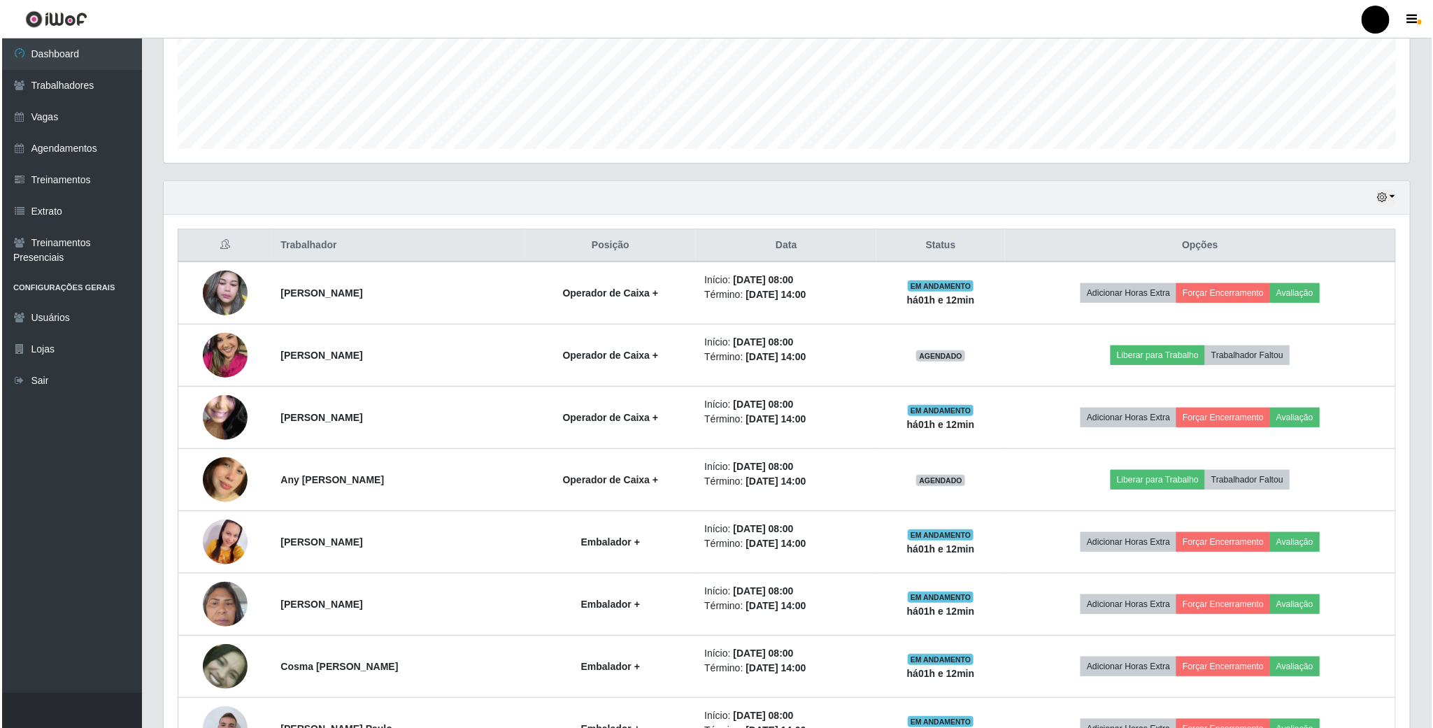
scroll to position [315, 0]
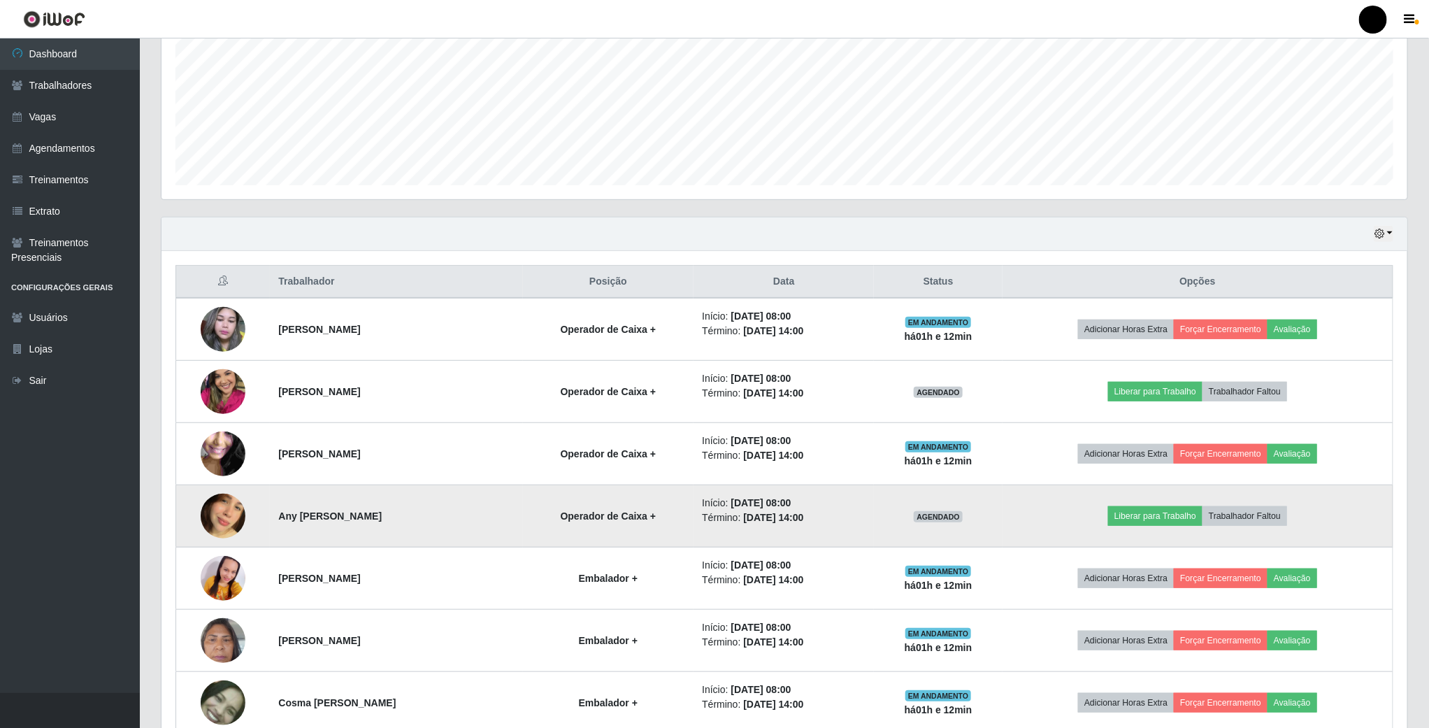
click at [218, 519] on img at bounding box center [223, 516] width 45 height 80
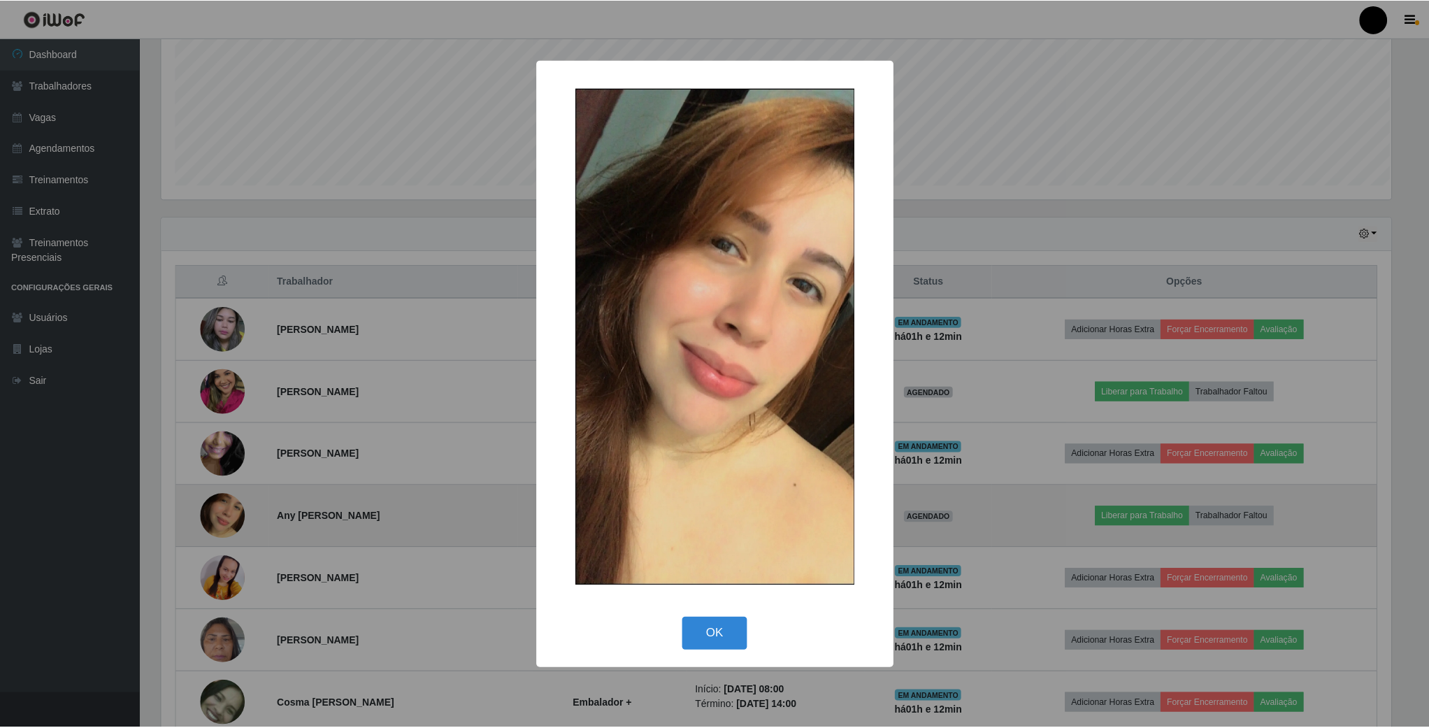
scroll to position [292, 1233]
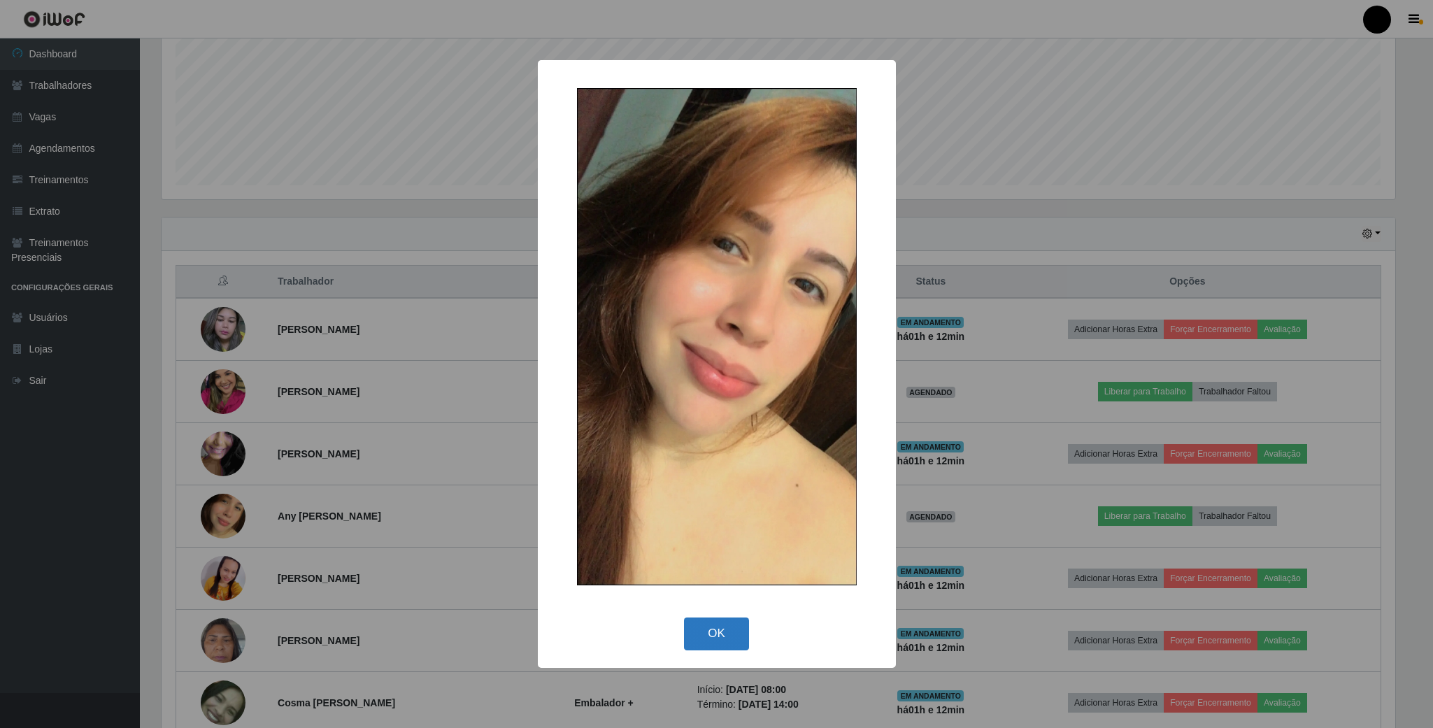
click at [711, 638] on button "OK" at bounding box center [716, 633] width 65 height 33
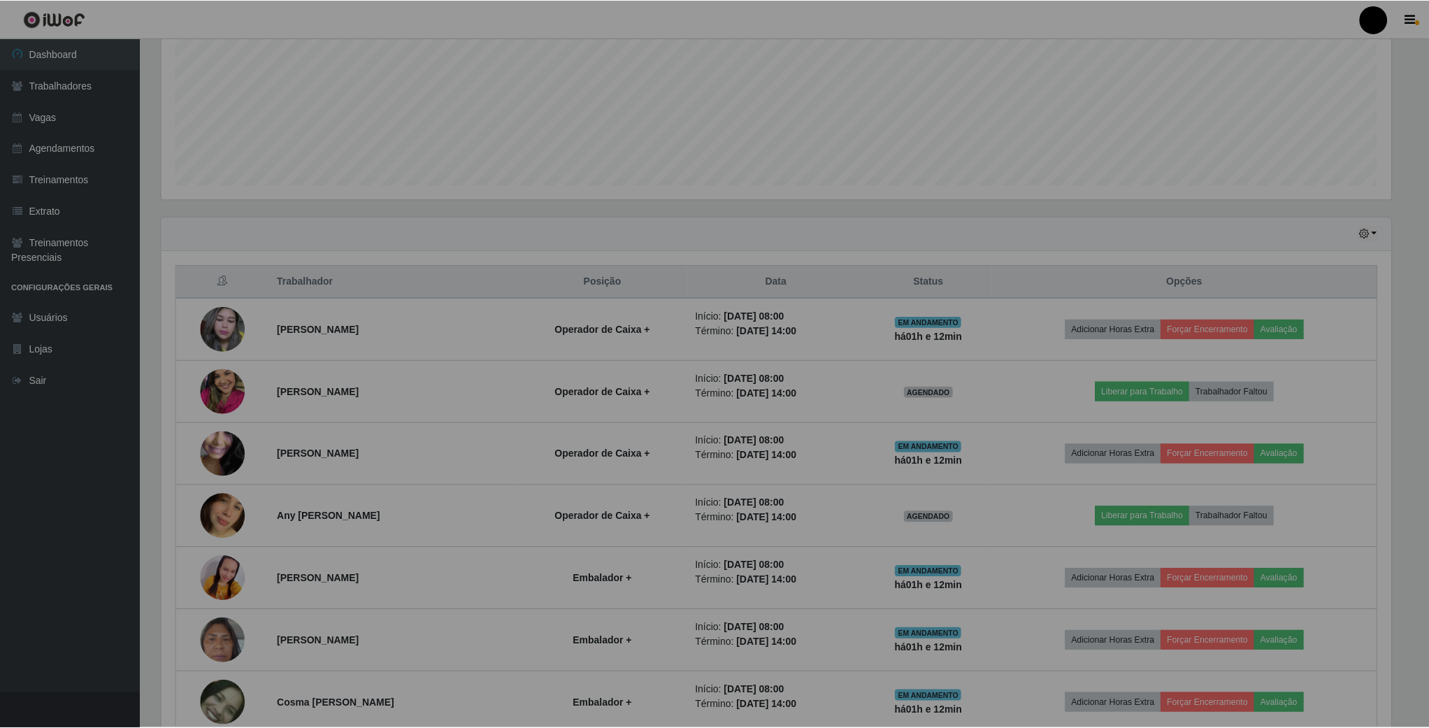
scroll to position [292, 1244]
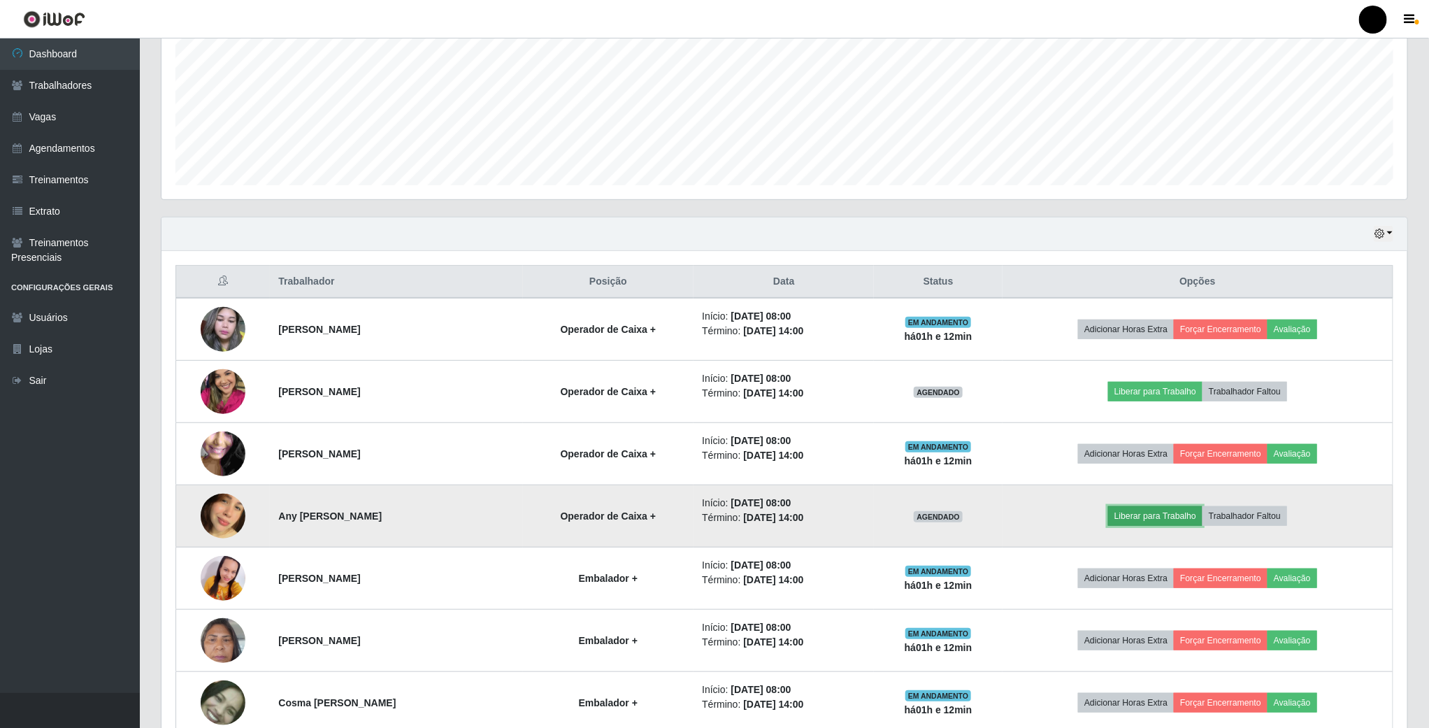
click at [1149, 520] on button "Liberar para Trabalho" at bounding box center [1155, 516] width 94 height 20
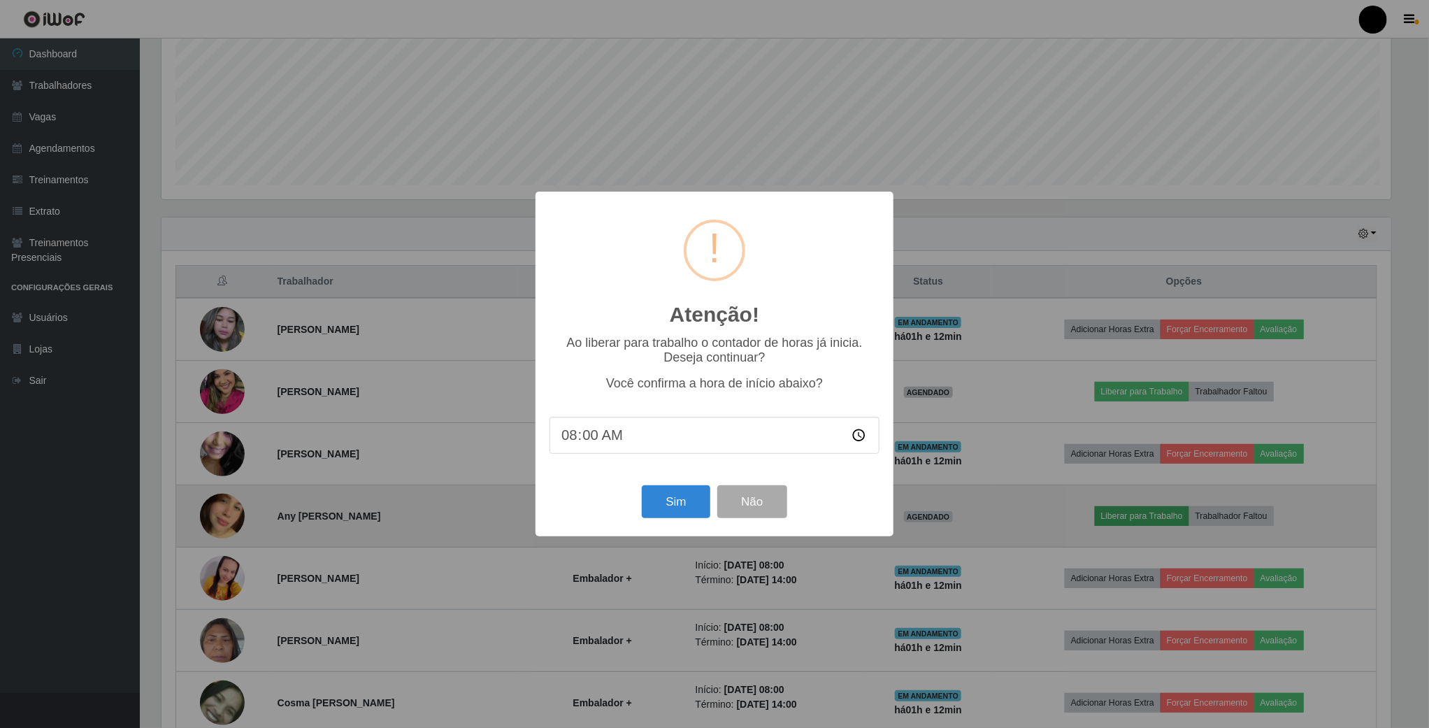
scroll to position [292, 1233]
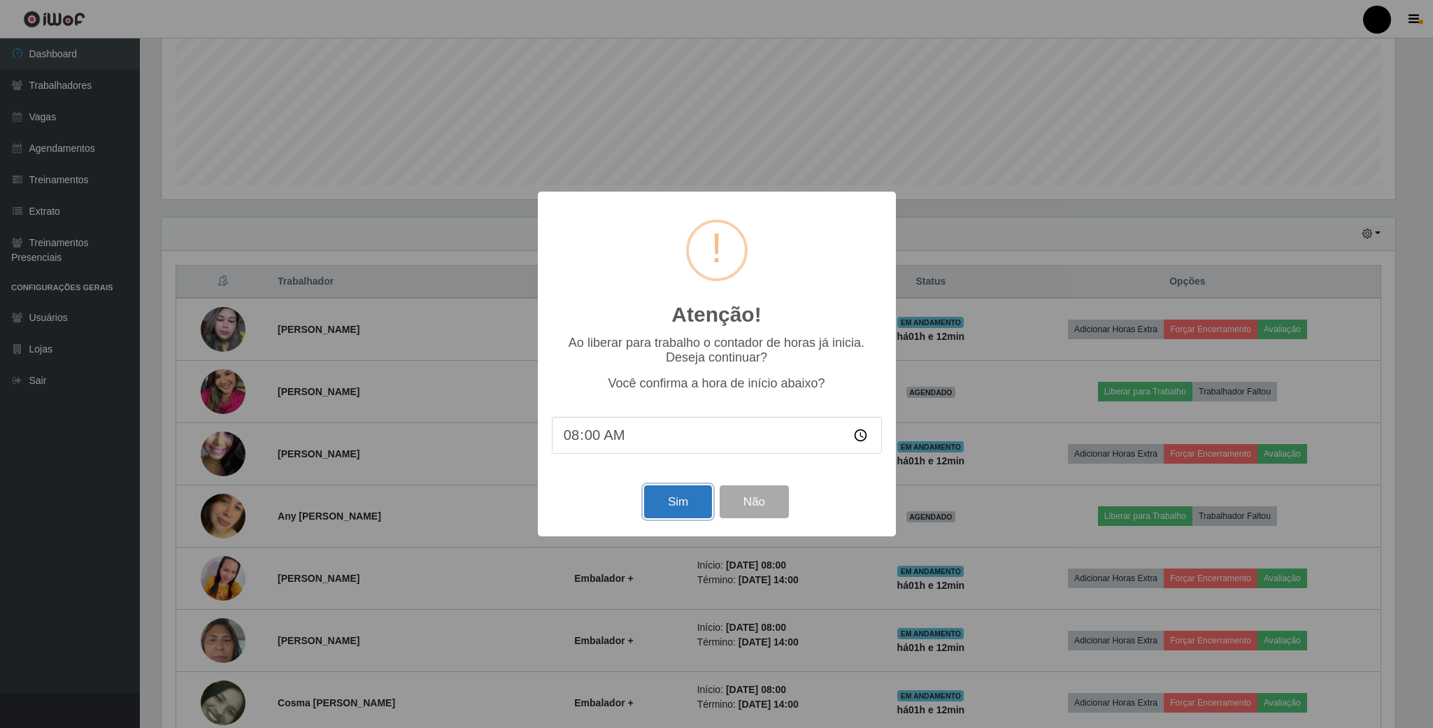
click at [665, 495] on button "Sim" at bounding box center [678, 501] width 68 height 33
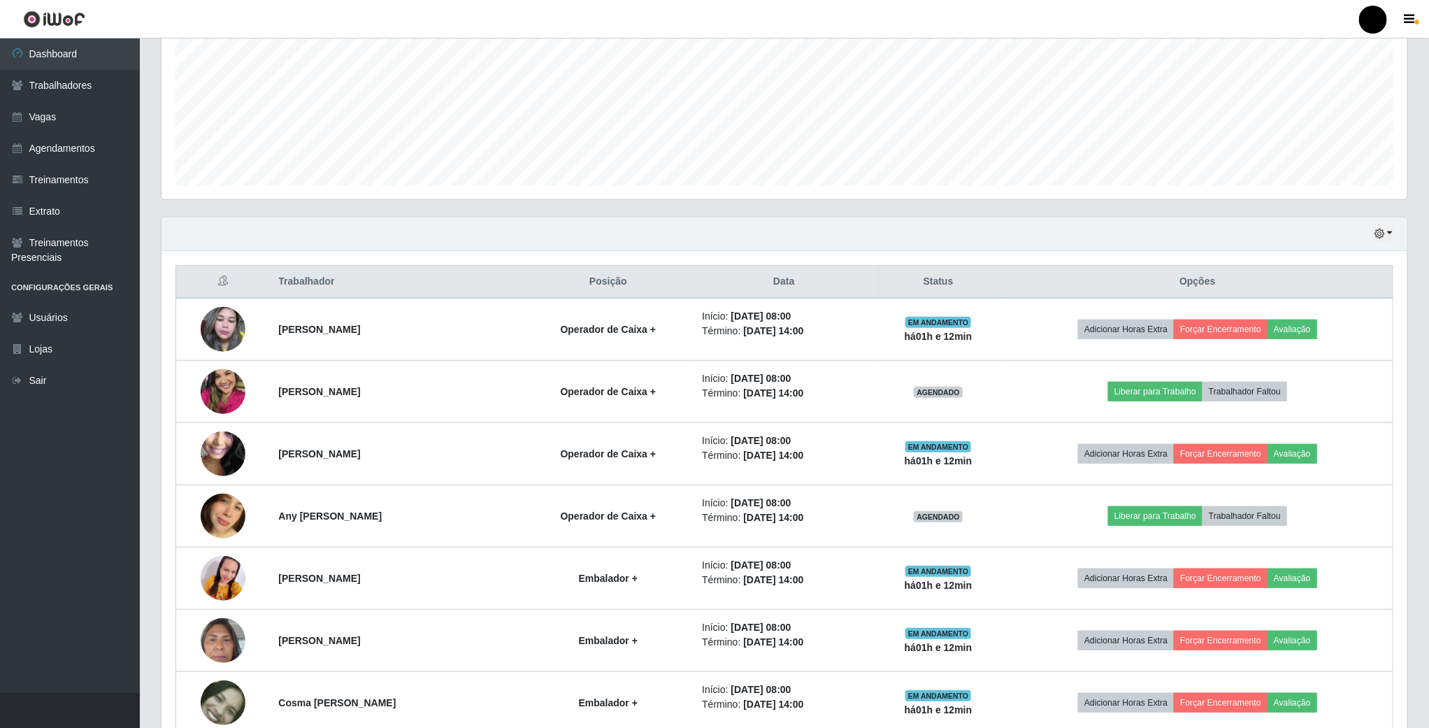
scroll to position [292, 1248]
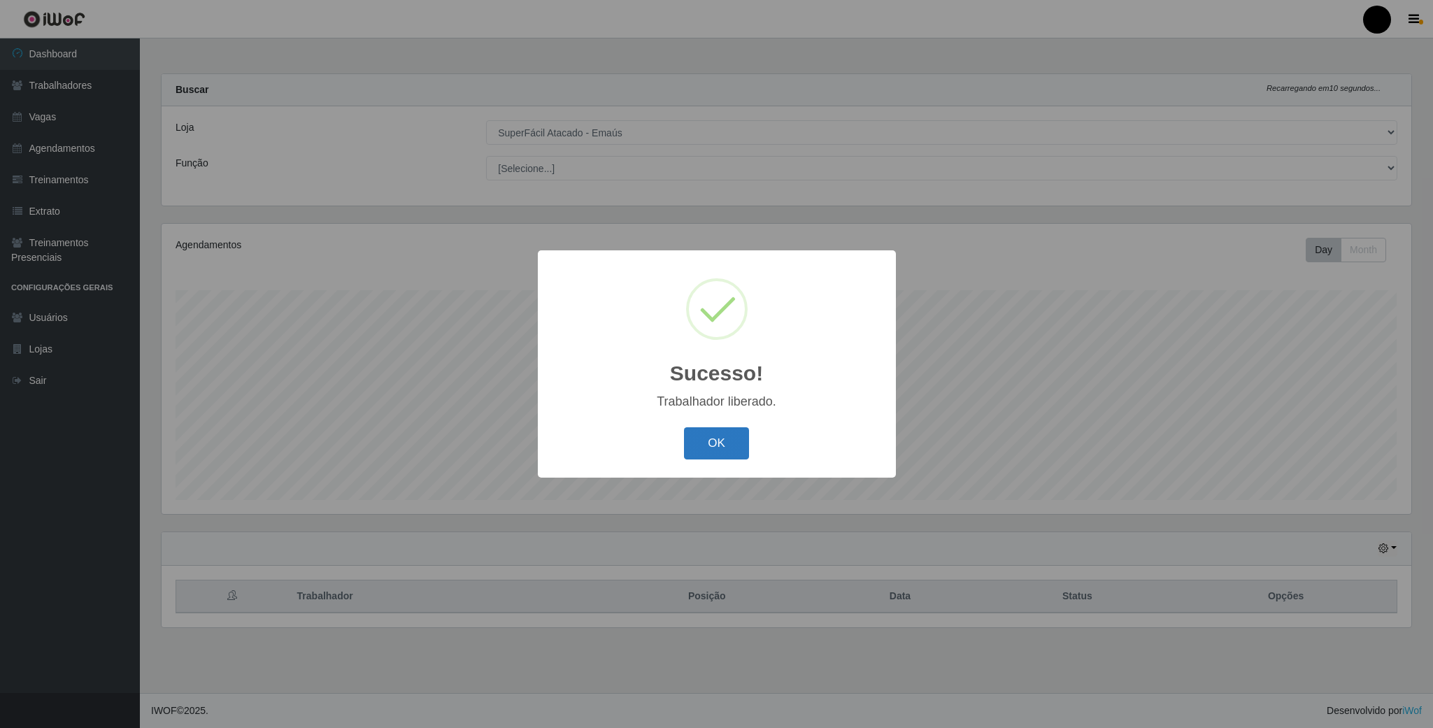
click at [713, 449] on button "OK" at bounding box center [716, 443] width 65 height 33
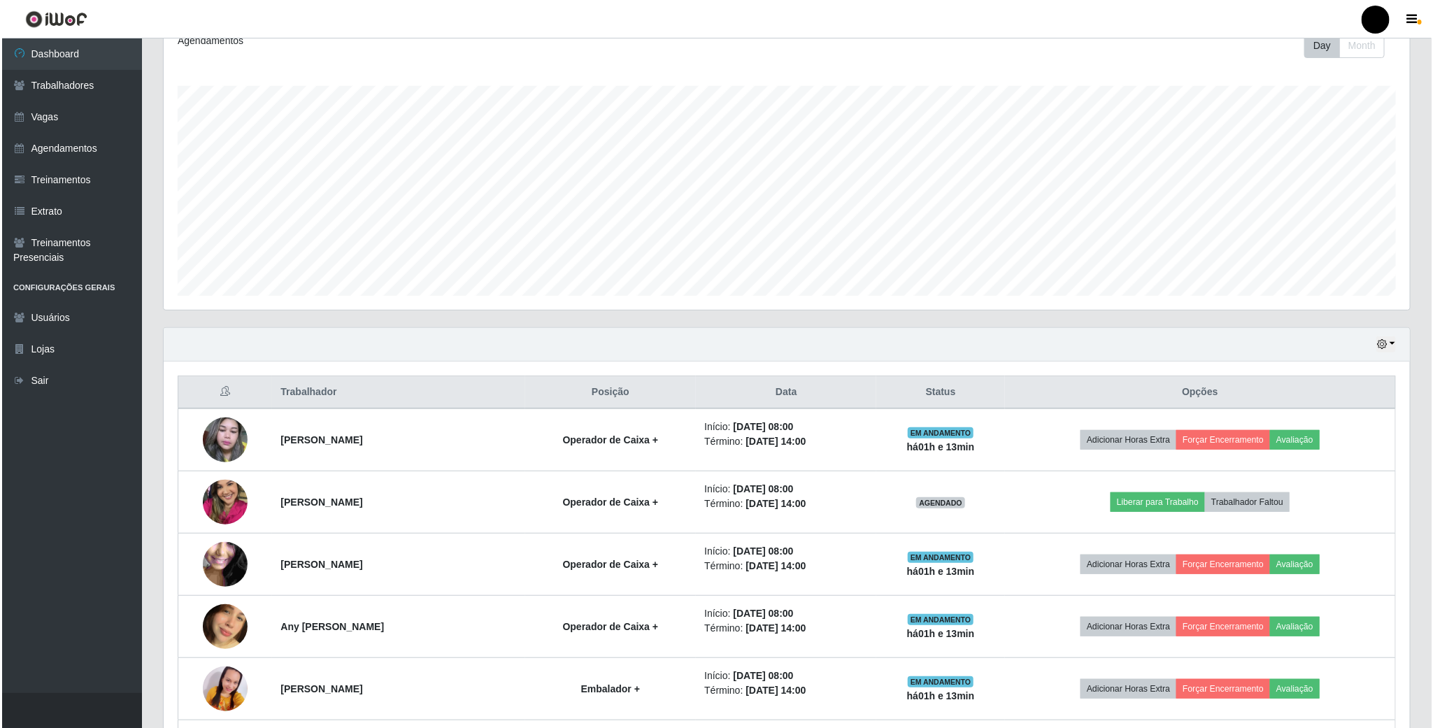
scroll to position [210, 0]
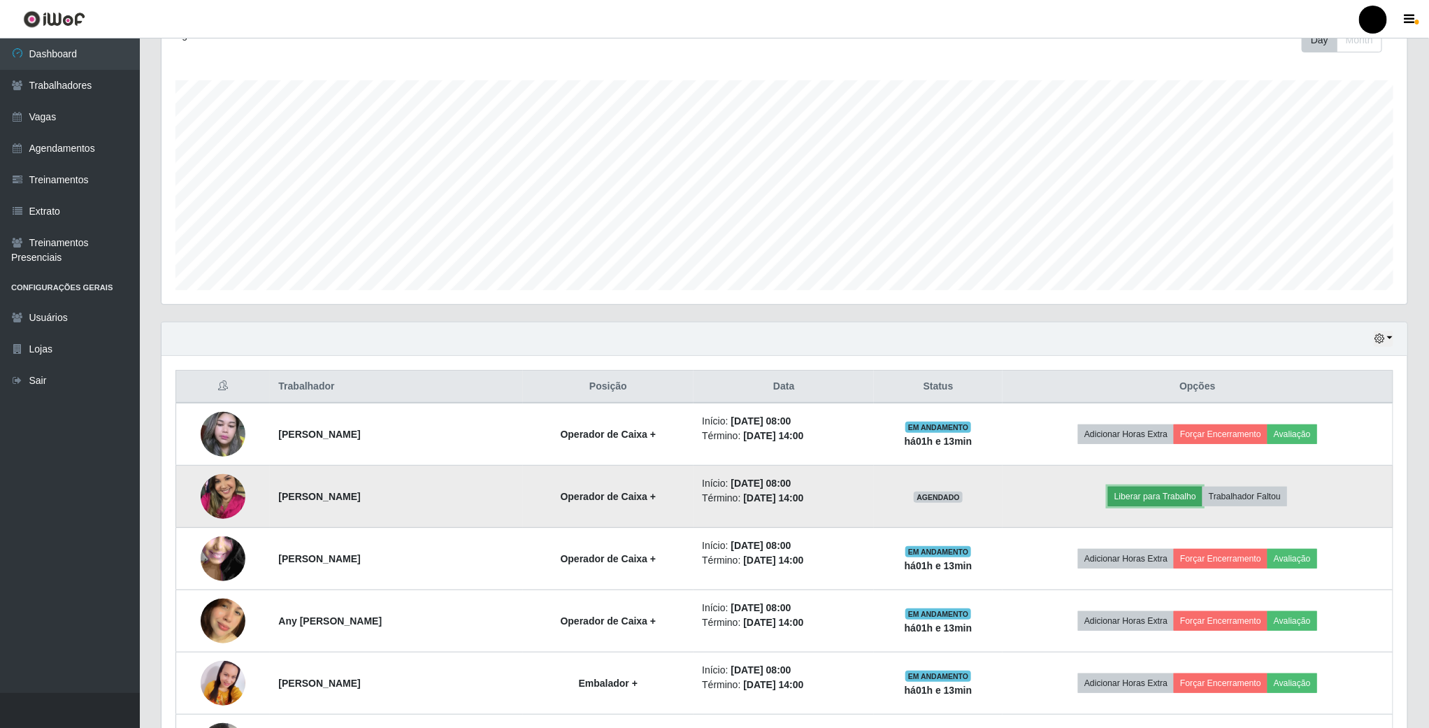
click at [1138, 501] on button "Liberar para Trabalho" at bounding box center [1155, 497] width 94 height 20
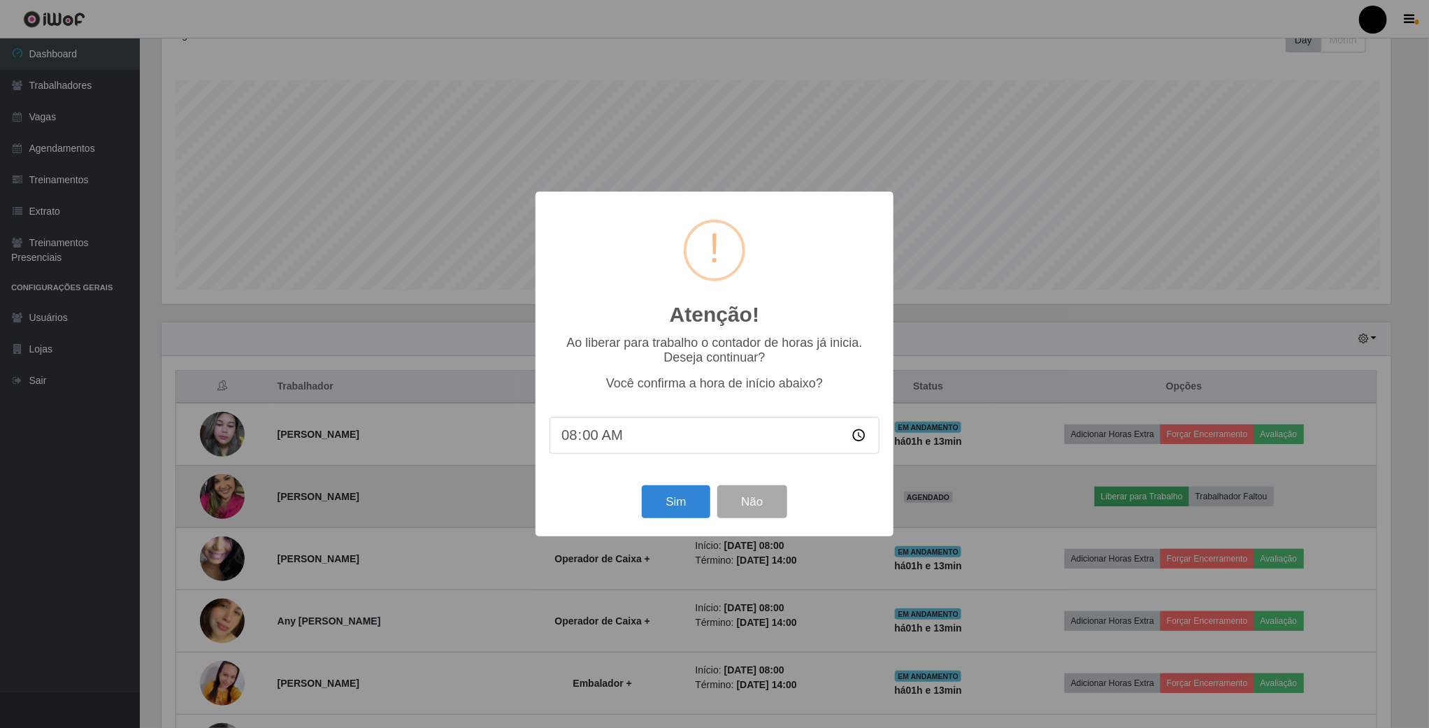
scroll to position [292, 1233]
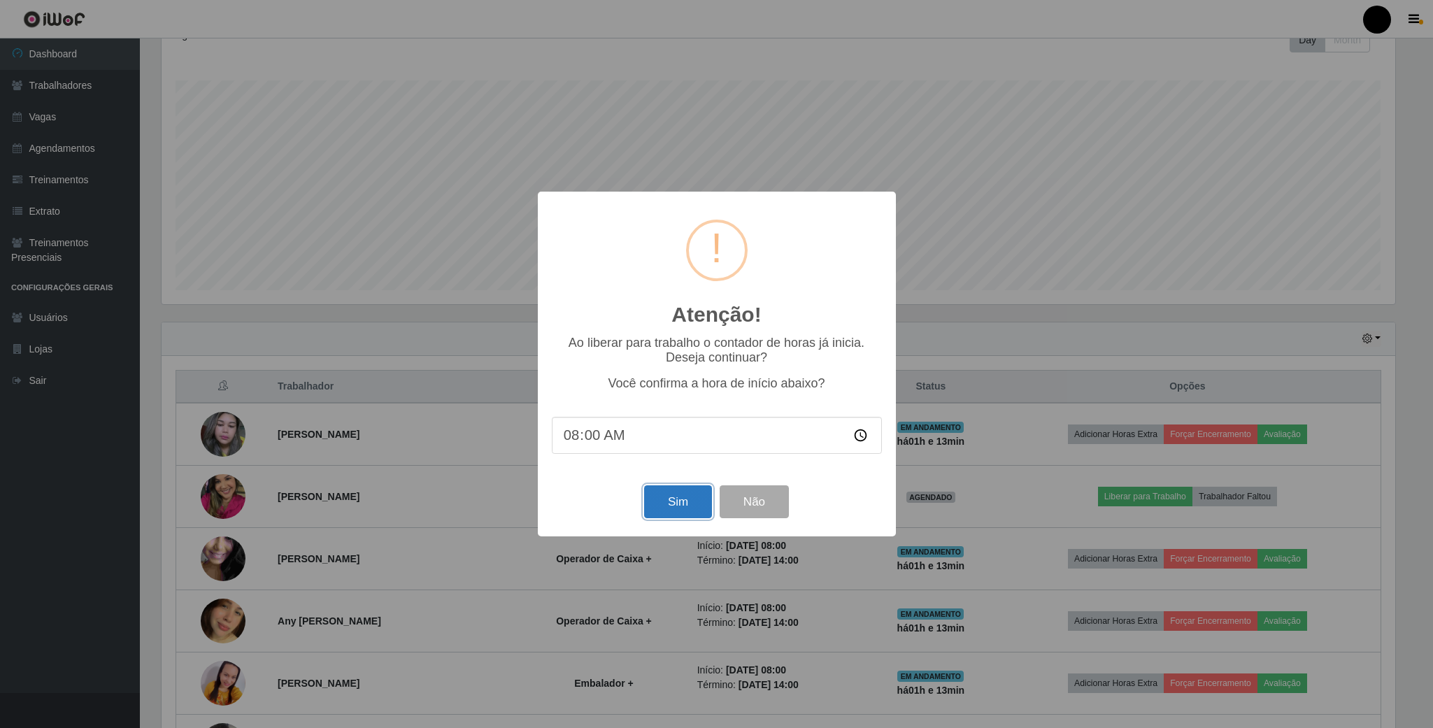
click at [682, 505] on button "Sim" at bounding box center [678, 501] width 68 height 33
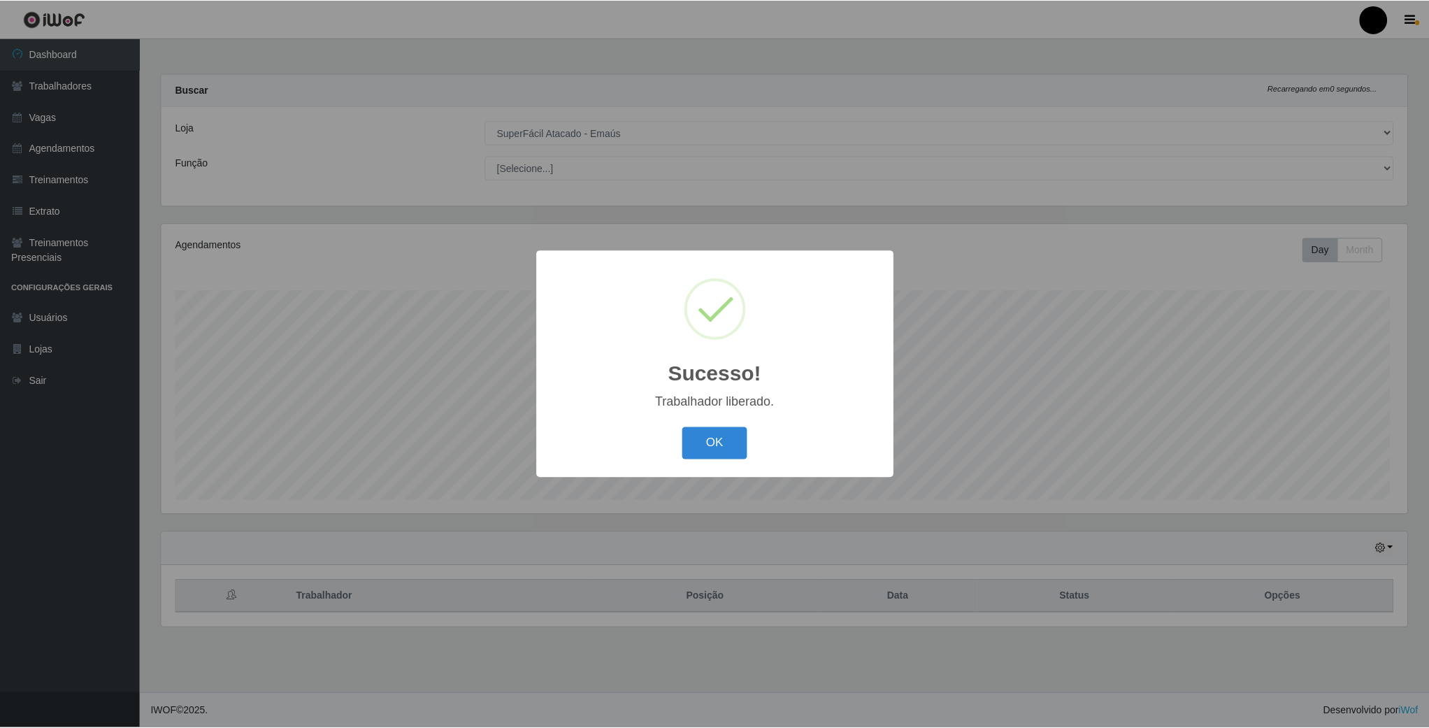
scroll to position [292, 1248]
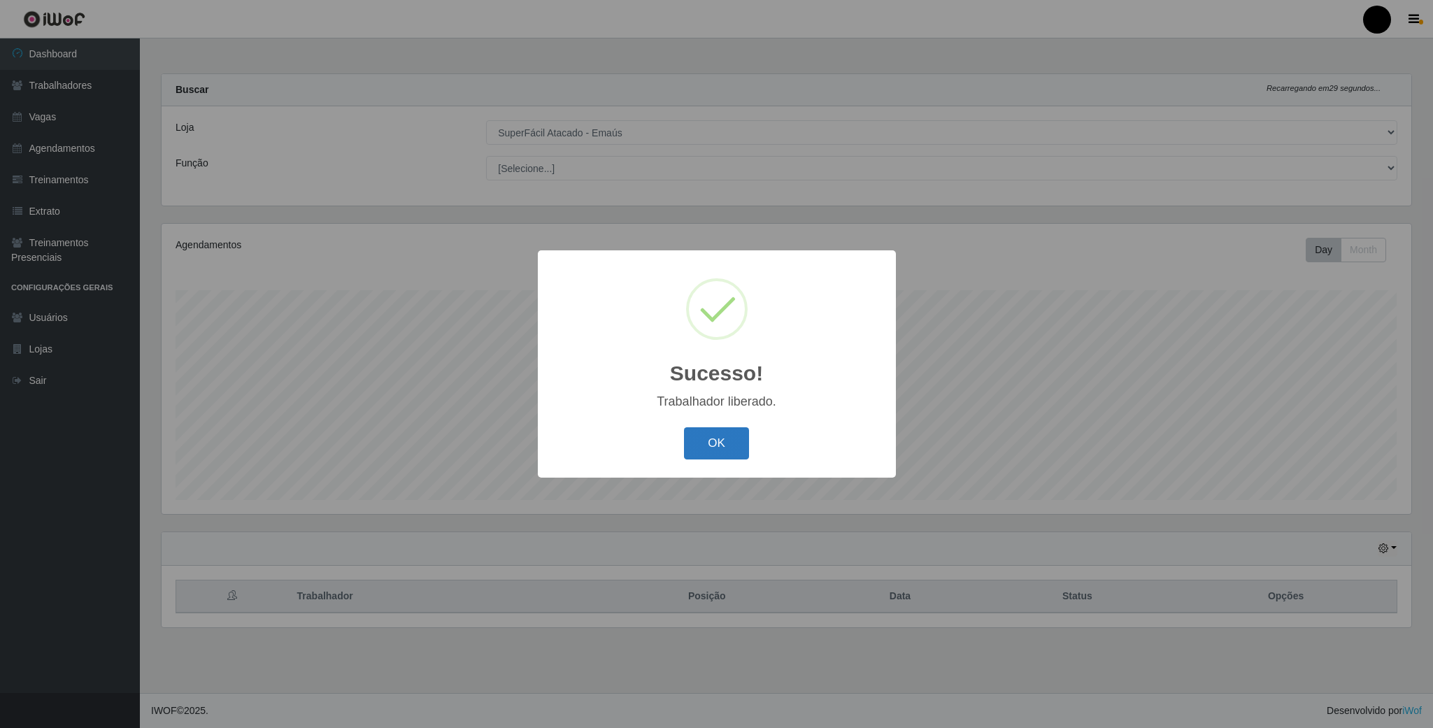
click at [720, 434] on button "OK" at bounding box center [716, 443] width 65 height 33
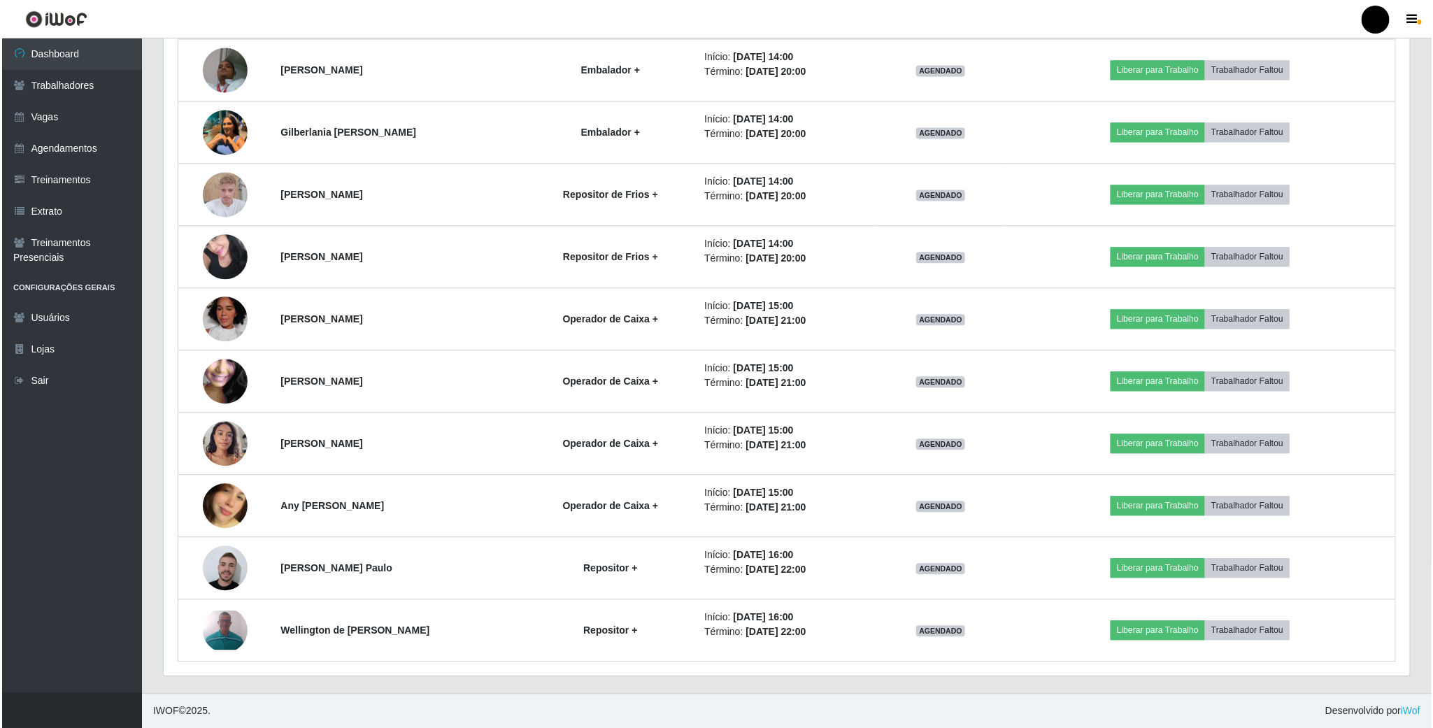
scroll to position [1582, 0]
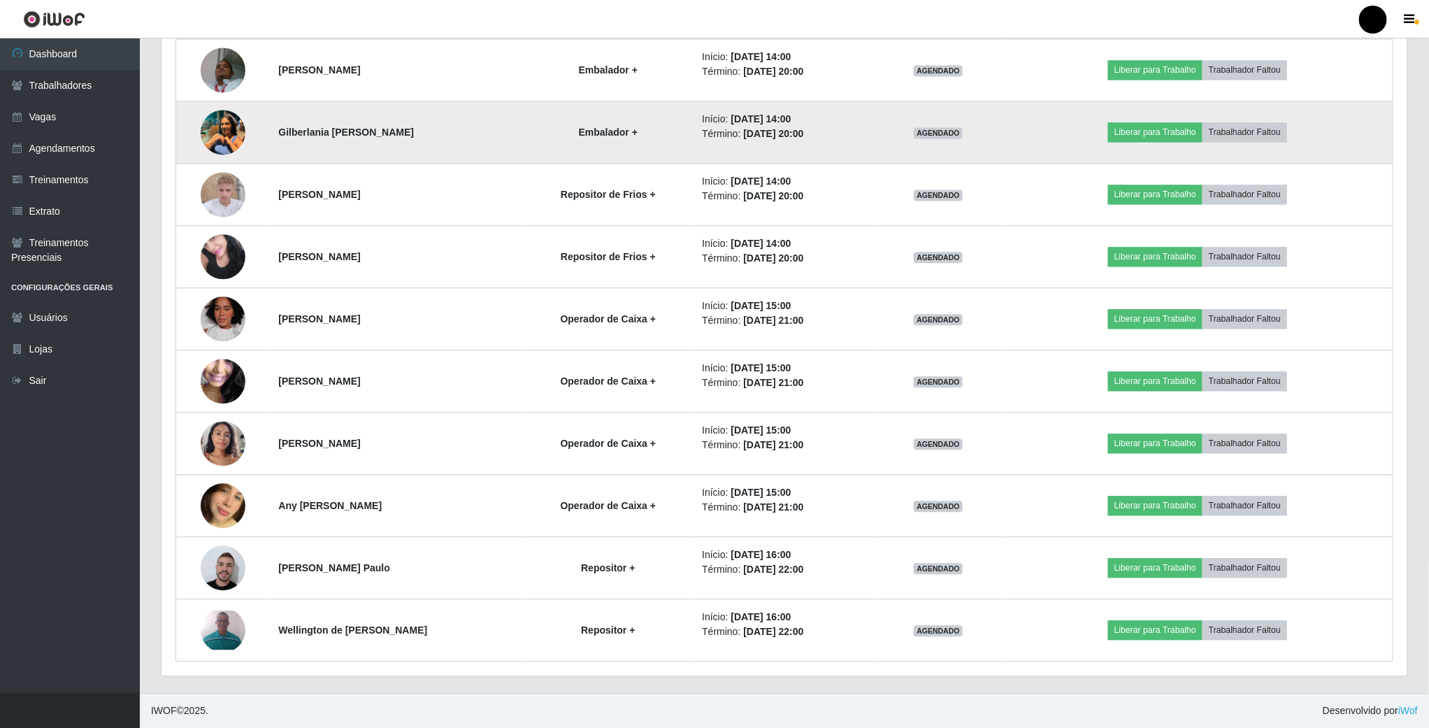
click at [227, 131] on img at bounding box center [223, 131] width 45 height 59
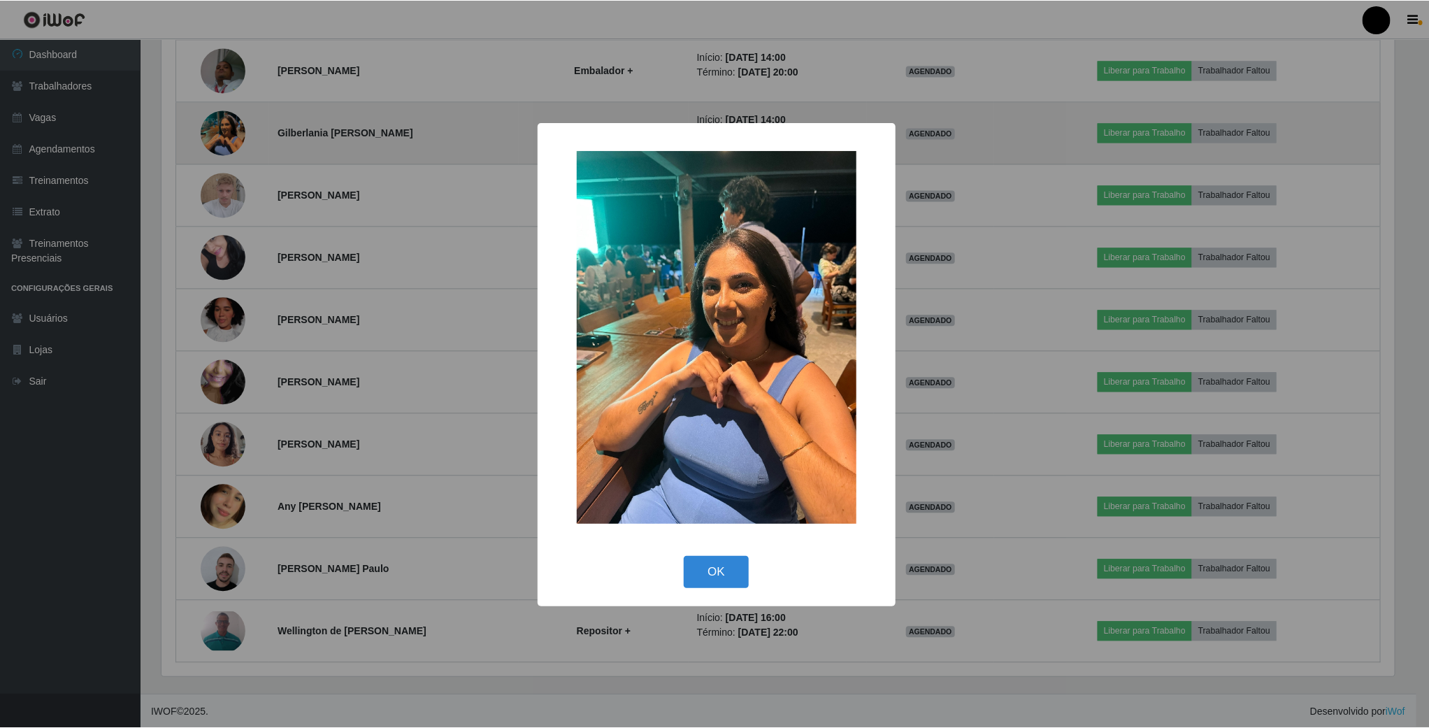
scroll to position [292, 1233]
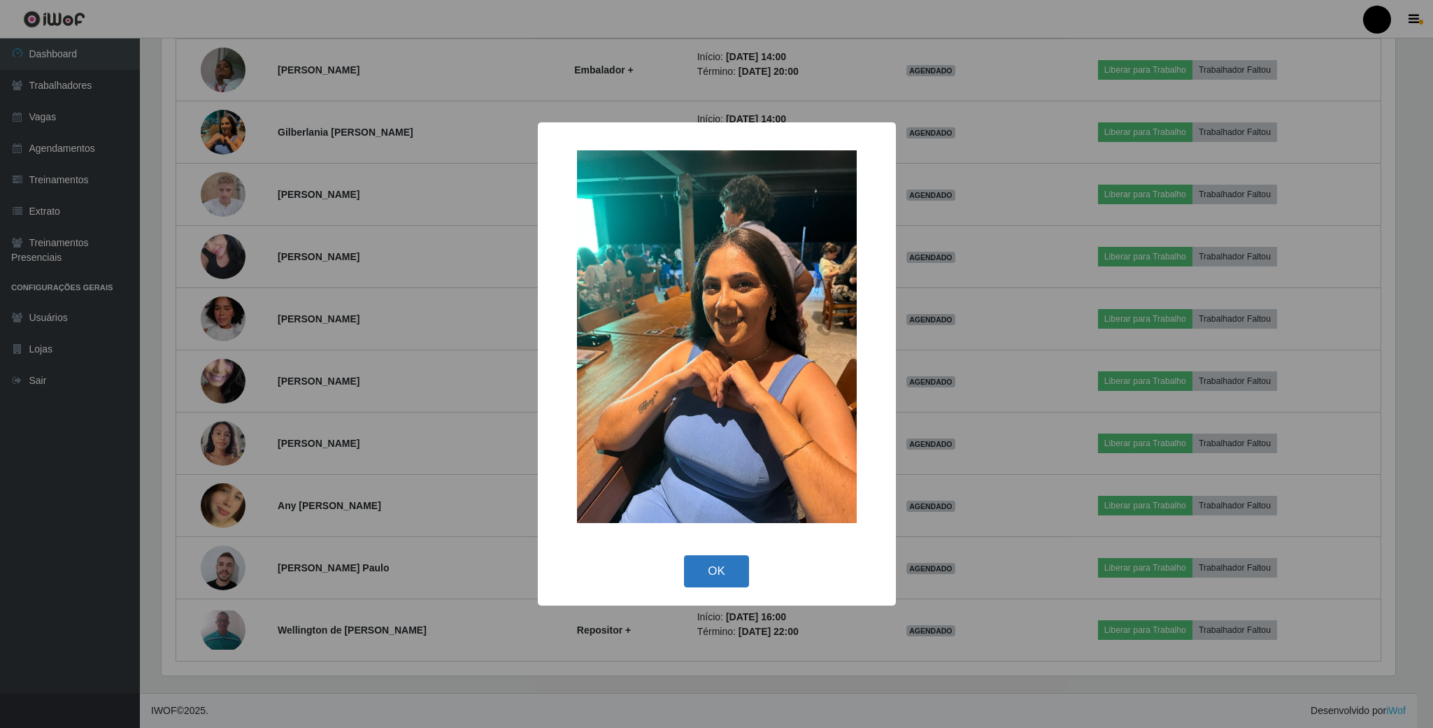
click at [740, 578] on button "OK" at bounding box center [716, 571] width 65 height 33
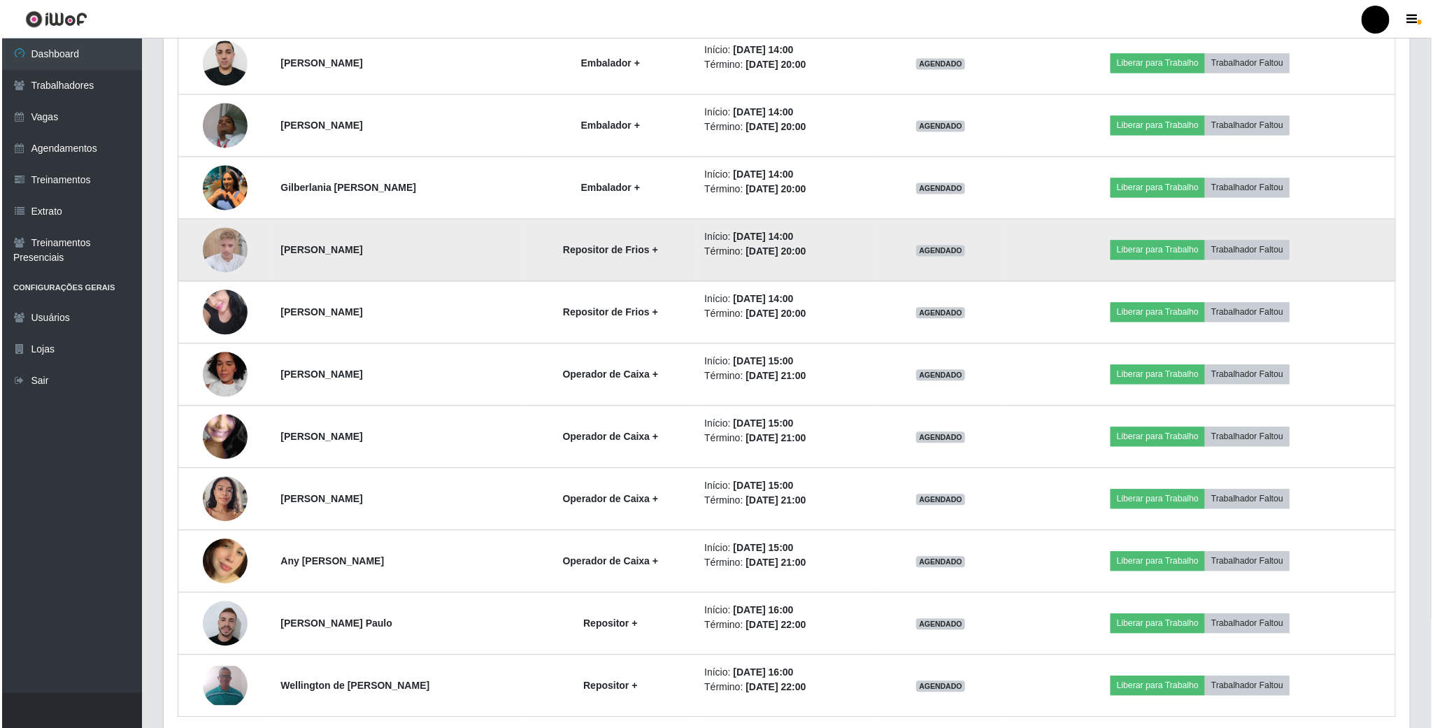
scroll to position [1477, 0]
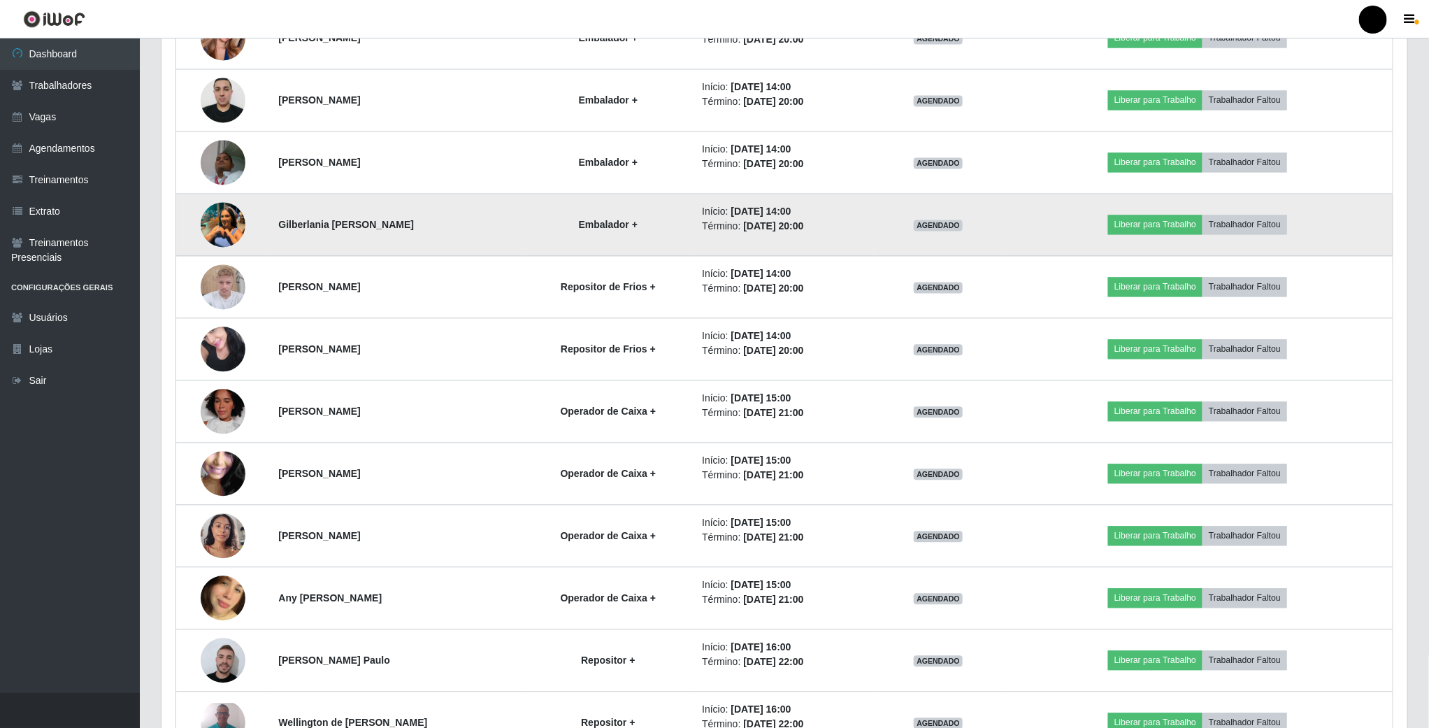
click at [222, 238] on img at bounding box center [223, 223] width 45 height 59
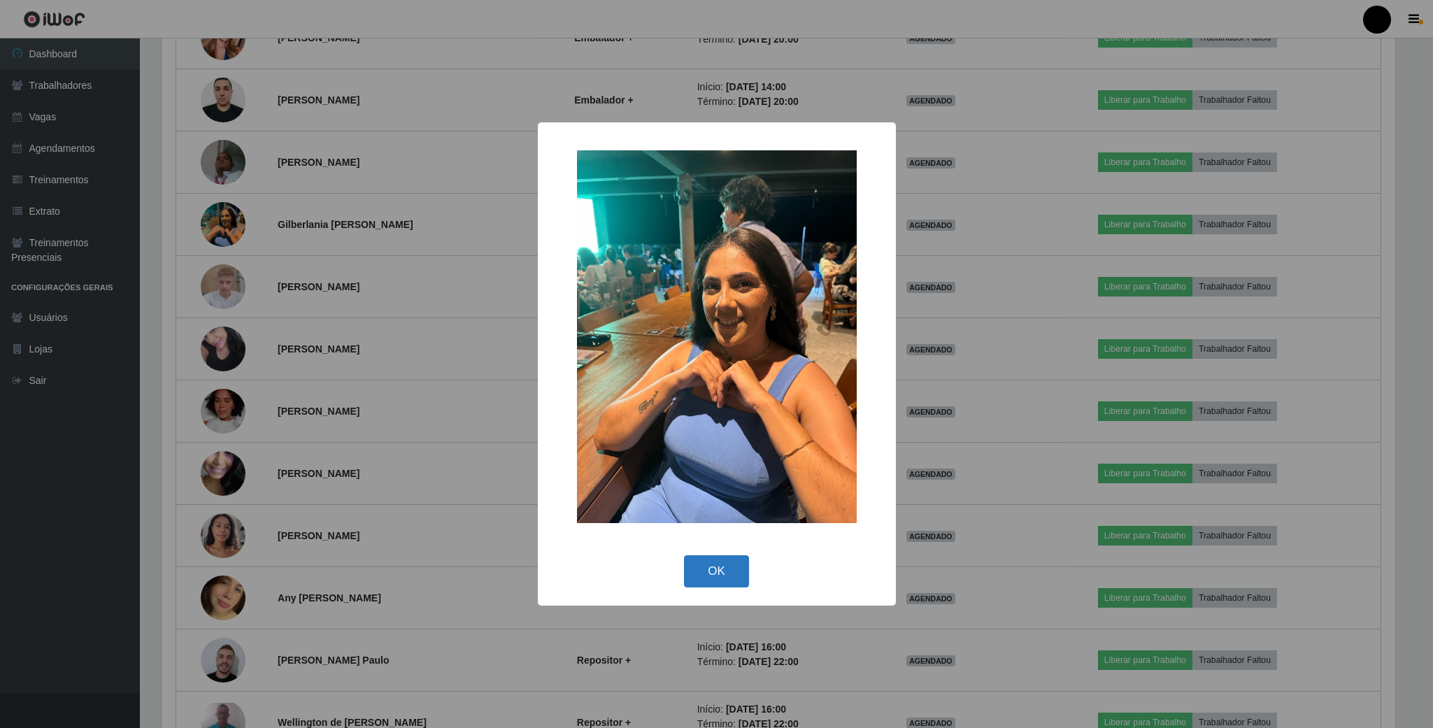
click at [724, 573] on button "OK" at bounding box center [716, 571] width 65 height 33
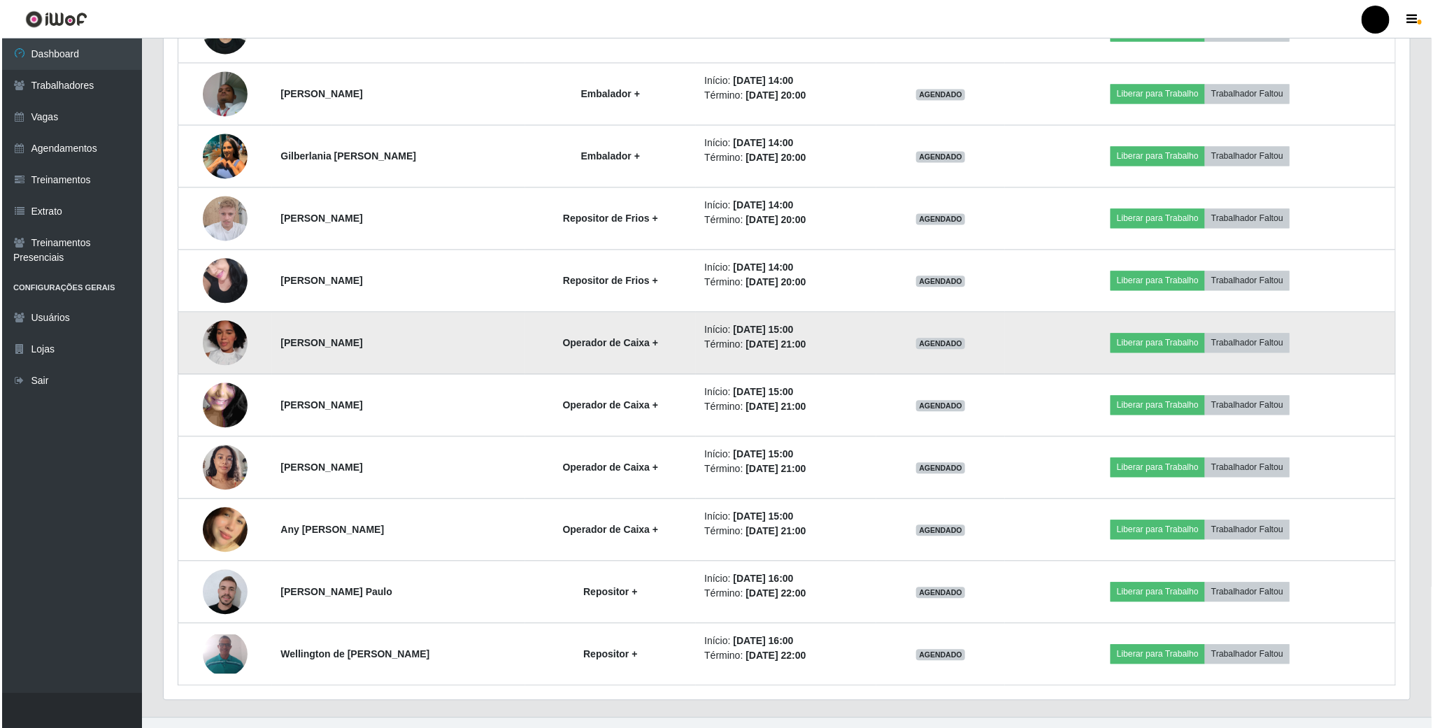
scroll to position [1582, 0]
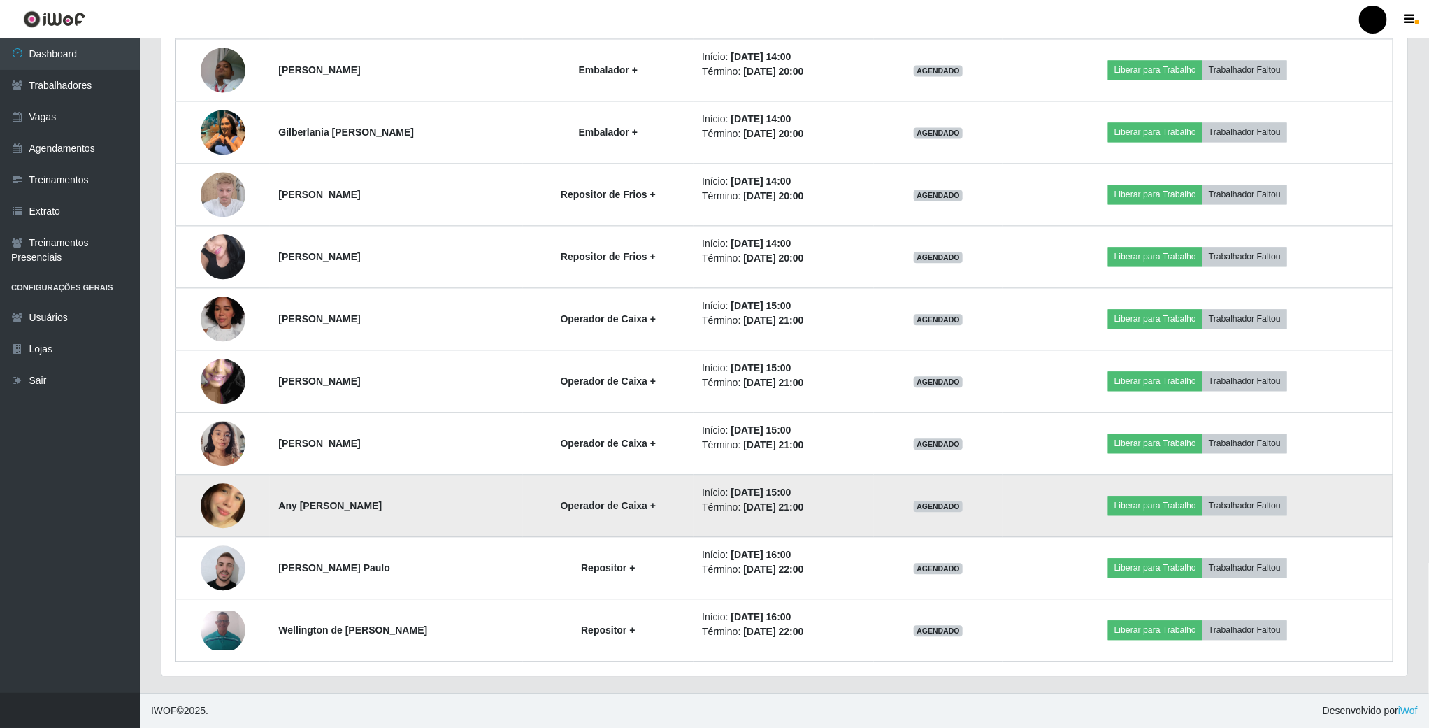
click at [224, 500] on img at bounding box center [223, 506] width 45 height 80
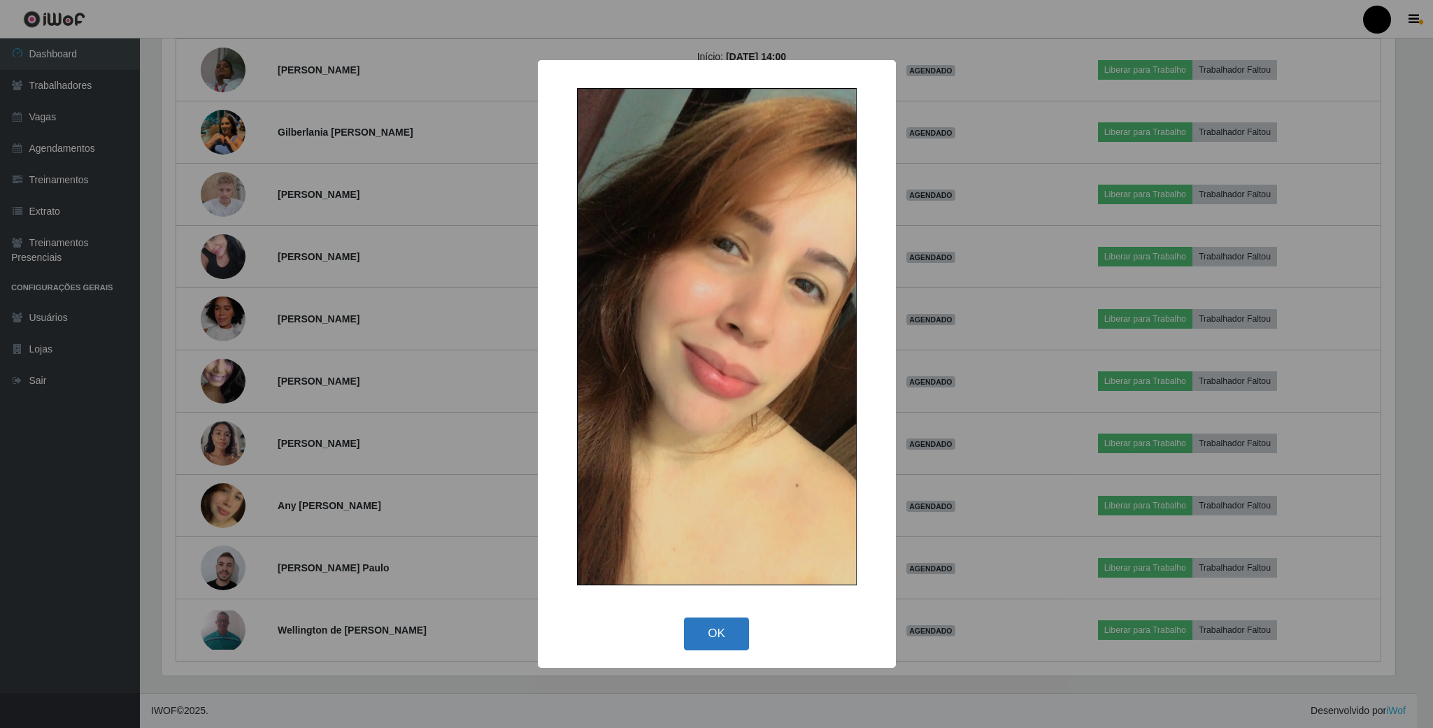
click at [729, 633] on button "OK" at bounding box center [716, 633] width 65 height 33
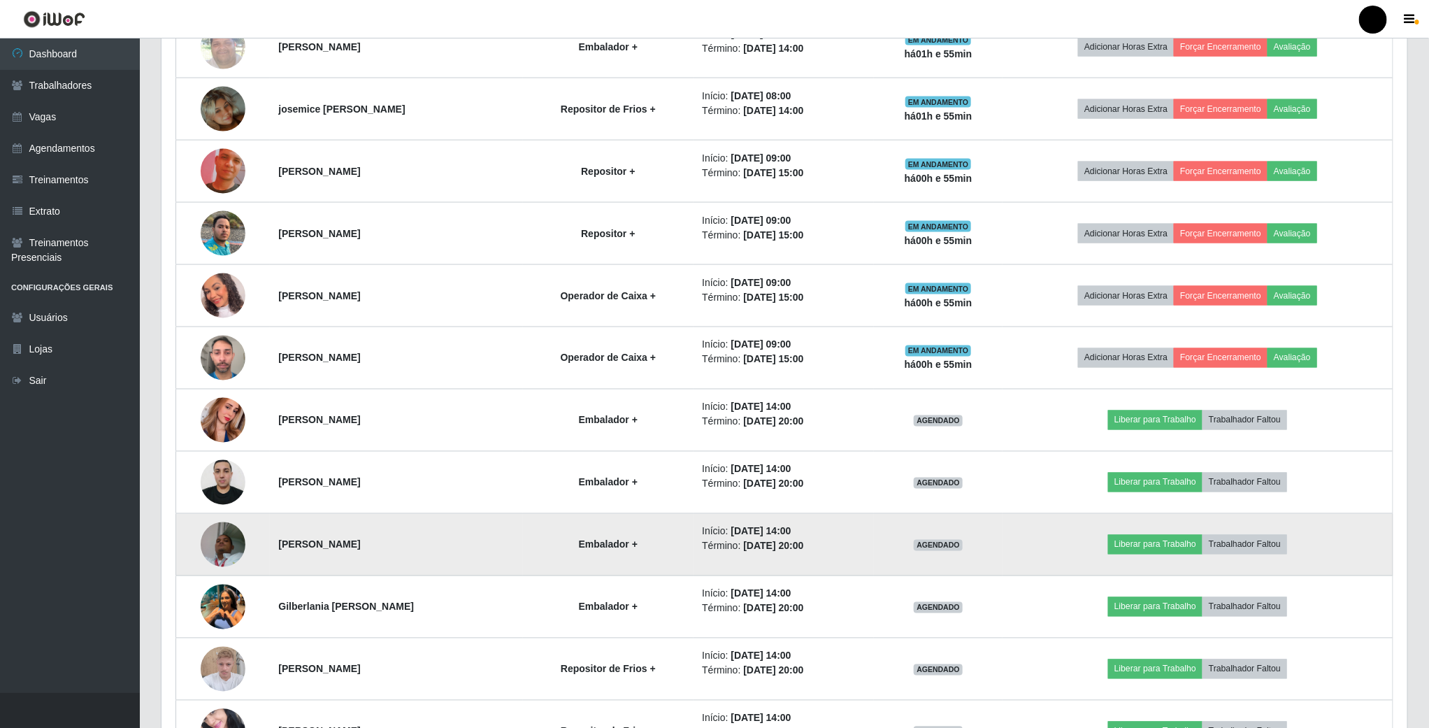
scroll to position [1058, 0]
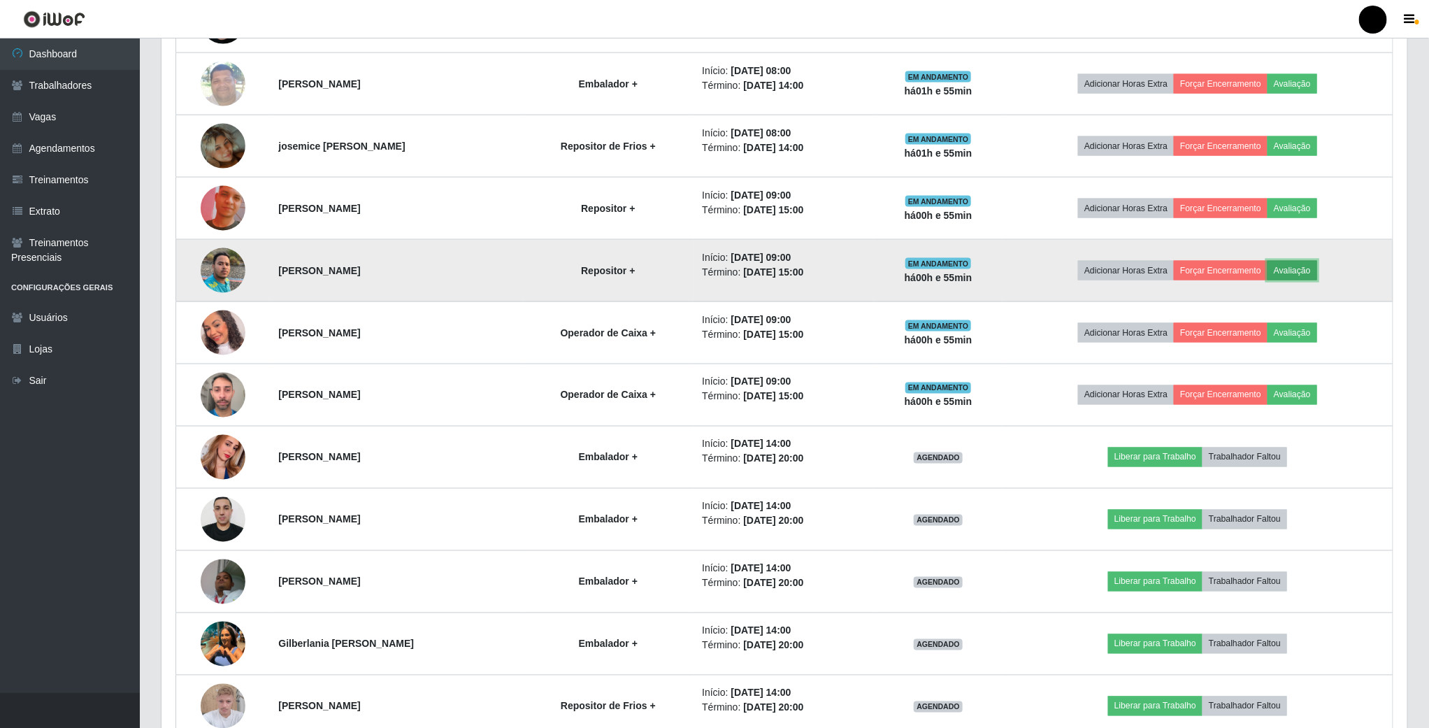
click at [1297, 279] on button "Avaliação" at bounding box center [1293, 271] width 50 height 20
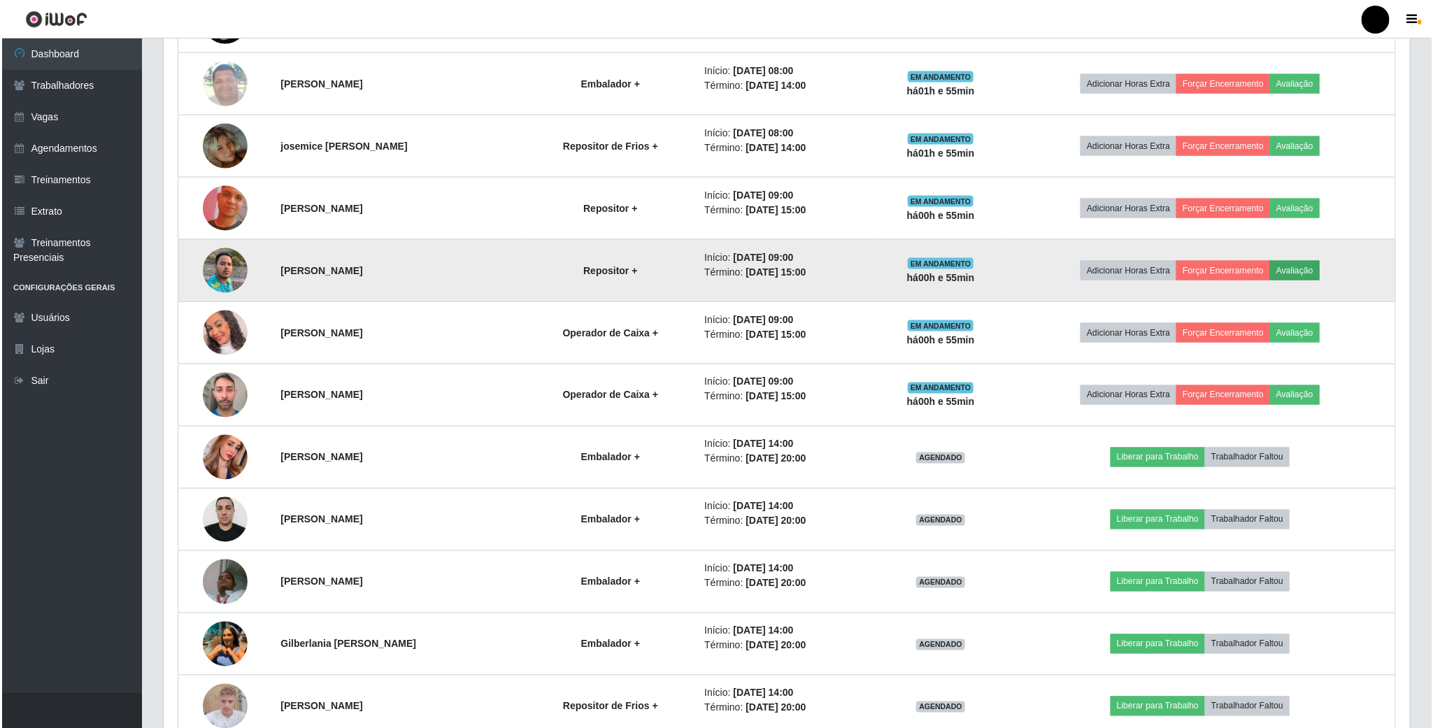
scroll to position [292, 1233]
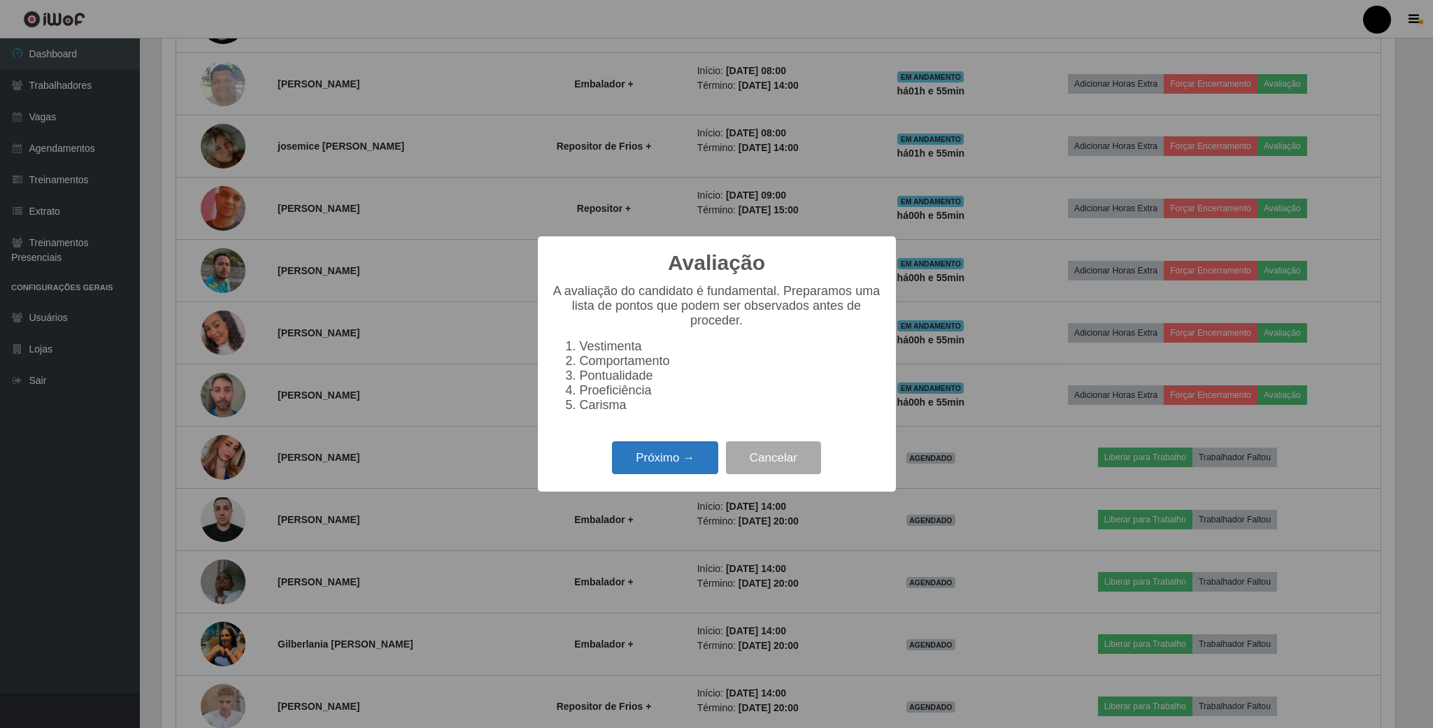
click at [689, 468] on button "Próximo →" at bounding box center [665, 457] width 106 height 33
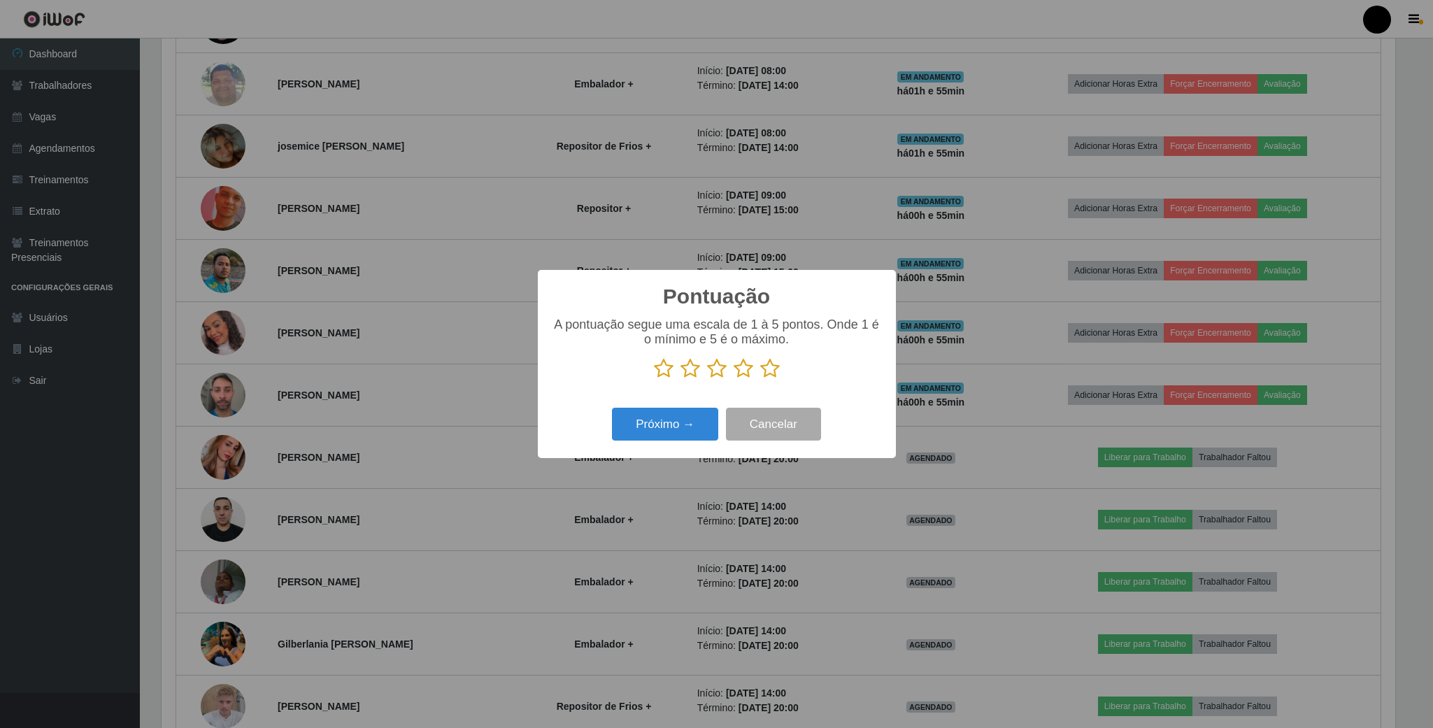
scroll to position [698866, 697924]
click at [687, 370] on icon at bounding box center [690, 368] width 20 height 21
click at [680, 379] on input "radio" at bounding box center [680, 379] width 0 height 0
click at [691, 433] on button "Próximo →" at bounding box center [665, 424] width 106 height 33
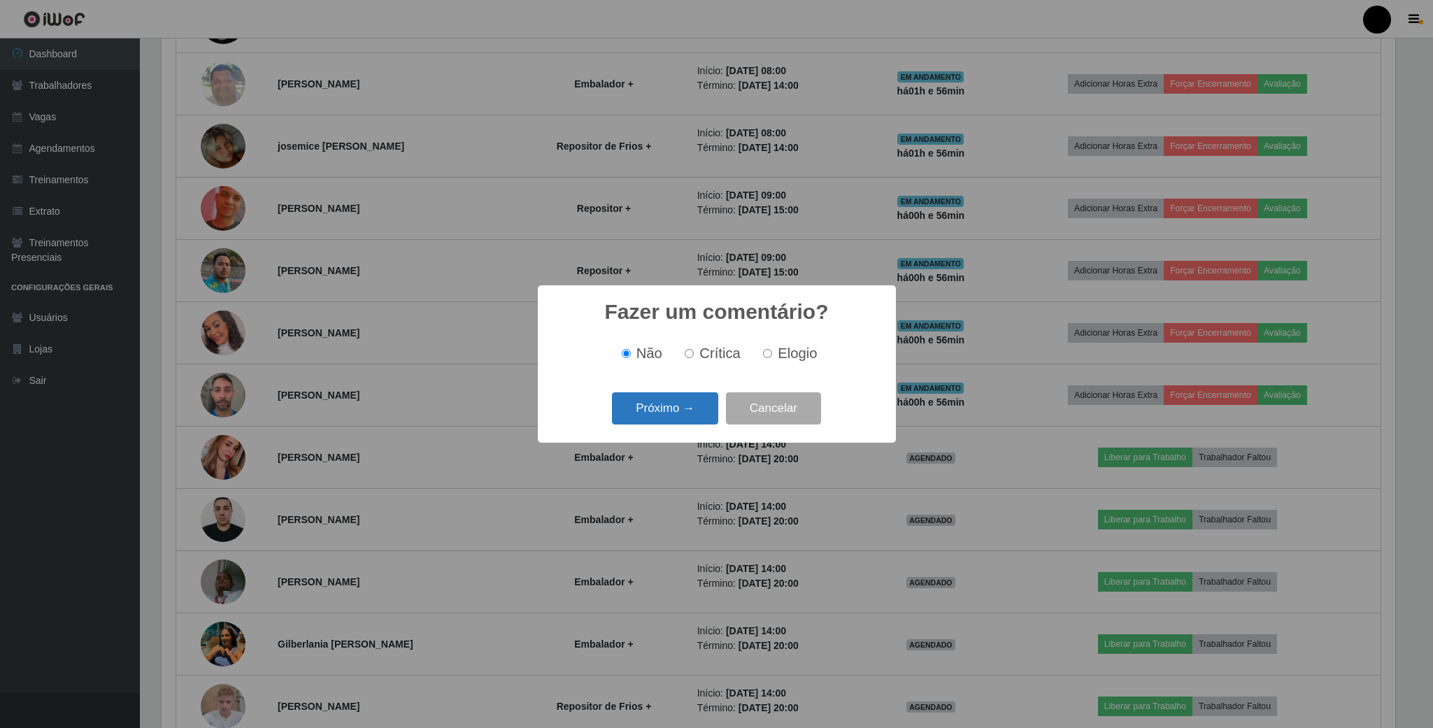
click at [699, 412] on button "Próximo →" at bounding box center [665, 408] width 106 height 33
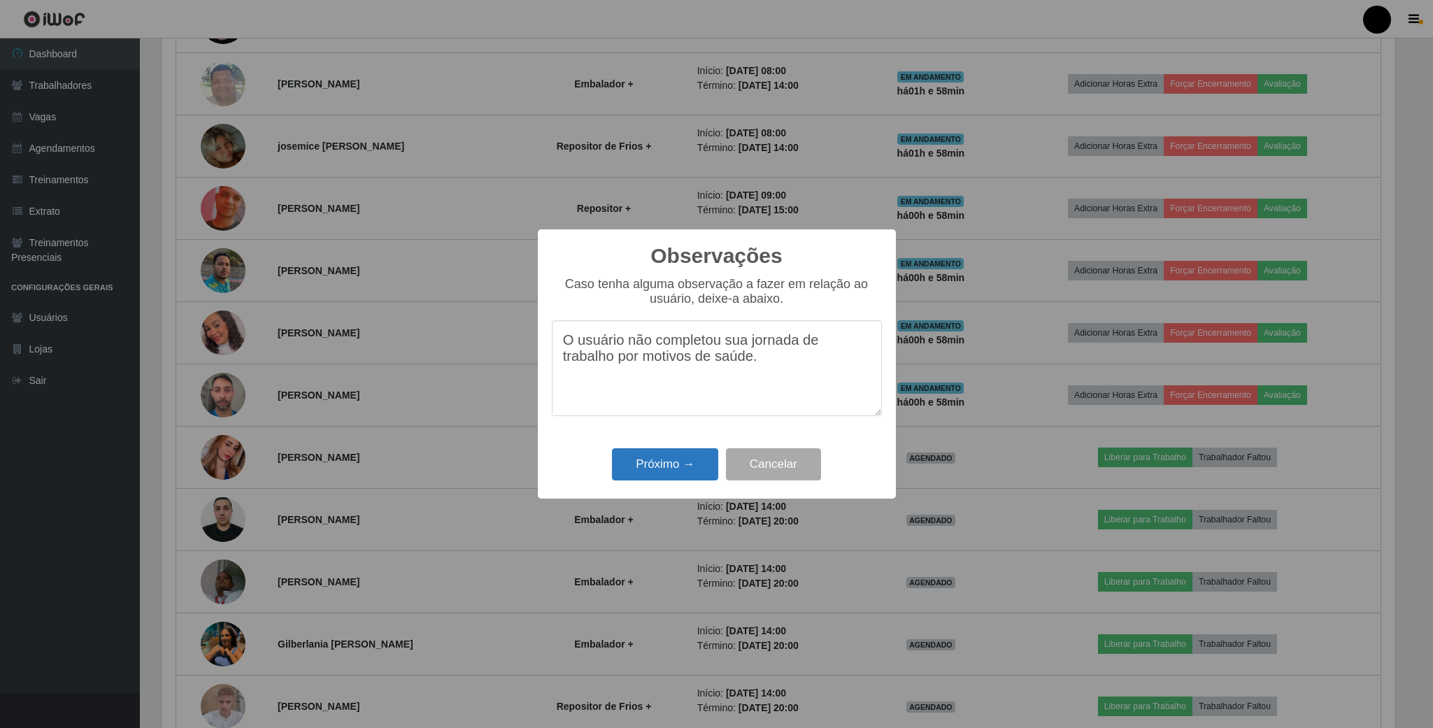
type textarea "O usuário não completou sua jornada de trabalho por motivos de saúde."
click at [687, 464] on button "Próximo →" at bounding box center [665, 464] width 106 height 33
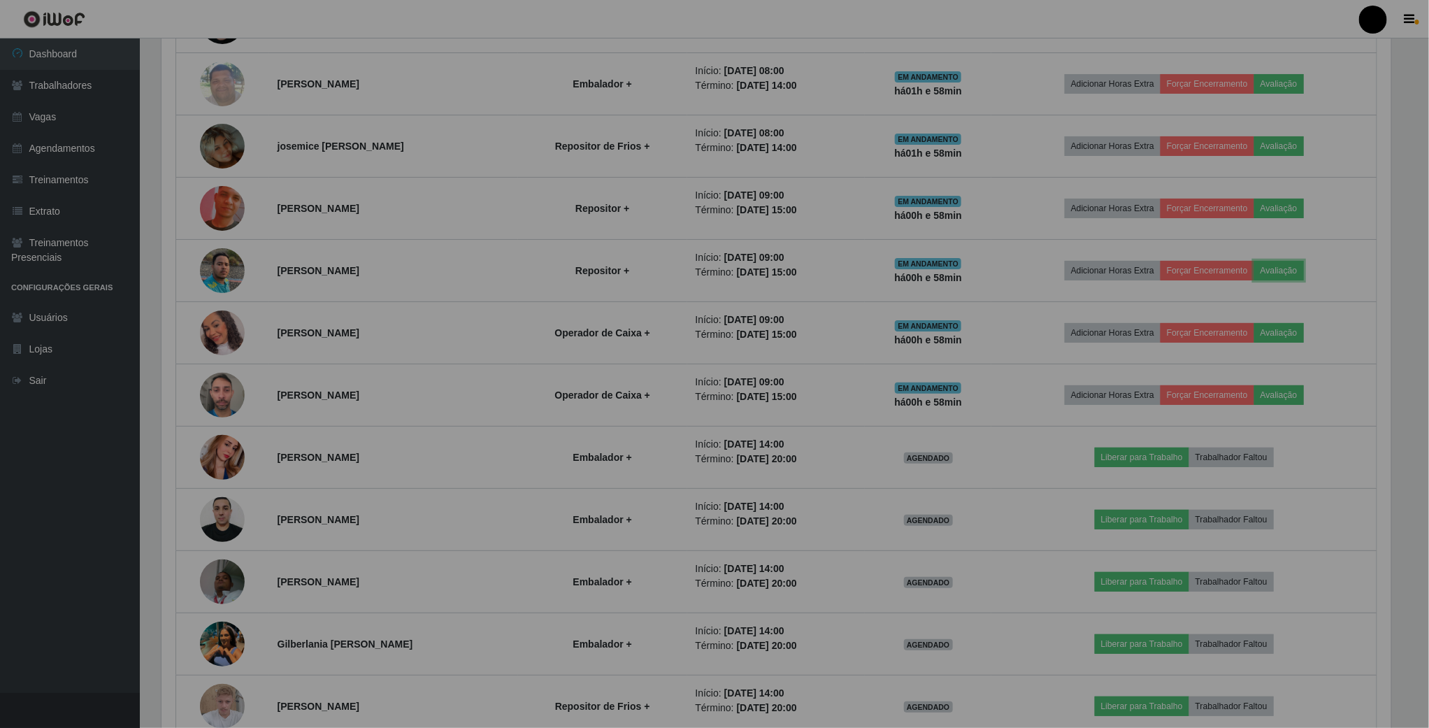
scroll to position [292, 1244]
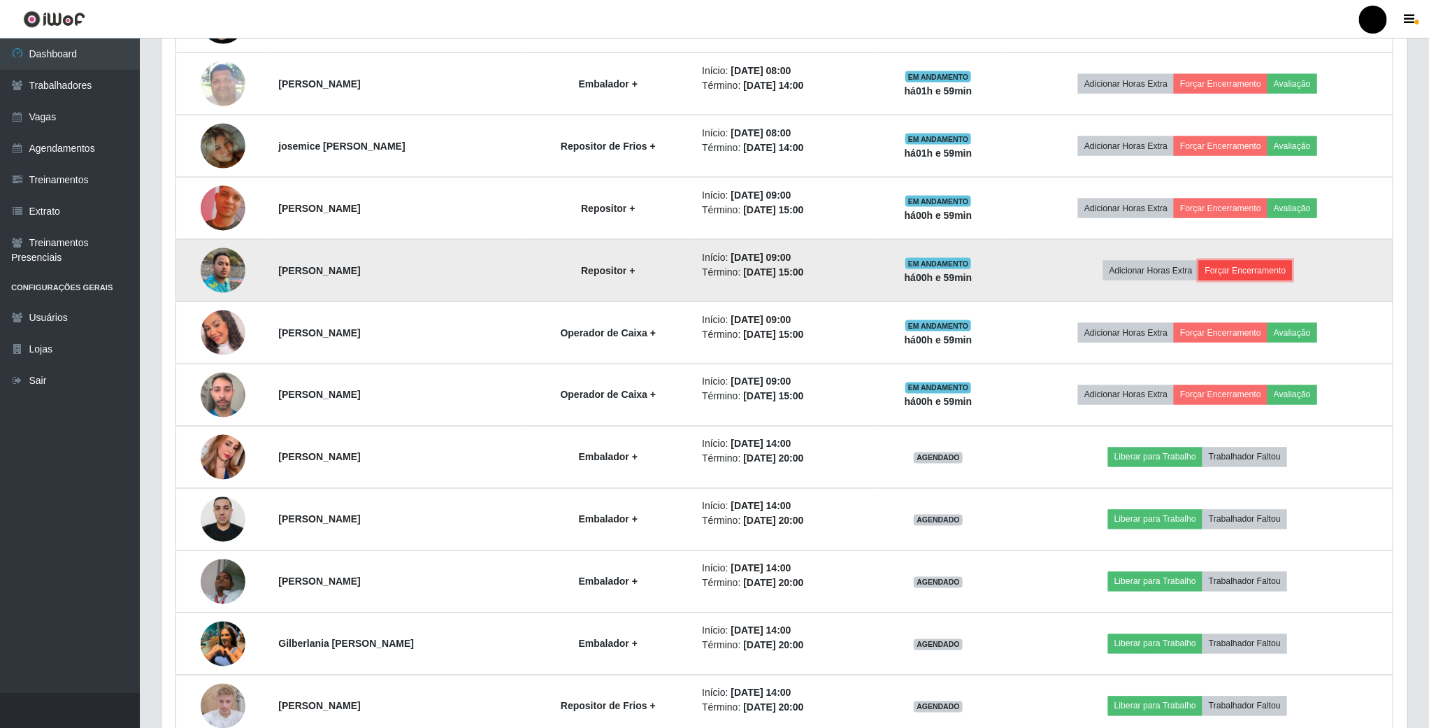
click at [1267, 275] on button "Forçar Encerramento" at bounding box center [1246, 271] width 94 height 20
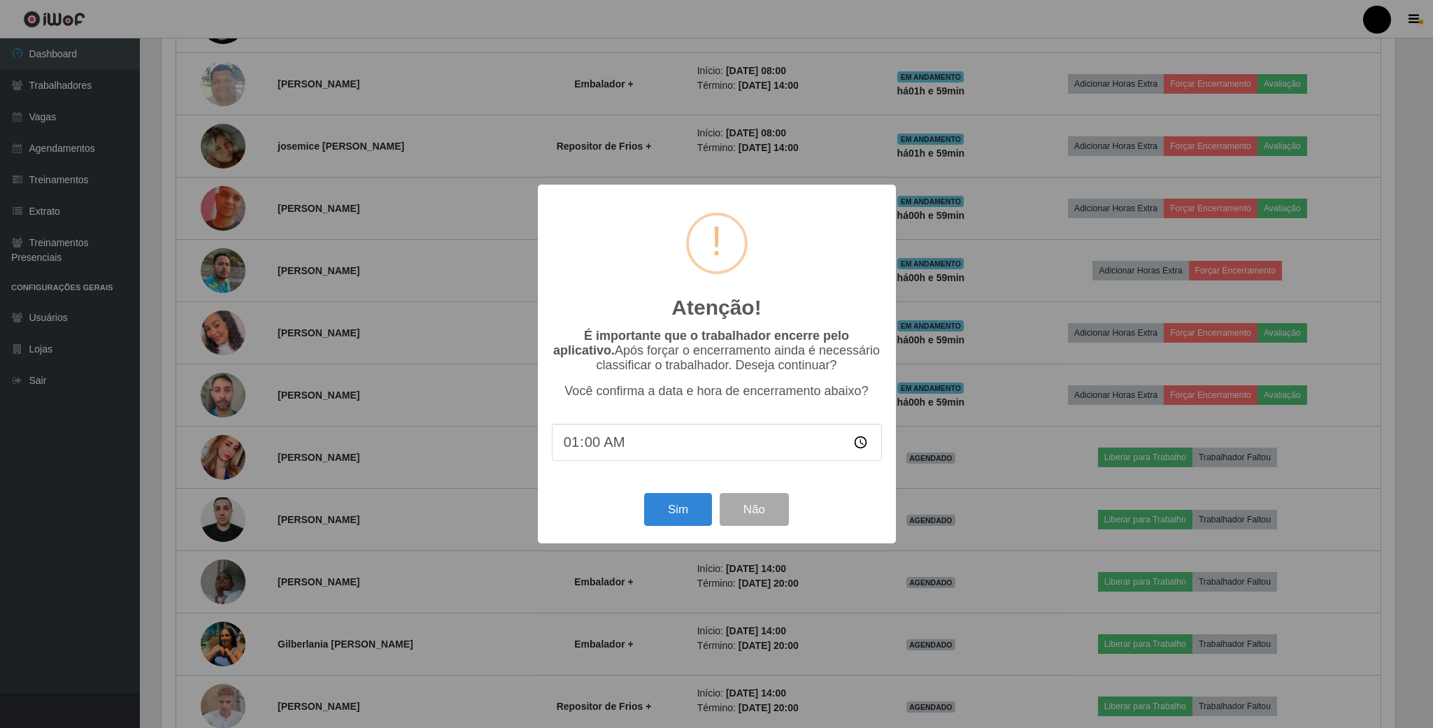
type input "10:00"
click at [684, 516] on button "Sim" at bounding box center [678, 509] width 68 height 33
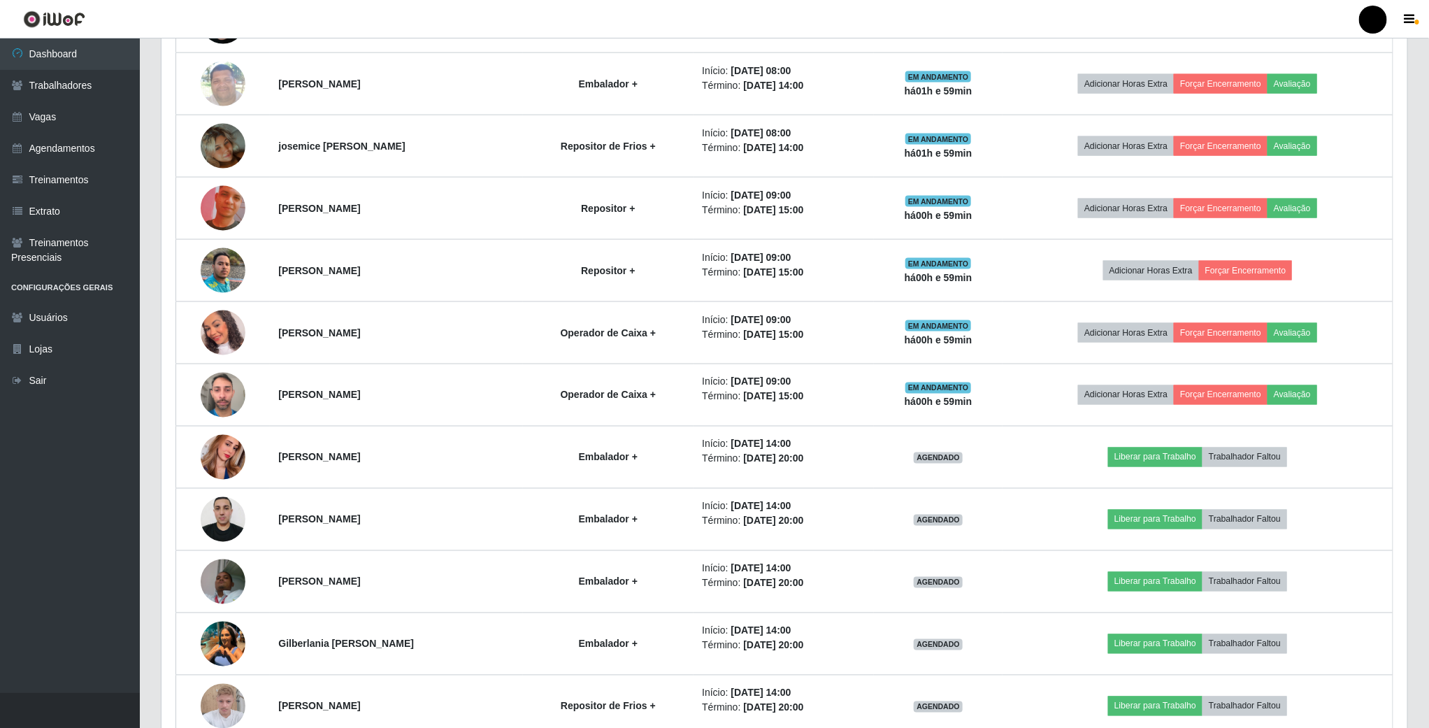
scroll to position [292, 1248]
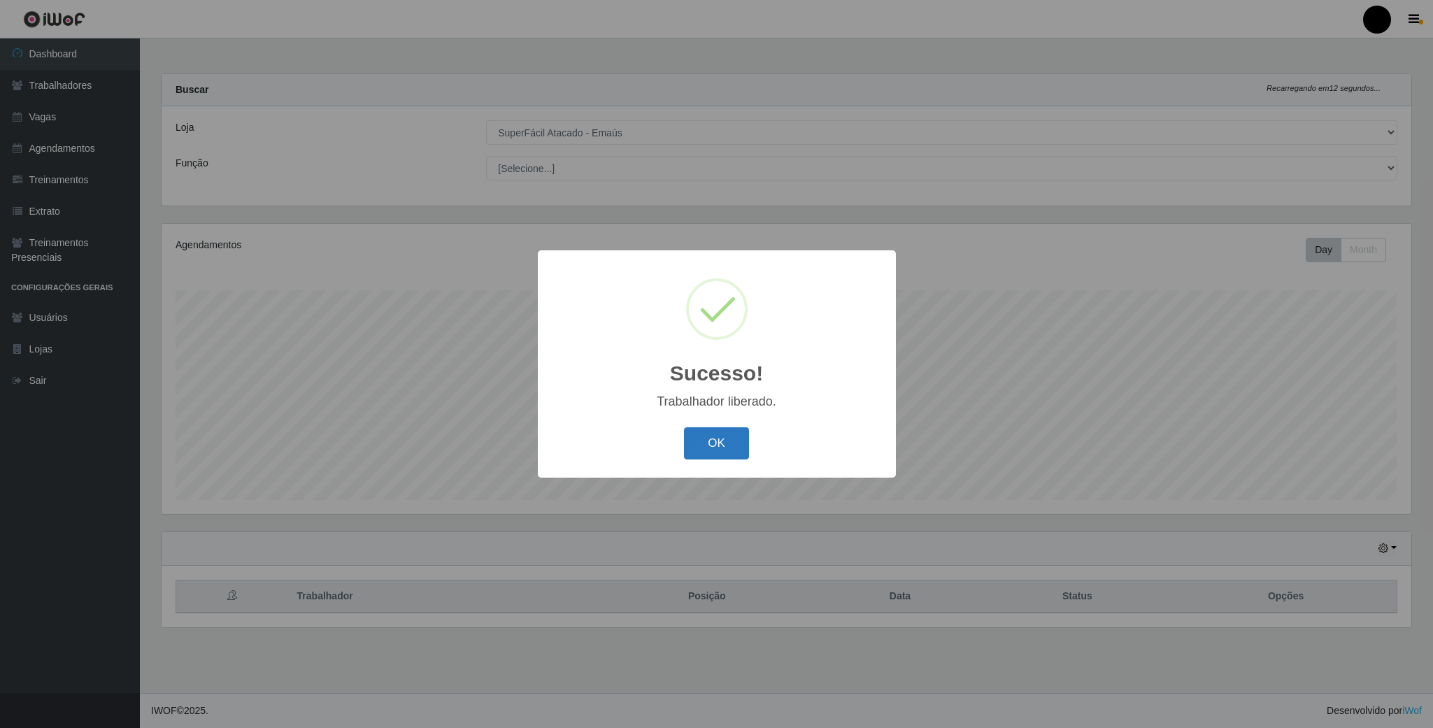
click at [720, 443] on button "OK" at bounding box center [716, 443] width 65 height 33
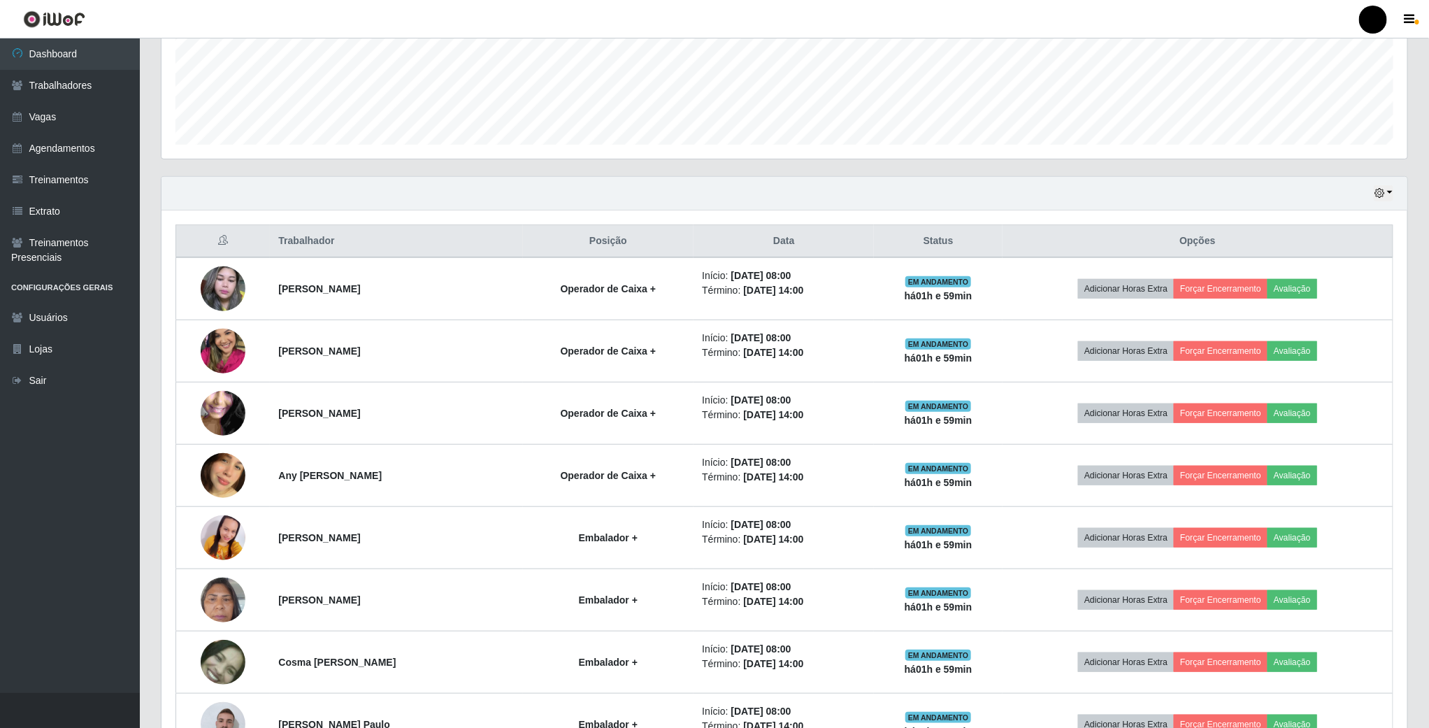
scroll to position [419, 0]
